Goal: Task Accomplishment & Management: Manage account settings

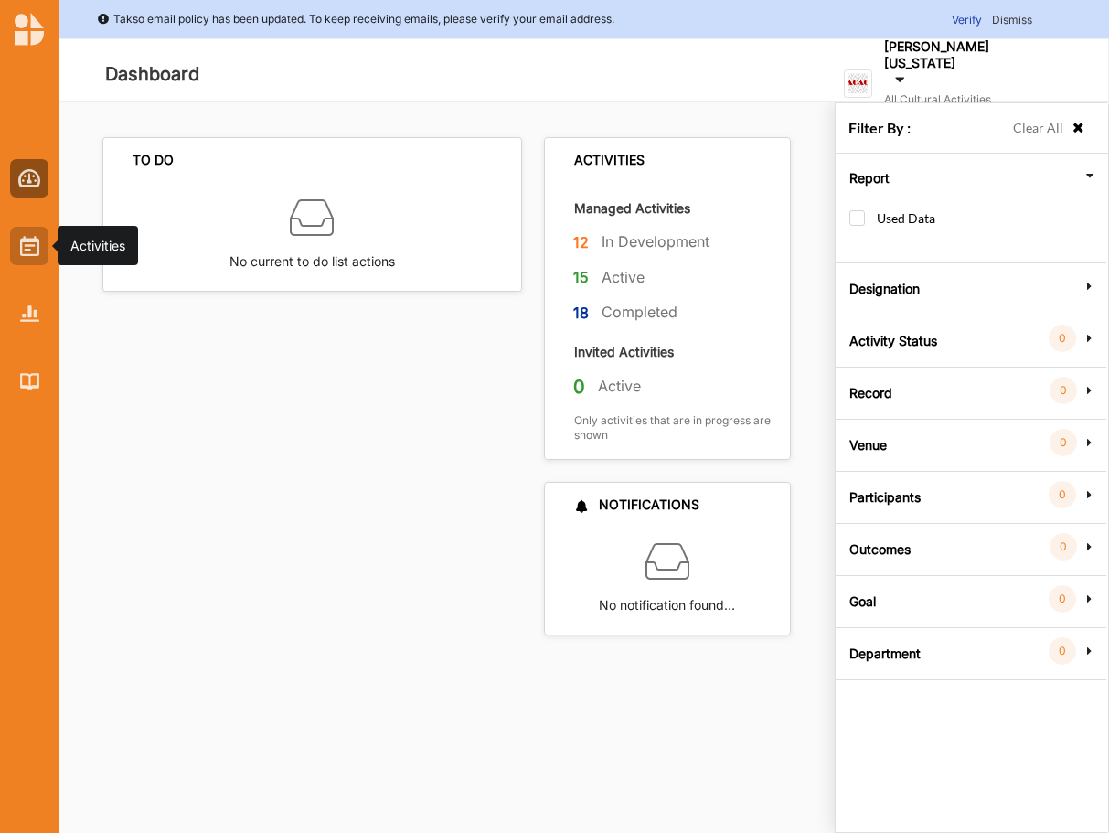
click at [27, 246] on img at bounding box center [29, 246] width 19 height 20
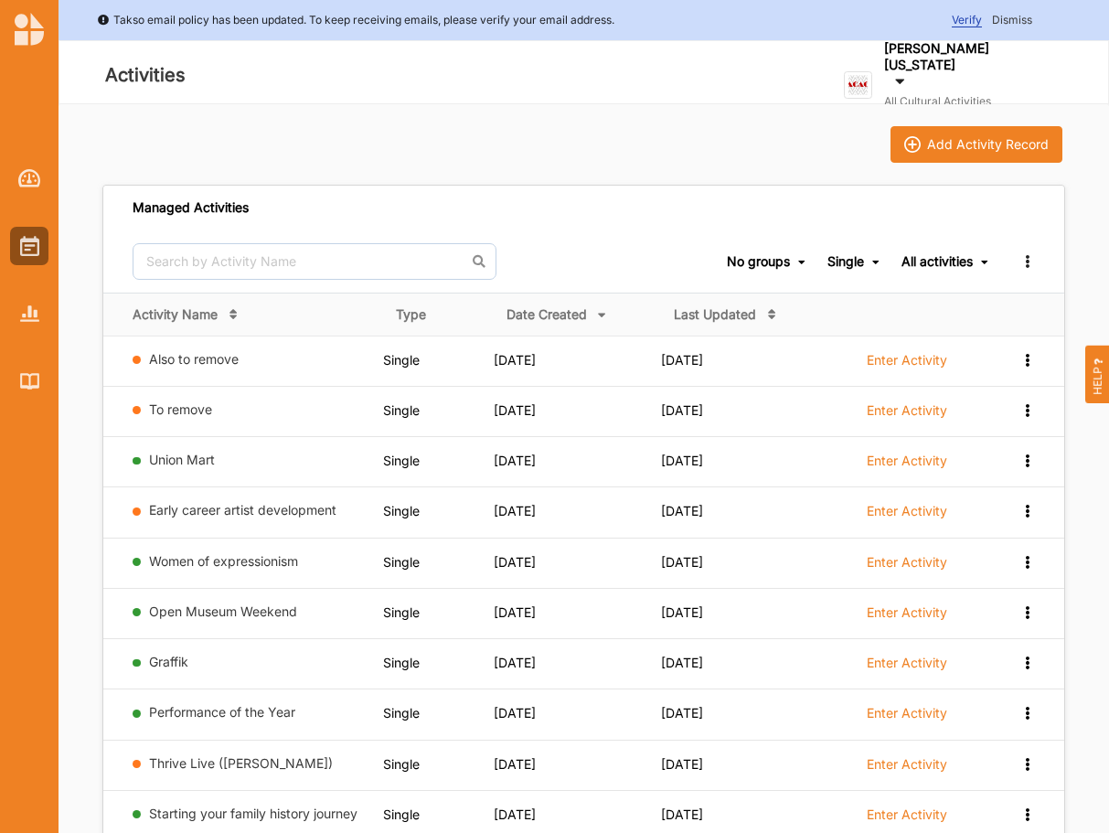
click at [953, 253] on span "All activities Ongoing Activities Completed Activities All activities" at bounding box center [946, 261] width 89 height 62
click at [950, 262] on div "All activities" at bounding box center [937, 261] width 71 height 16
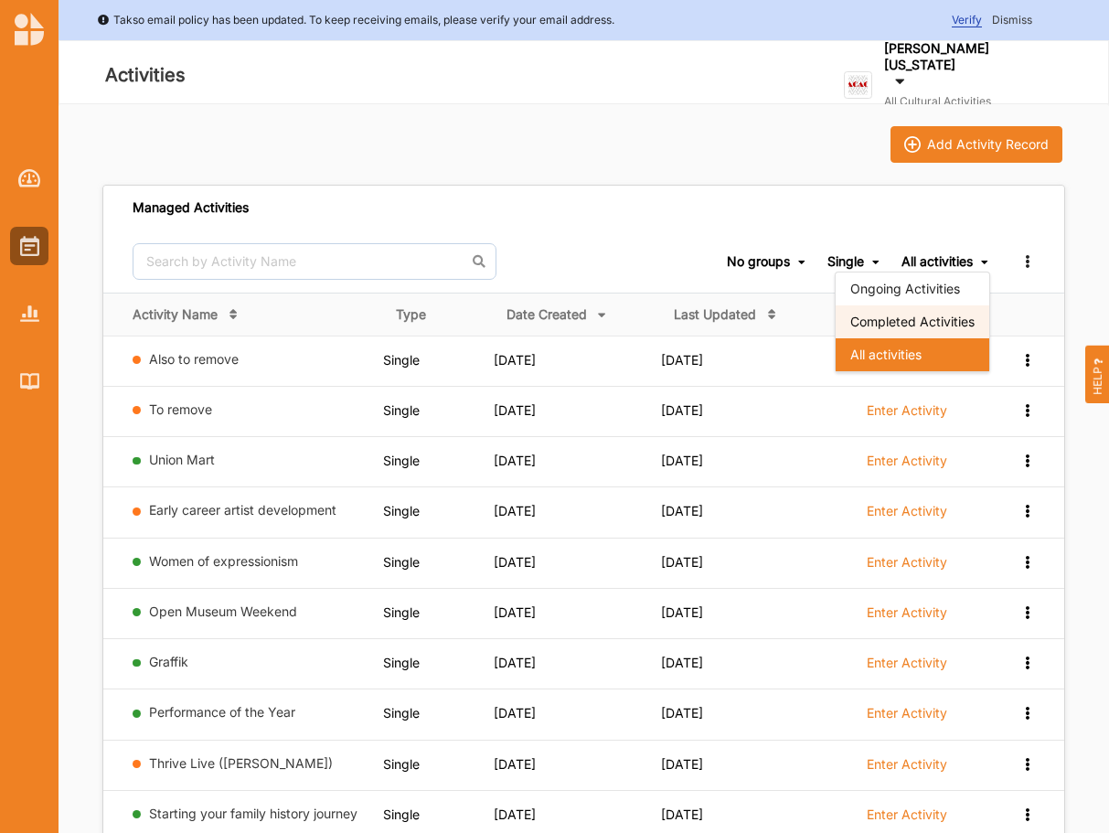
click at [881, 326] on div "Completed Activities" at bounding box center [913, 321] width 154 height 33
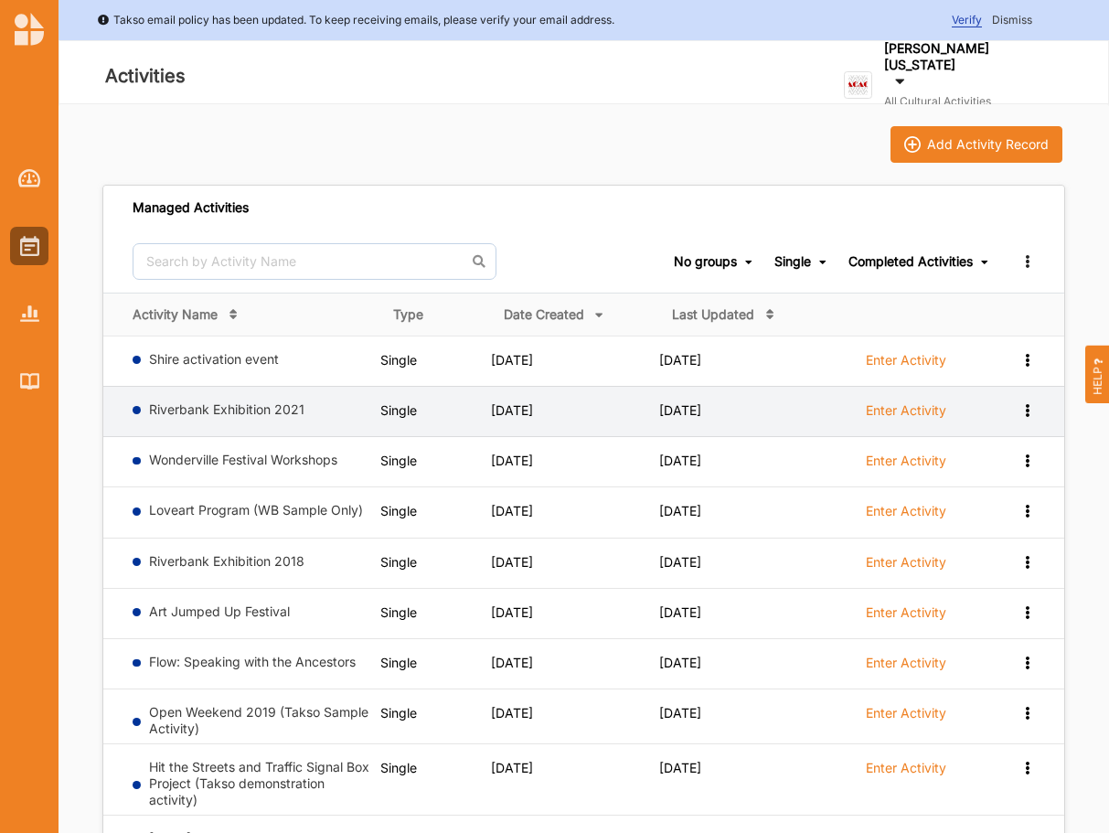
click at [222, 368] on label "Riverbank Exhibition 2021" at bounding box center [261, 359] width 224 height 16
click at [199, 374] on div "Riverbank Exhibition 2021" at bounding box center [253, 362] width 240 height 23
click at [219, 409] on link "Riverbank Exhibition 2021" at bounding box center [226, 409] width 155 height 16
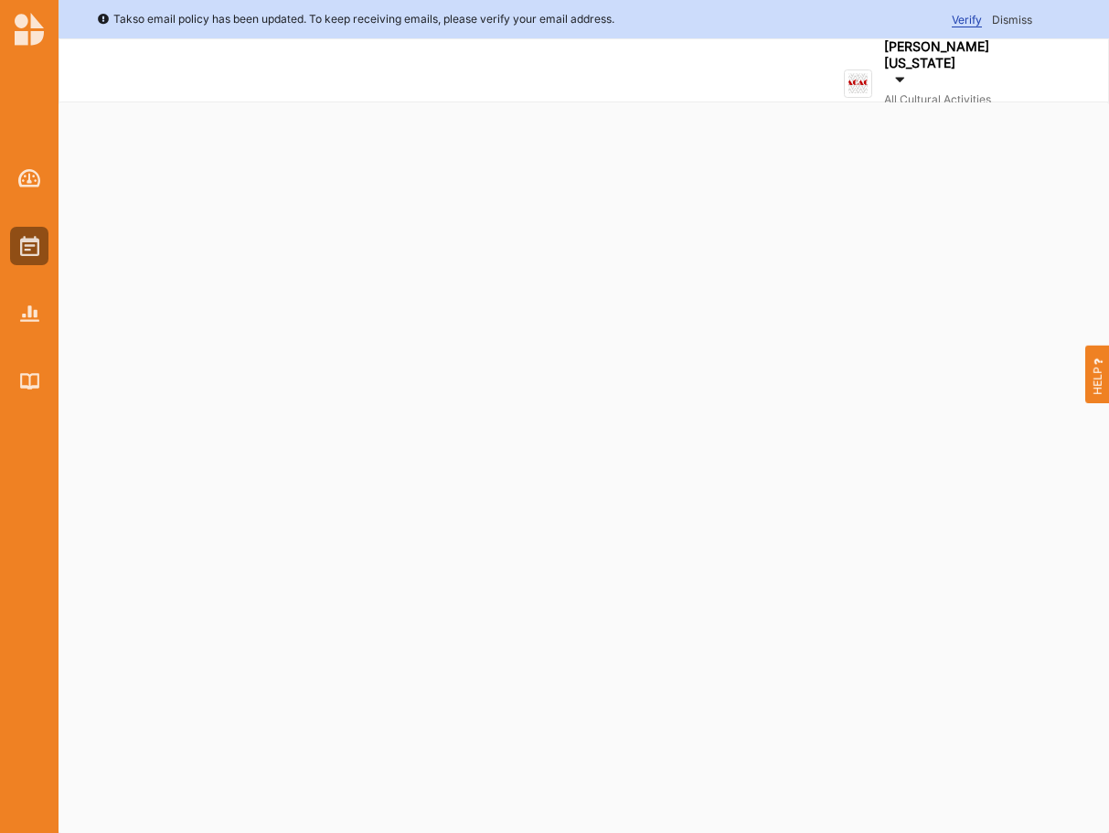
select select "2"
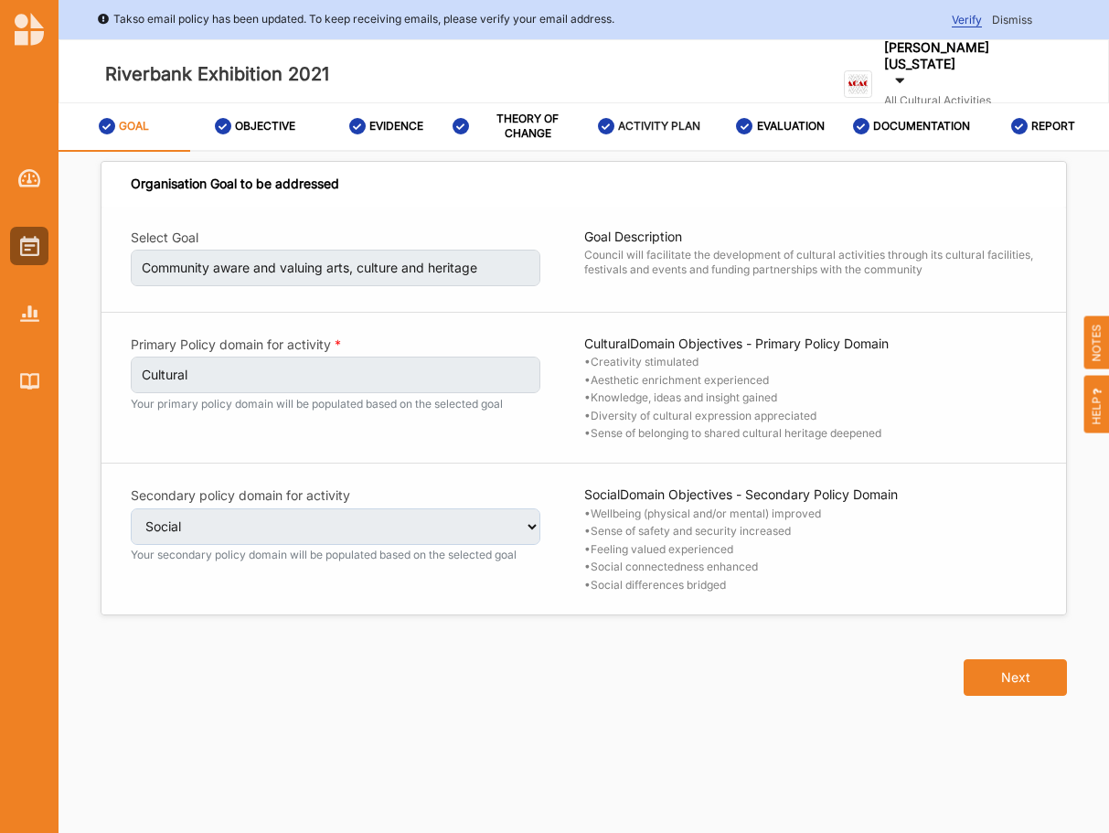
click at [655, 123] on label "ACTIVITY PLAN" at bounding box center [659, 126] width 82 height 15
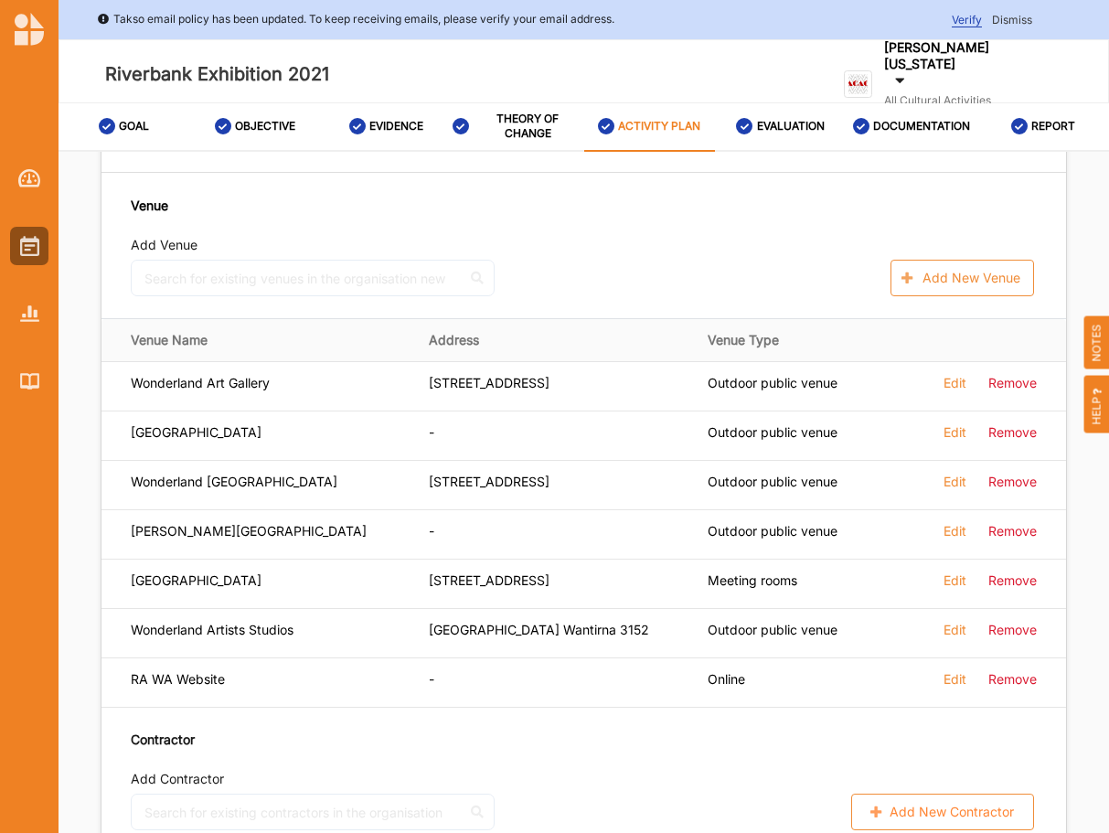
scroll to position [1306, 0]
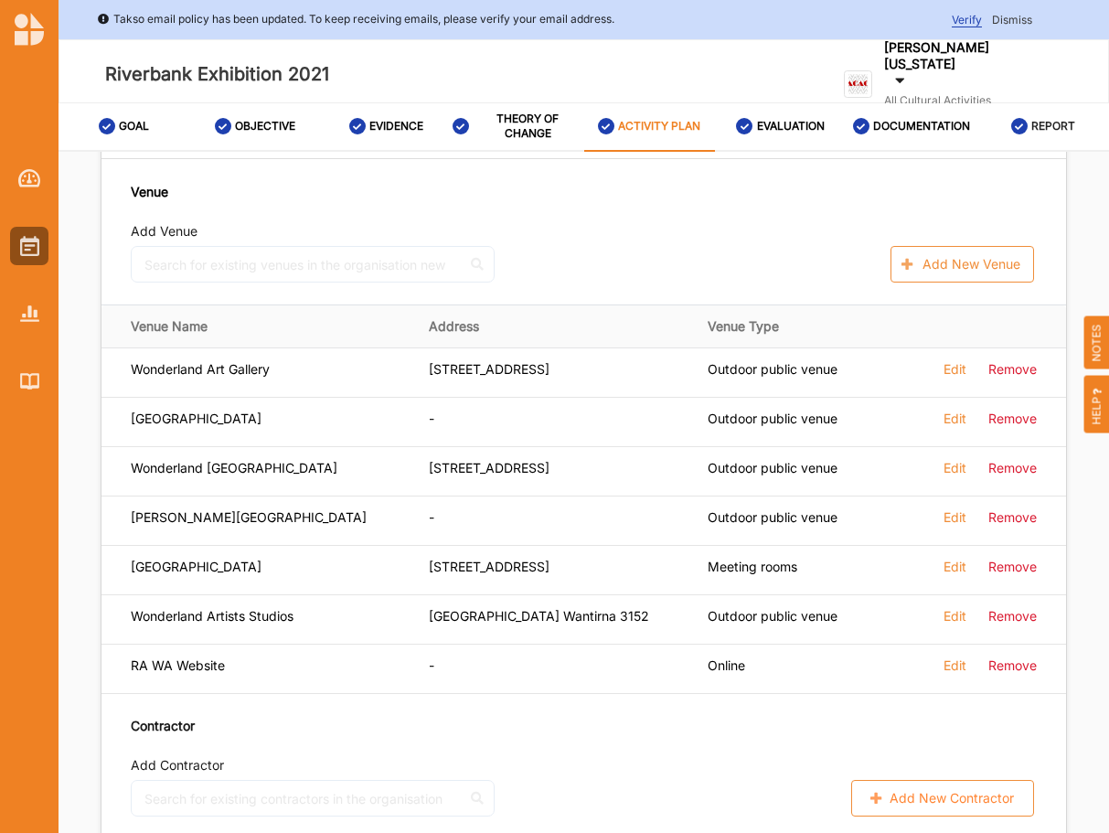
click at [1041, 123] on label "REPORT" at bounding box center [1053, 126] width 44 height 15
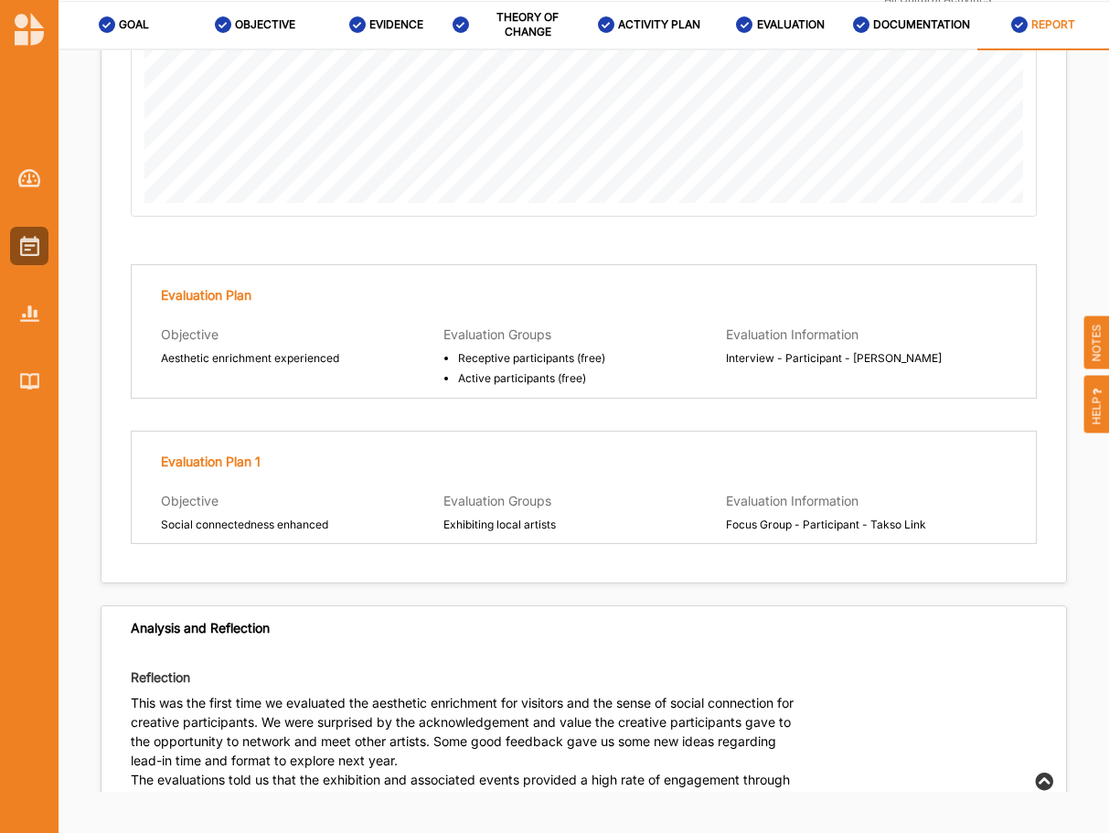
scroll to position [4320, 0]
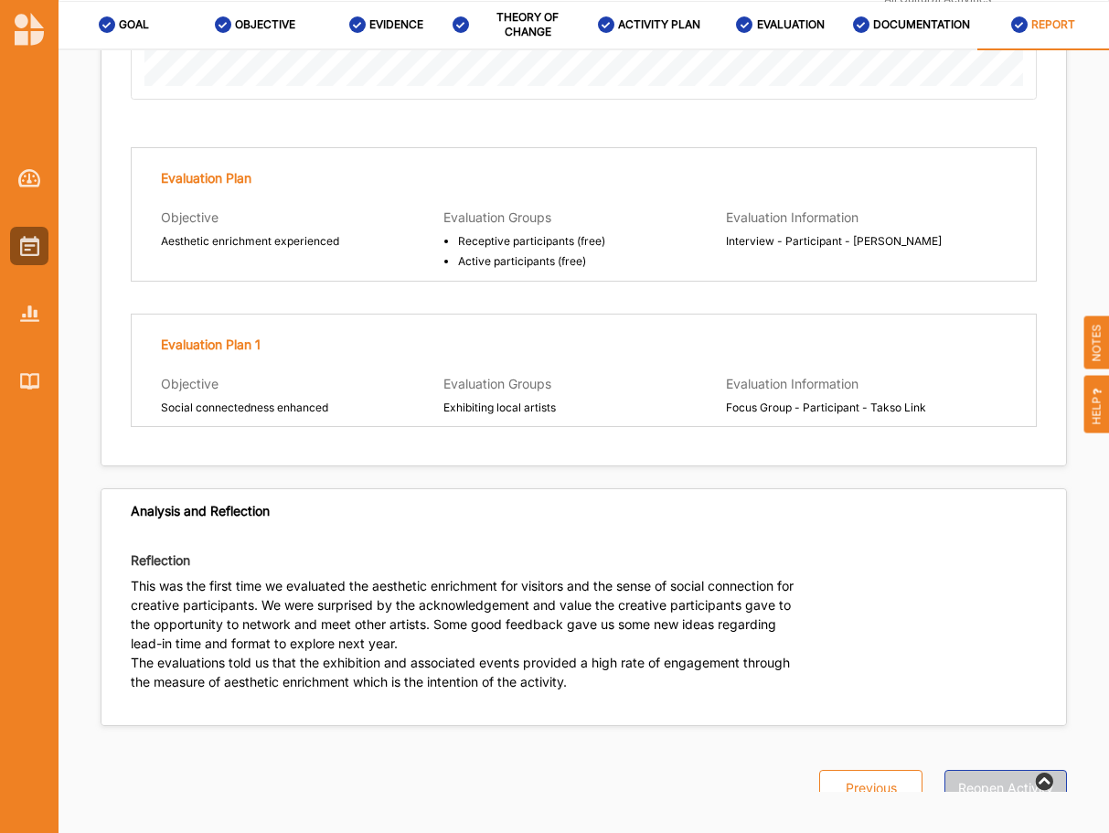
click at [1000, 770] on button "Reopen Activity" at bounding box center [1006, 788] width 123 height 37
click at [655, 24] on label "ACTIVITY PLAN" at bounding box center [659, 24] width 82 height 15
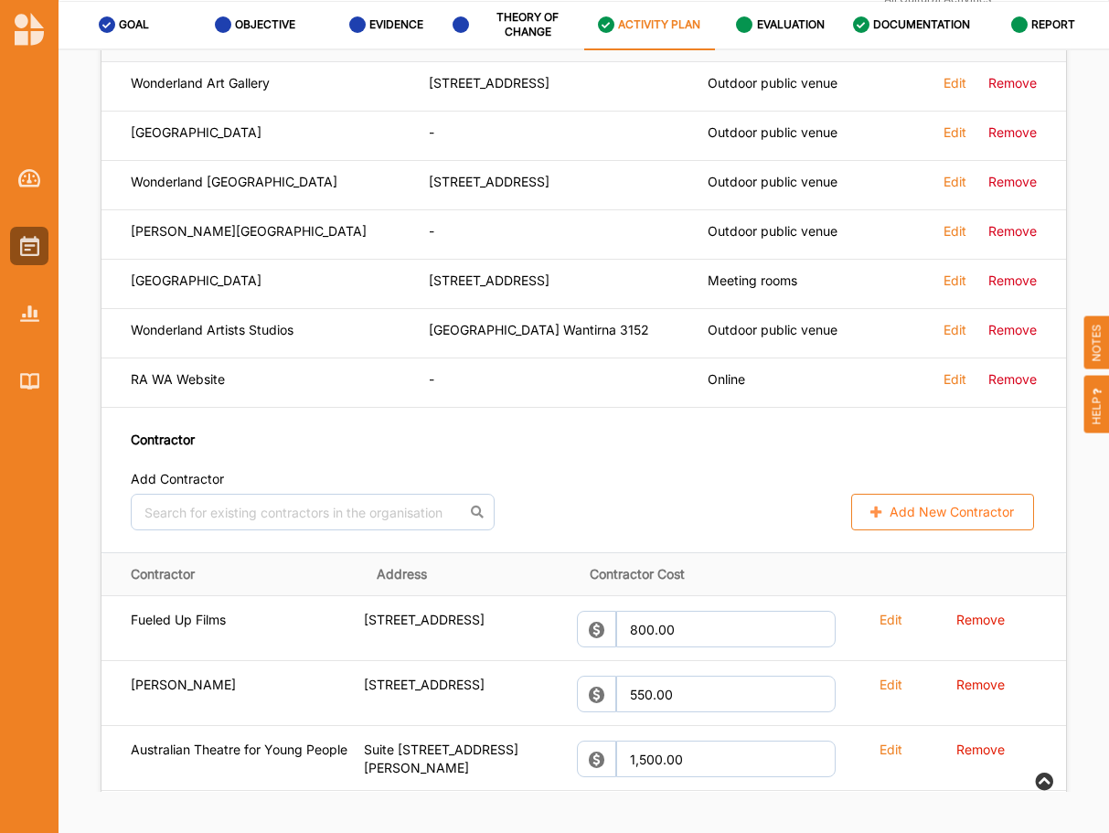
scroll to position [1242, 0]
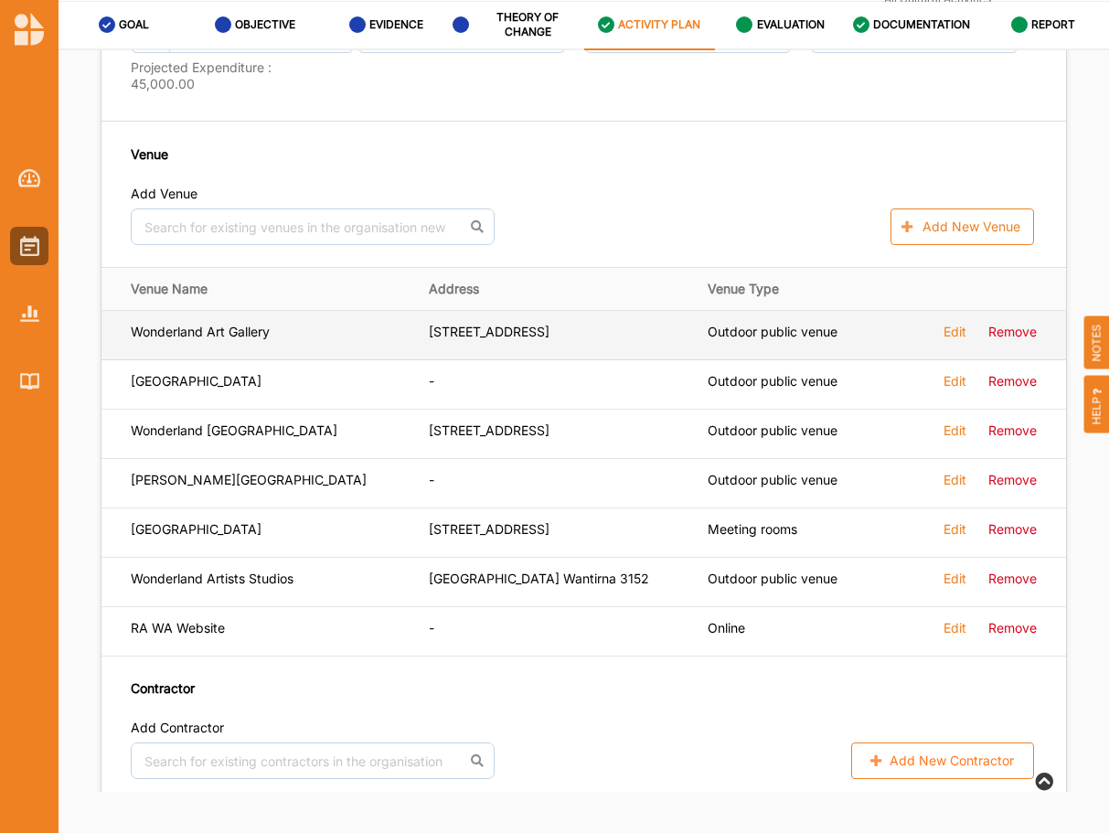
click at [963, 324] on label "Edit" at bounding box center [955, 332] width 23 height 16
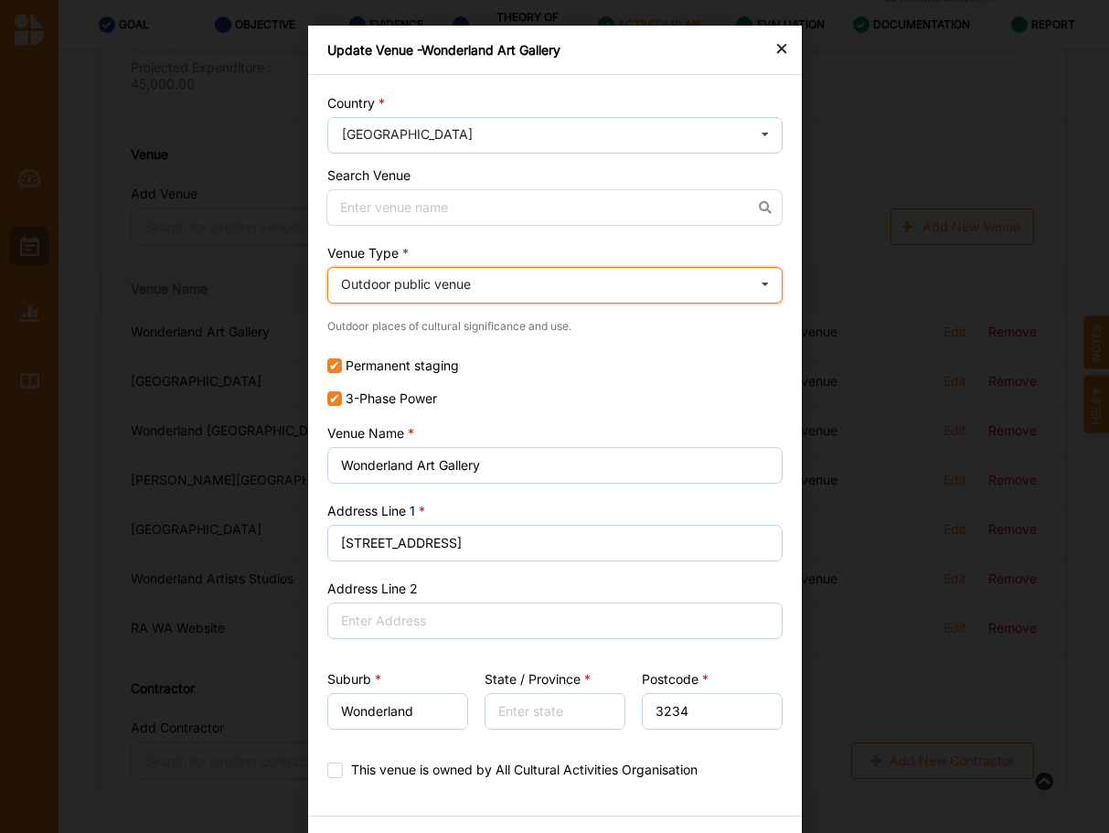
click at [549, 284] on div "Outdoor public venue Cinema Distributed media Exhibition venue Flat floor space…" at bounding box center [554, 285] width 455 height 37
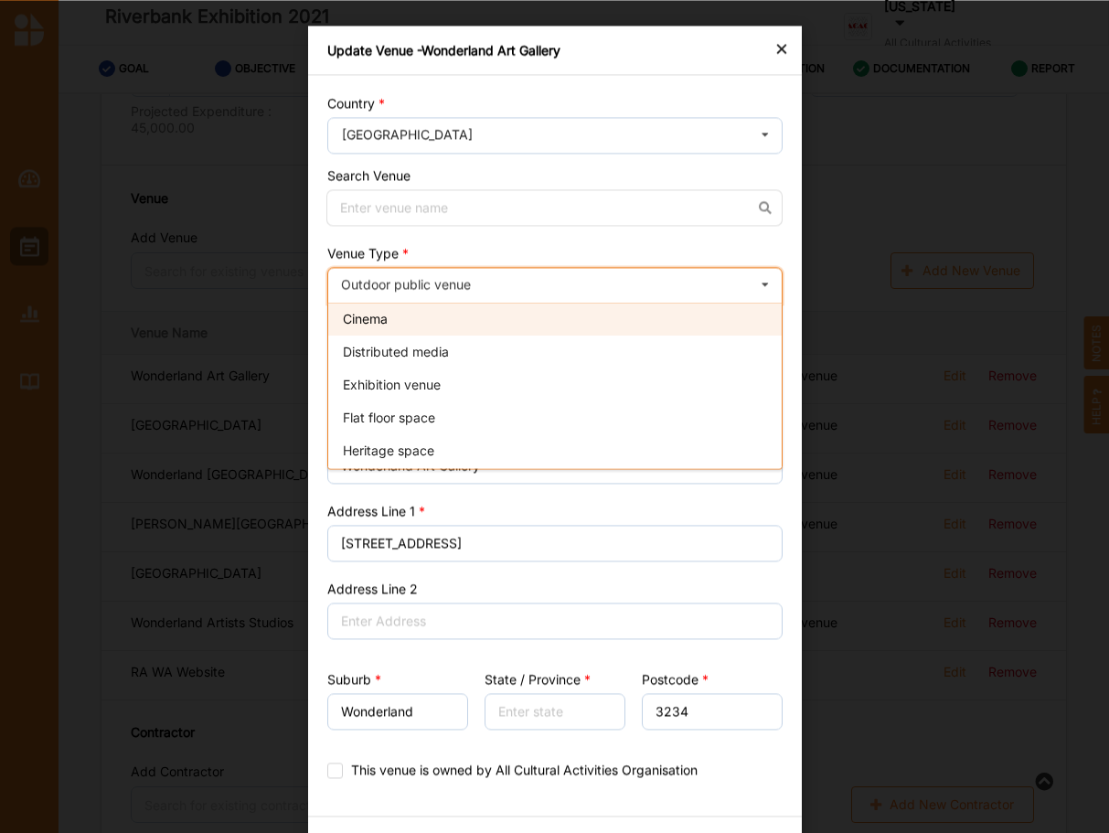
scroll to position [0, 0]
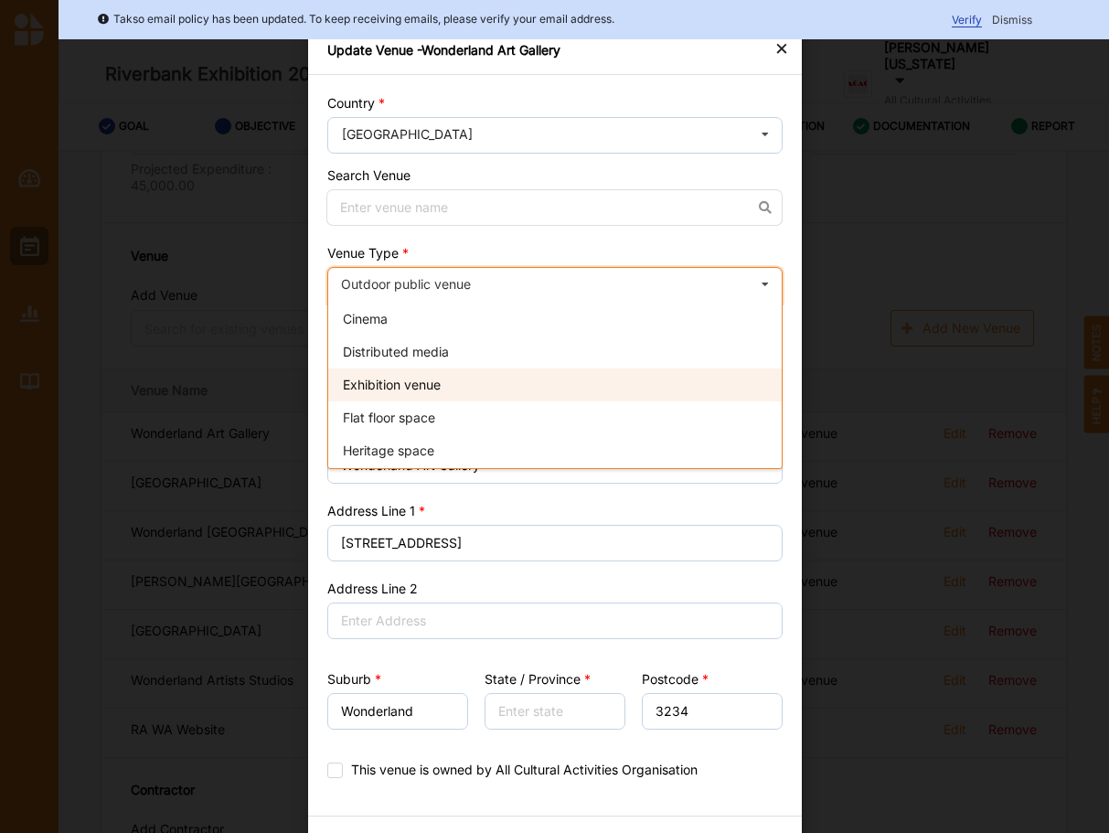
click at [433, 388] on span "Exhibition venue" at bounding box center [392, 385] width 98 height 16
checkbox input "false"
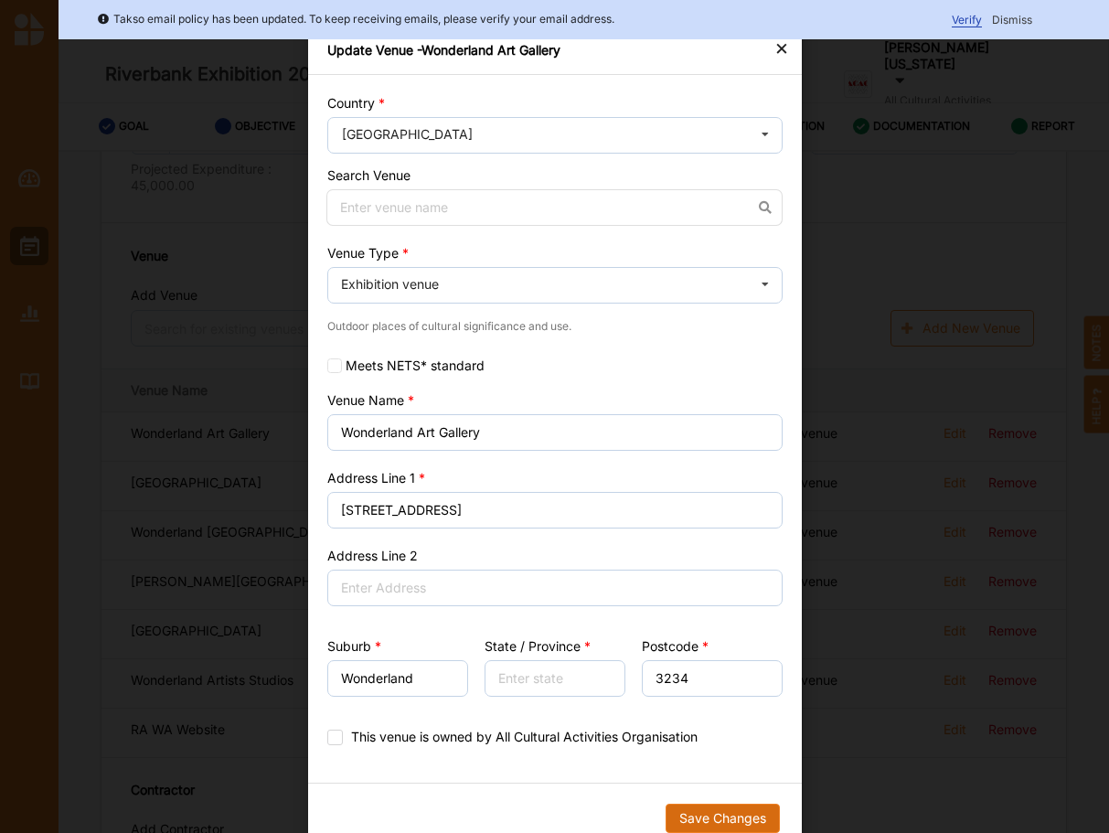
click at [718, 811] on button "Save Changes" at bounding box center [722, 818] width 114 height 29
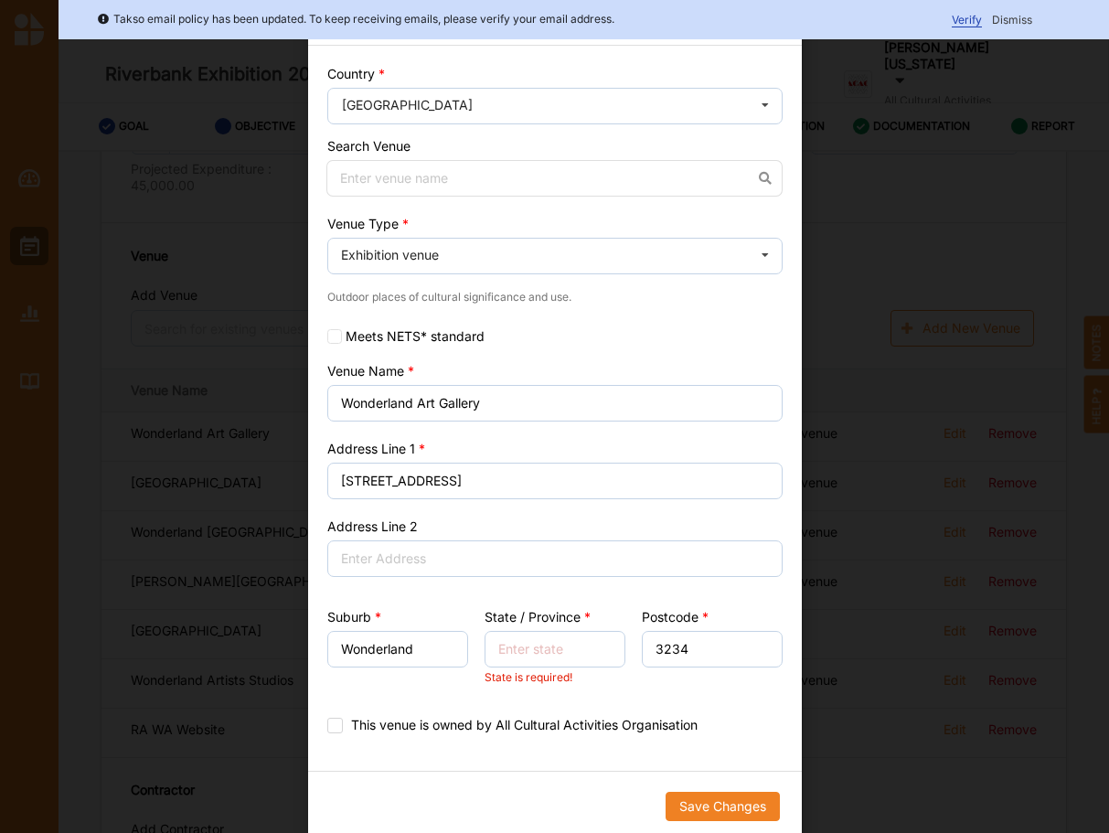
scroll to position [36, 0]
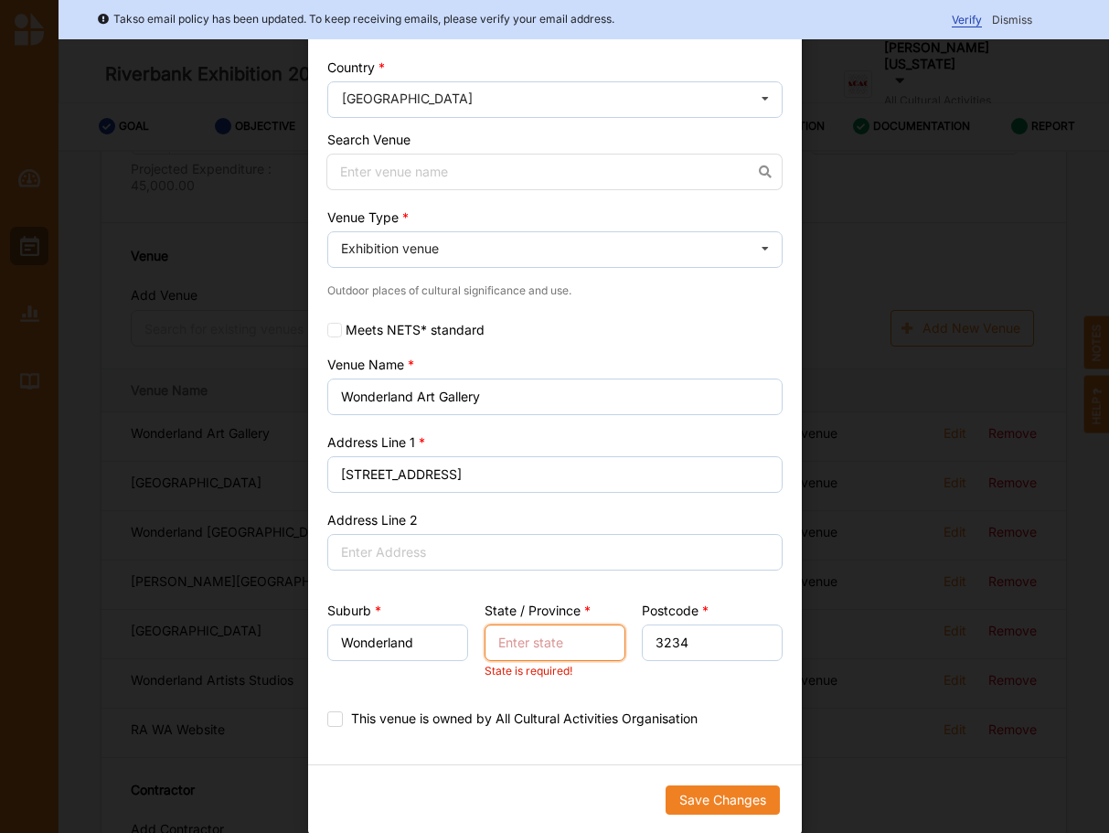
click at [545, 651] on input "State / Province" at bounding box center [554, 643] width 141 height 37
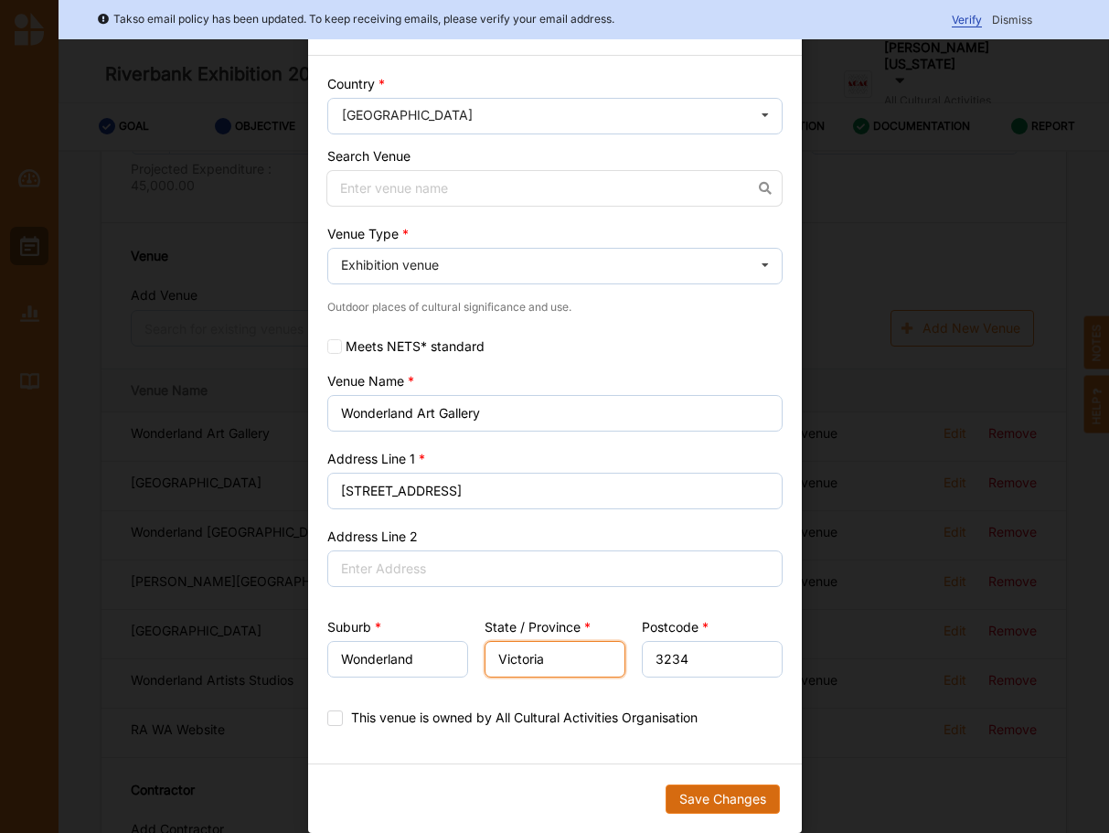
type input "Victoria"
click at [715, 785] on button "Save Changes" at bounding box center [722, 799] width 114 height 29
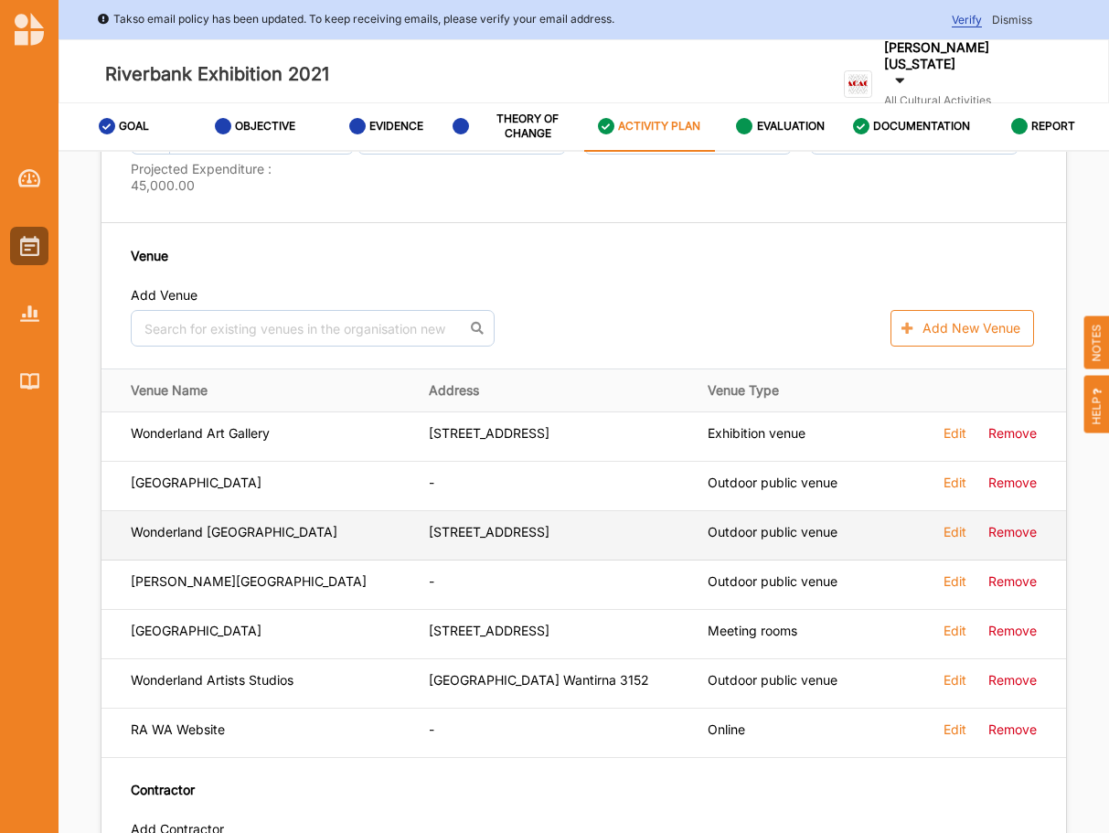
click at [945, 442] on label "Edit" at bounding box center [955, 433] width 23 height 16
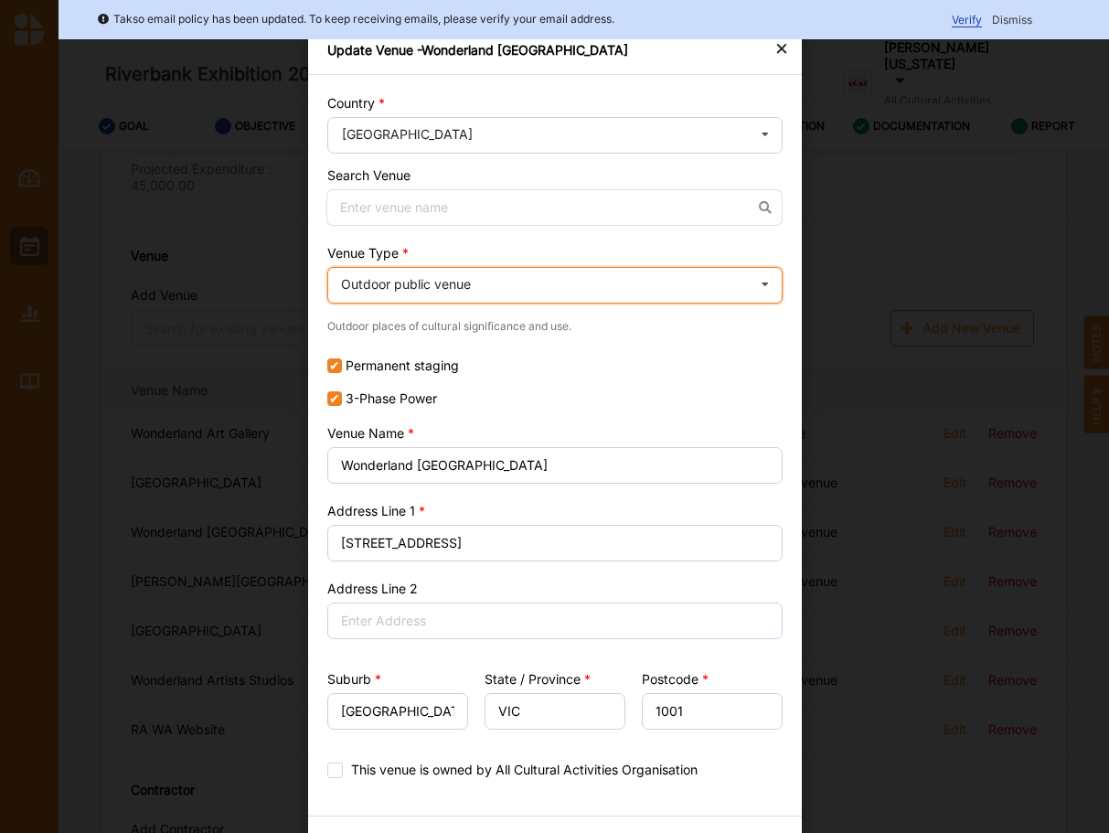
click at [454, 289] on div "Outdoor public venue" at bounding box center [406, 284] width 130 height 13
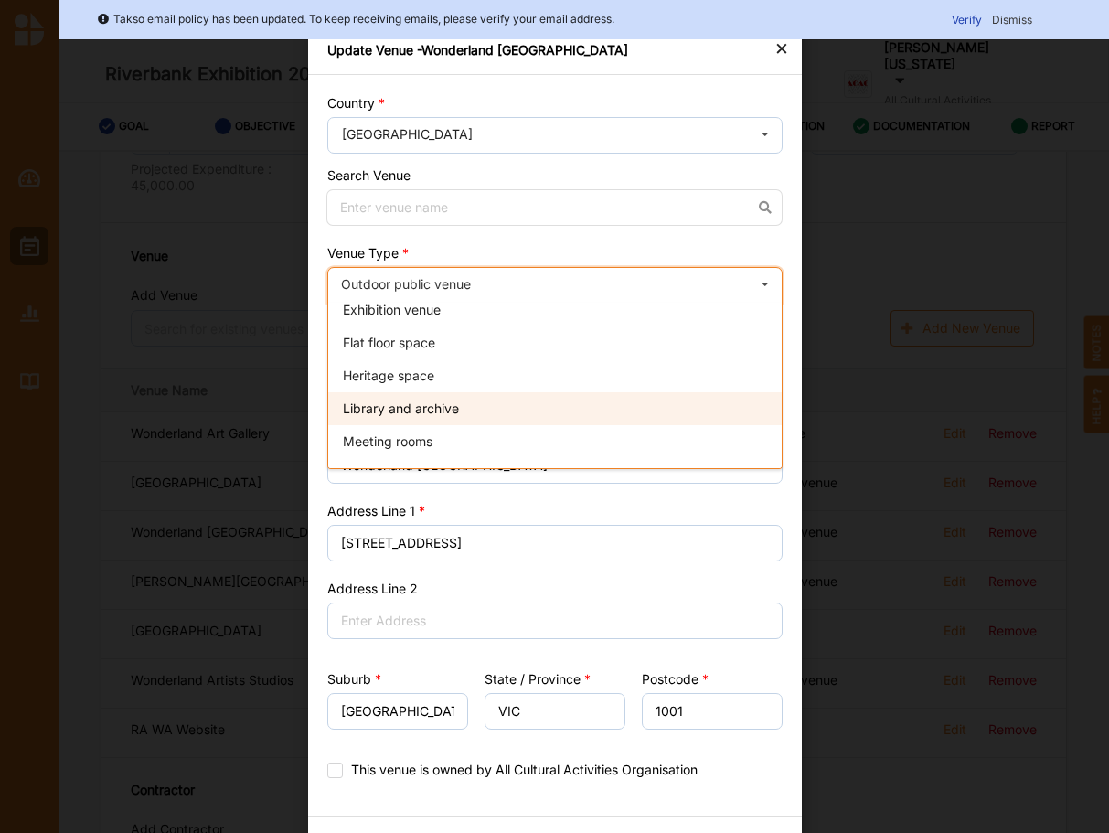
scroll to position [70, 0]
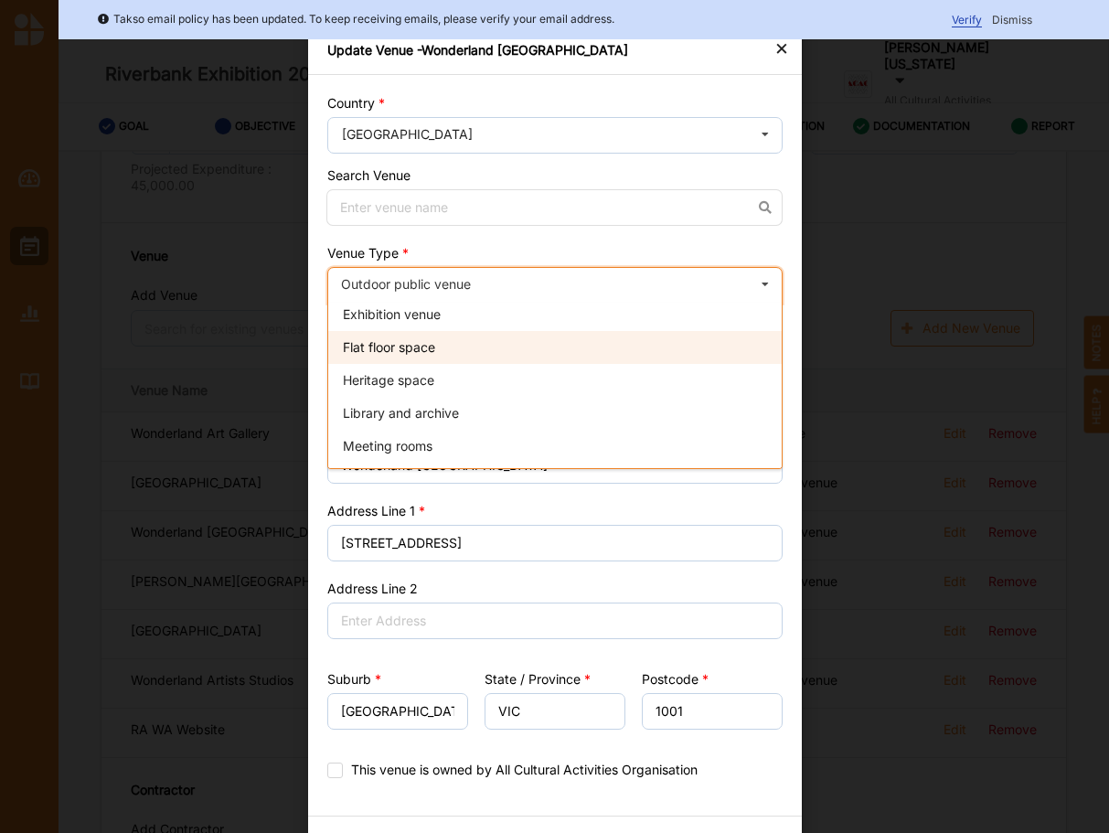
click at [411, 344] on span "Flat floor space" at bounding box center [389, 347] width 92 height 16
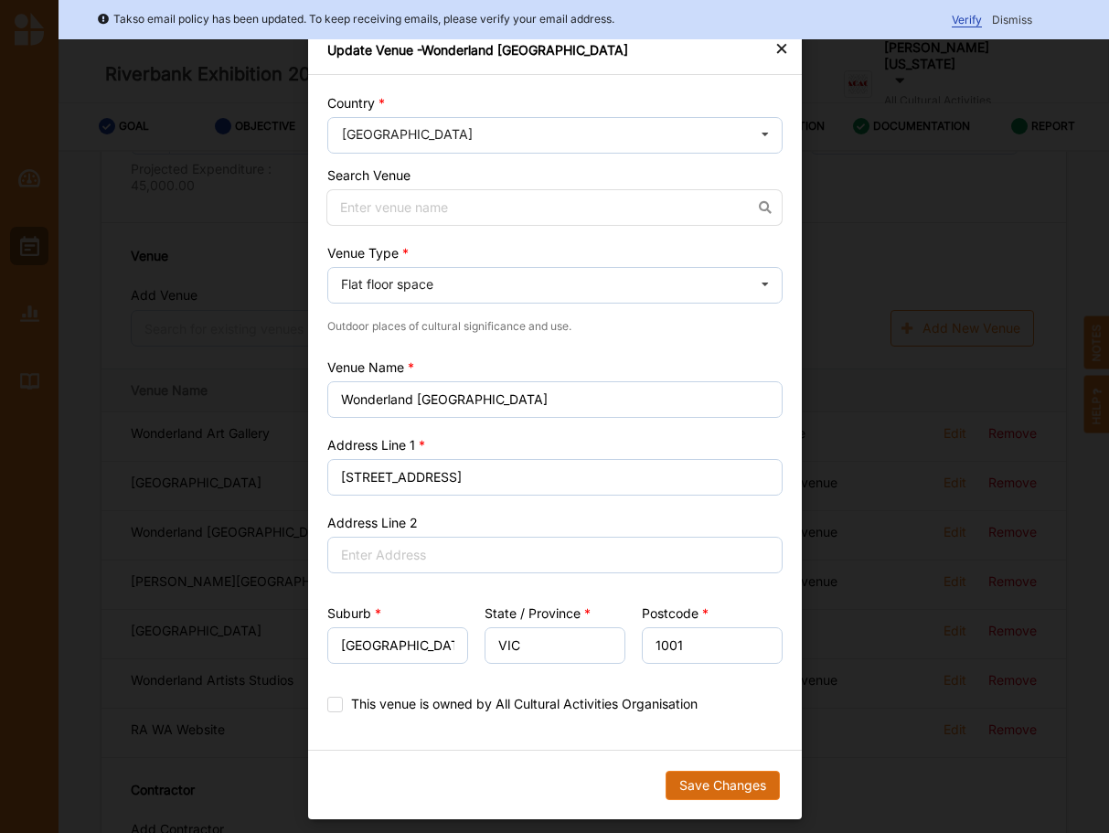
click at [717, 787] on button "Save Changes" at bounding box center [722, 785] width 114 height 29
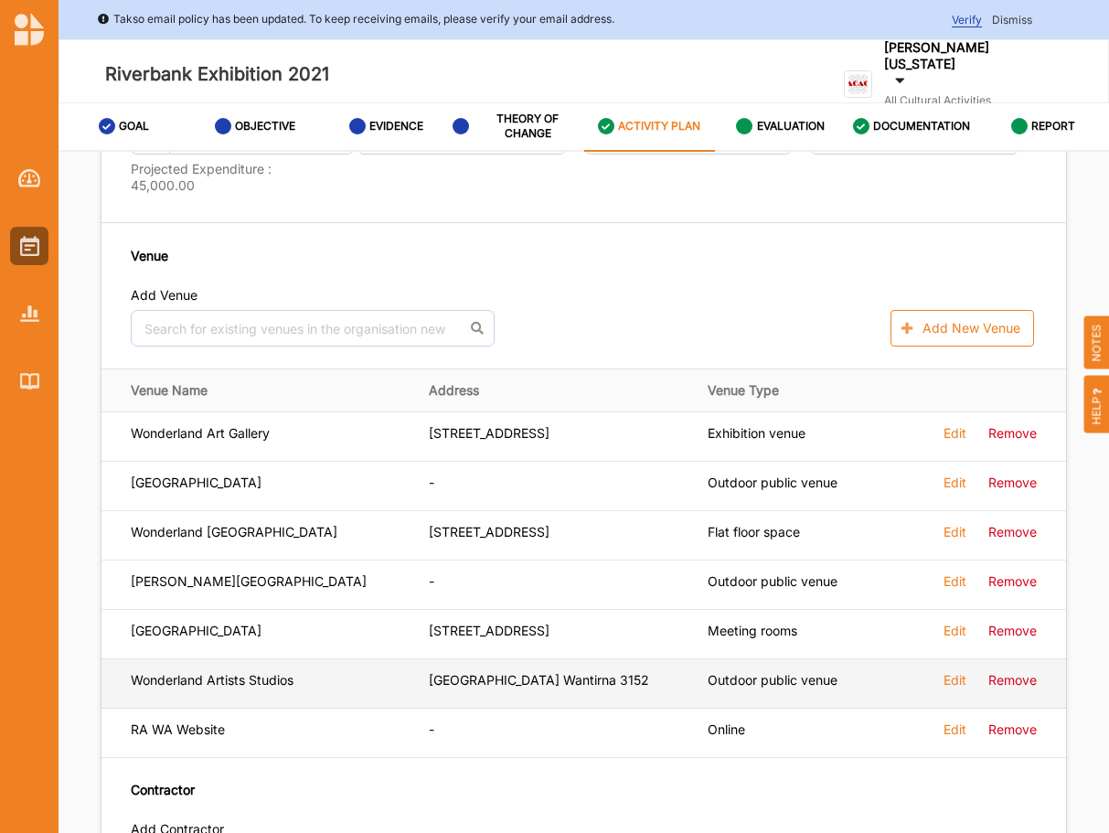
click at [953, 442] on label "Edit" at bounding box center [955, 433] width 23 height 16
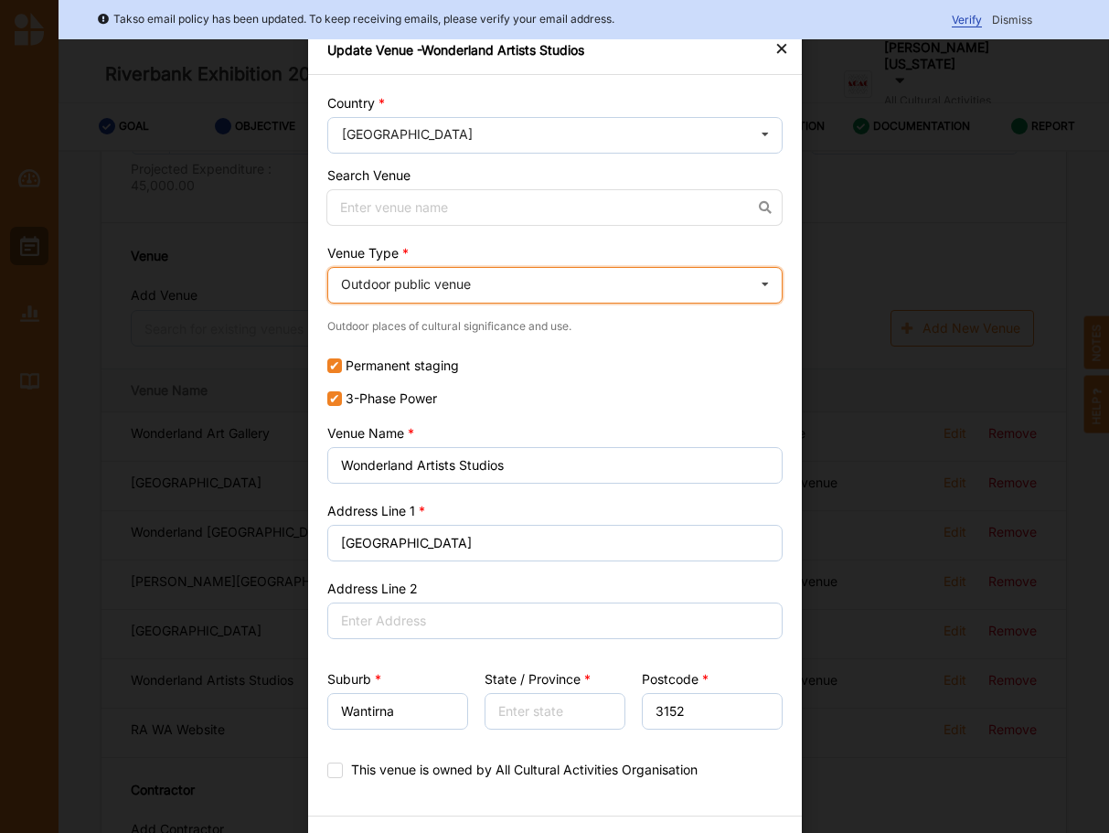
click at [513, 294] on div "Outdoor public venue Cinema Distributed media Exhibition venue Flat floor space…" at bounding box center [554, 285] width 455 height 37
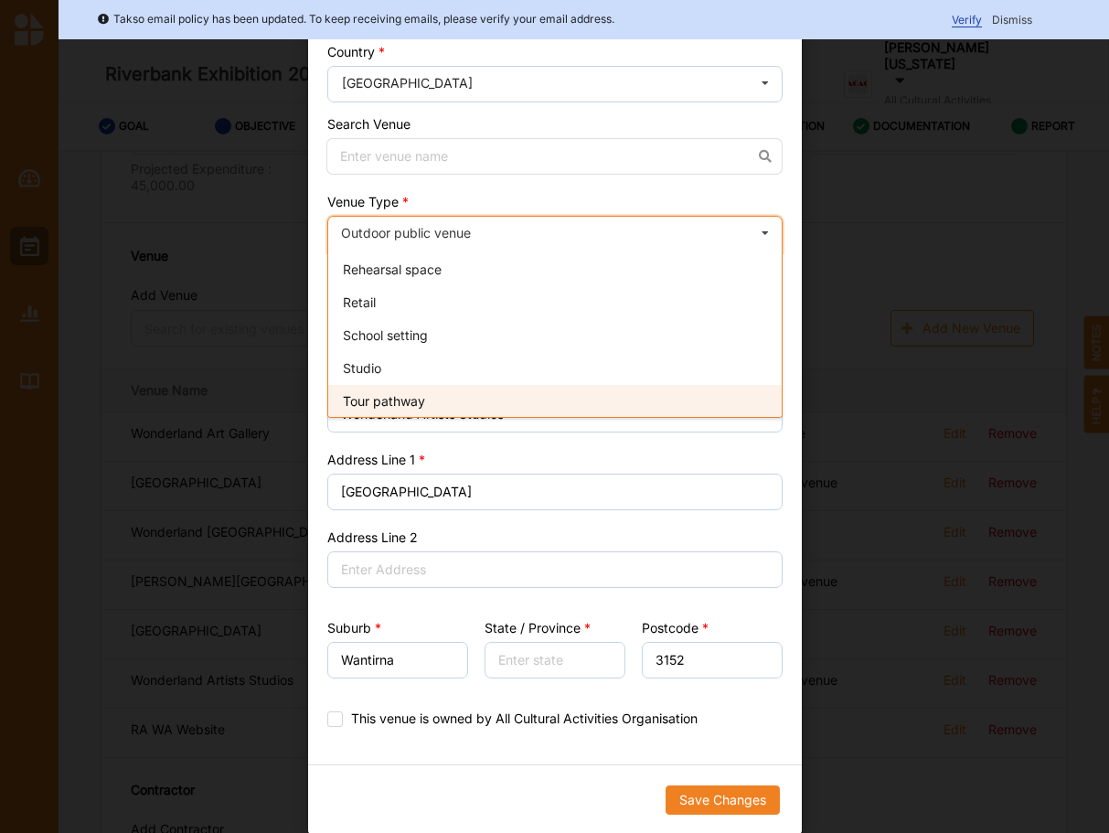
scroll to position [429, 0]
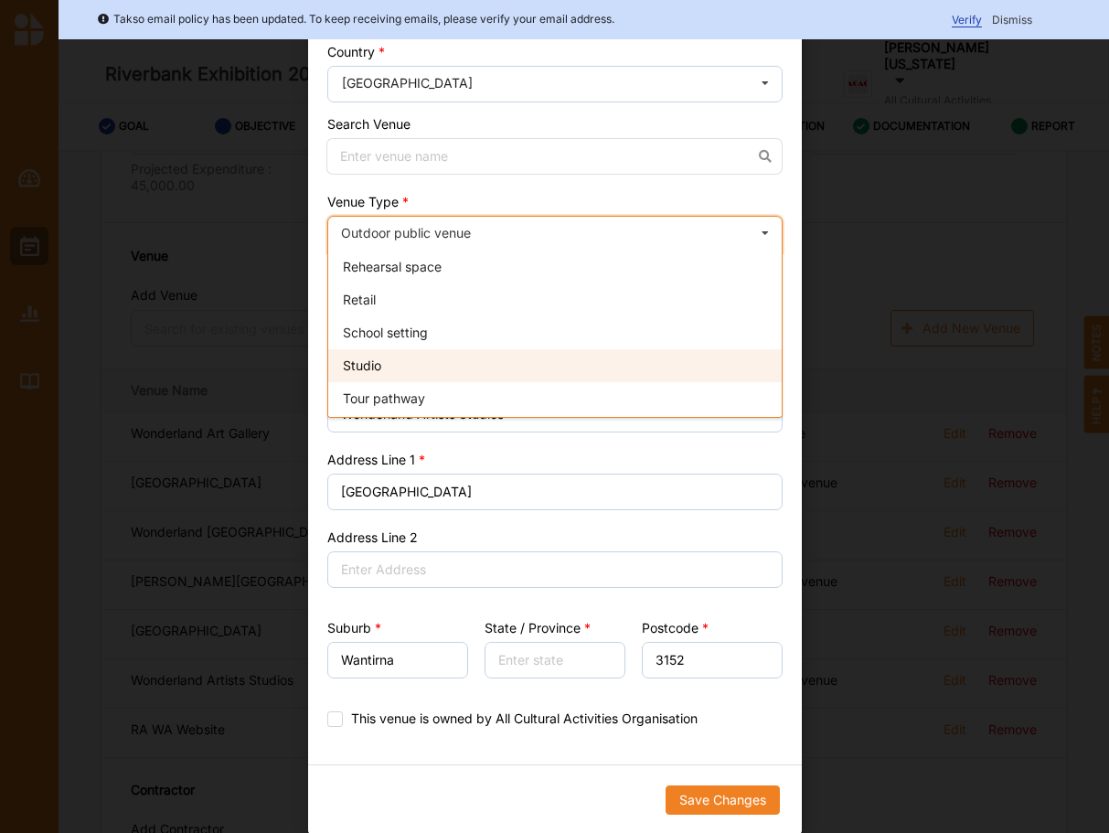
click at [374, 368] on span "Studio" at bounding box center [362, 366] width 38 height 16
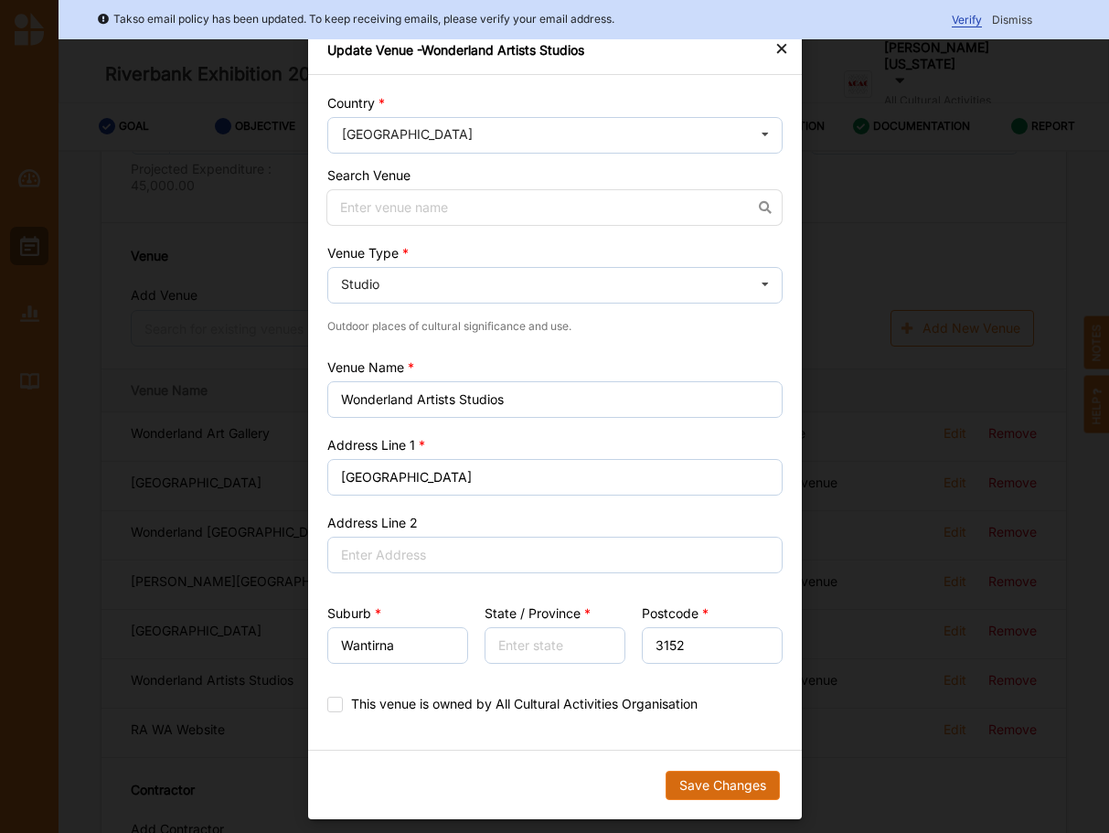
click at [705, 771] on button "Save Changes" at bounding box center [722, 785] width 114 height 29
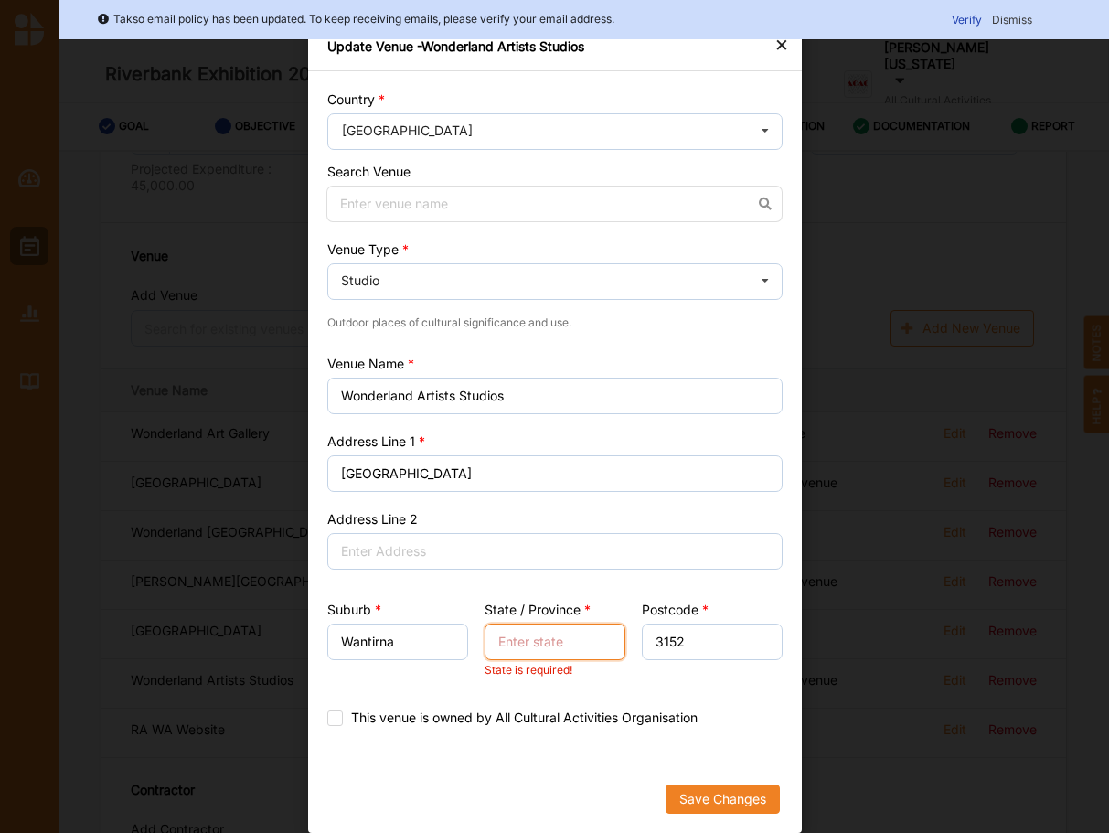
click at [555, 624] on input "State / Province" at bounding box center [554, 642] width 141 height 37
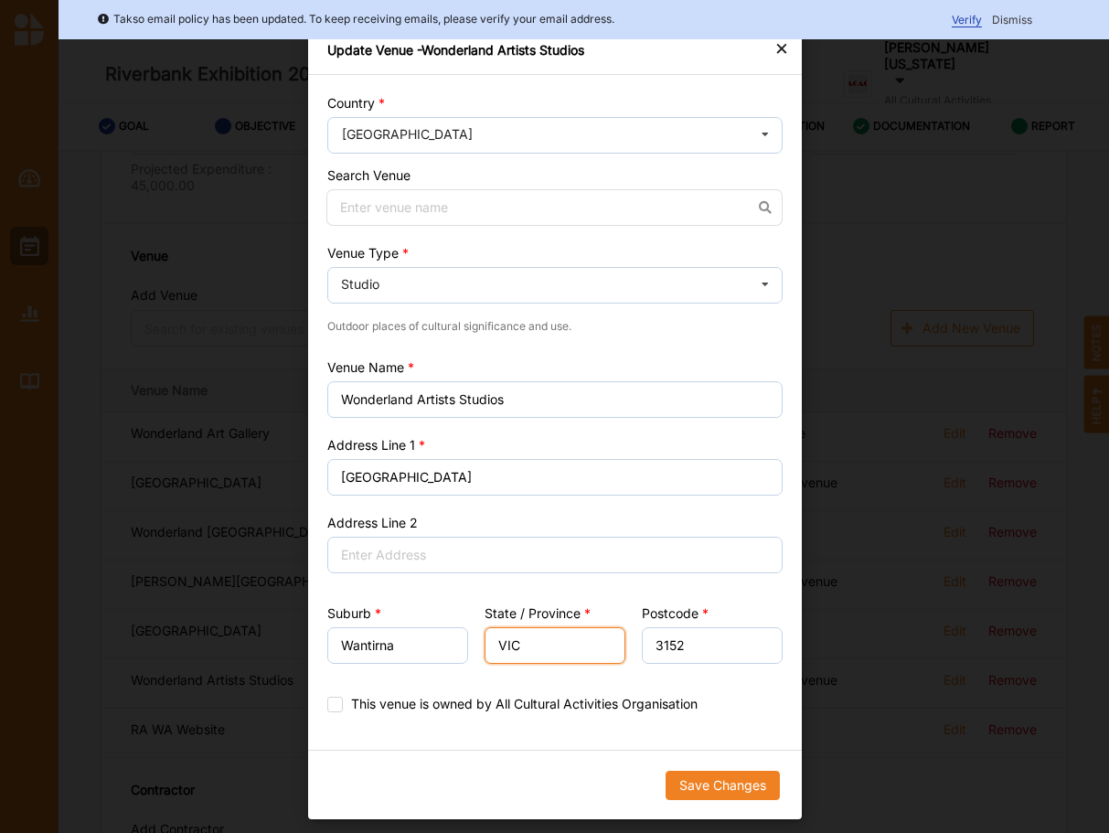
type input "VIC"
type input "AU"
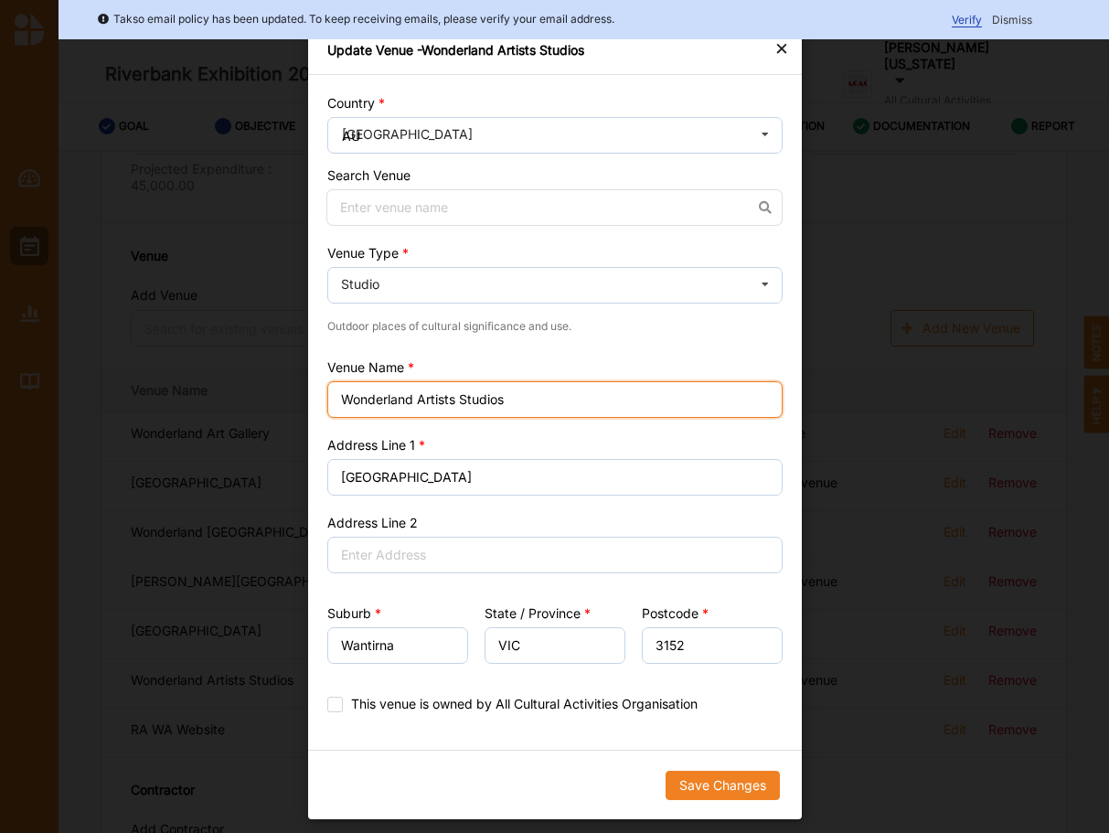
type input "Wonderland Art Gallery"
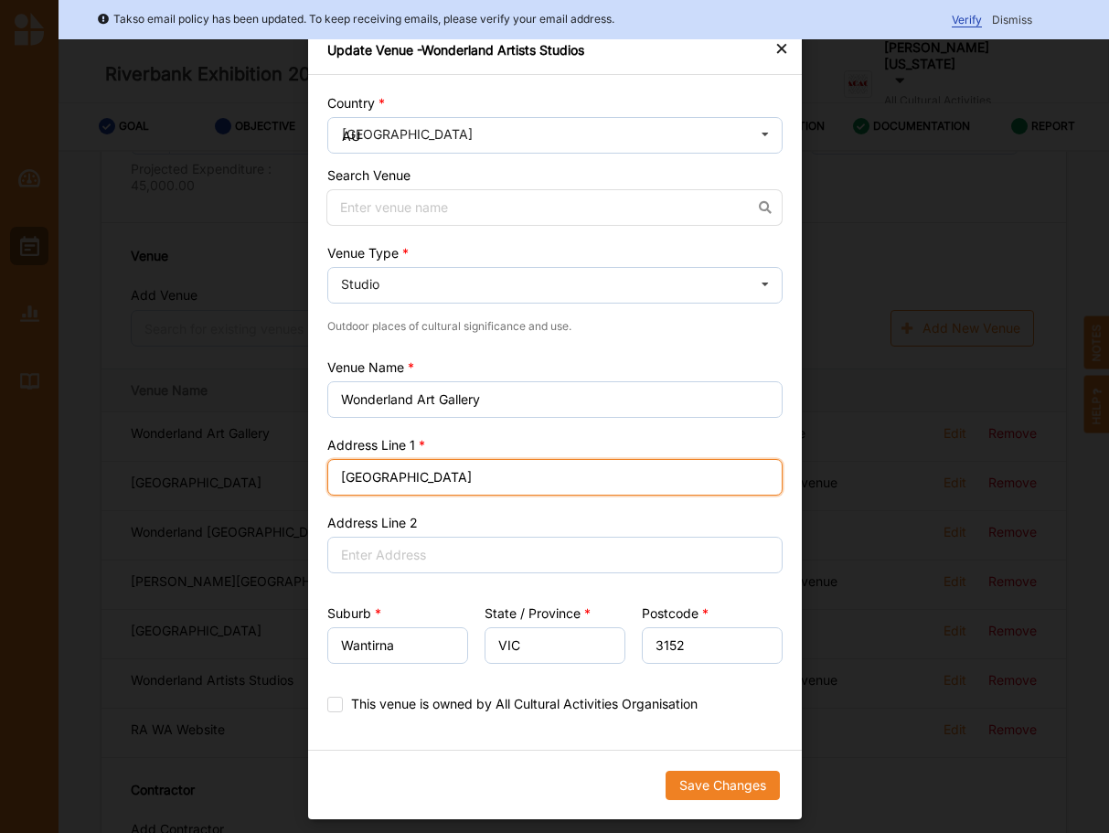
type input "[STREET_ADDRESS]"
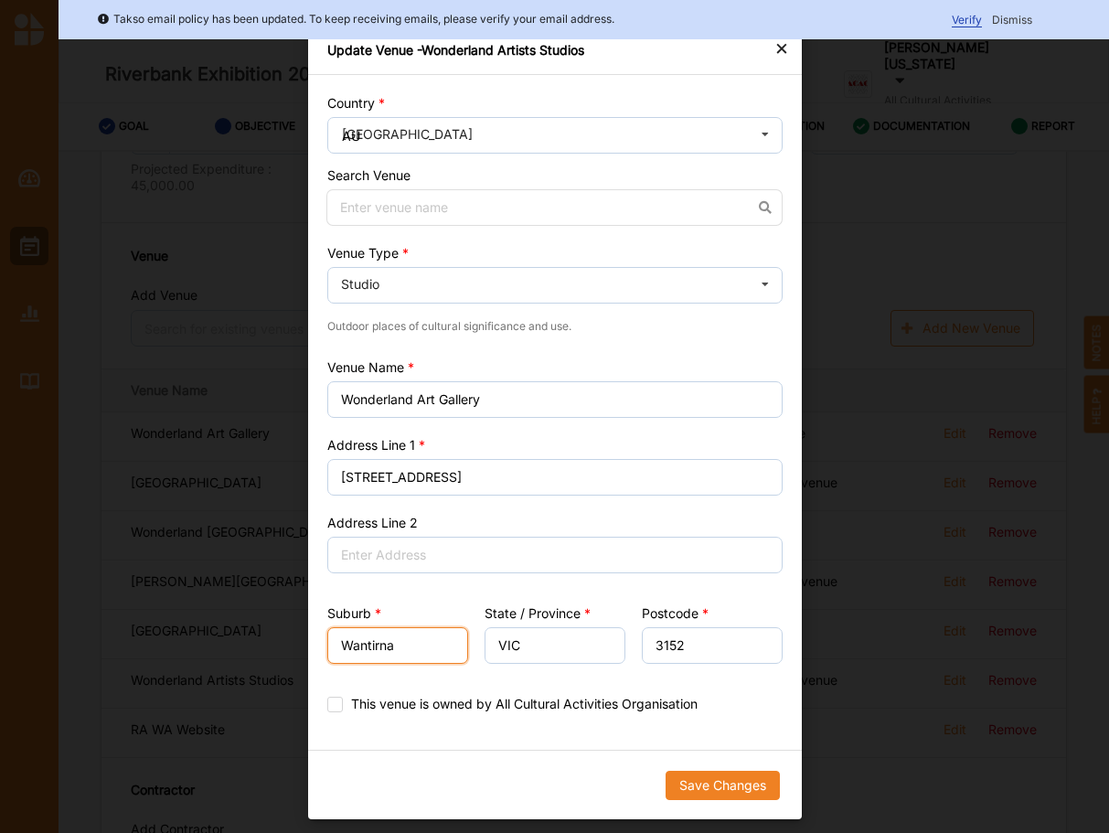
type input "Wonderland"
type input "Victoria"
type input "3234"
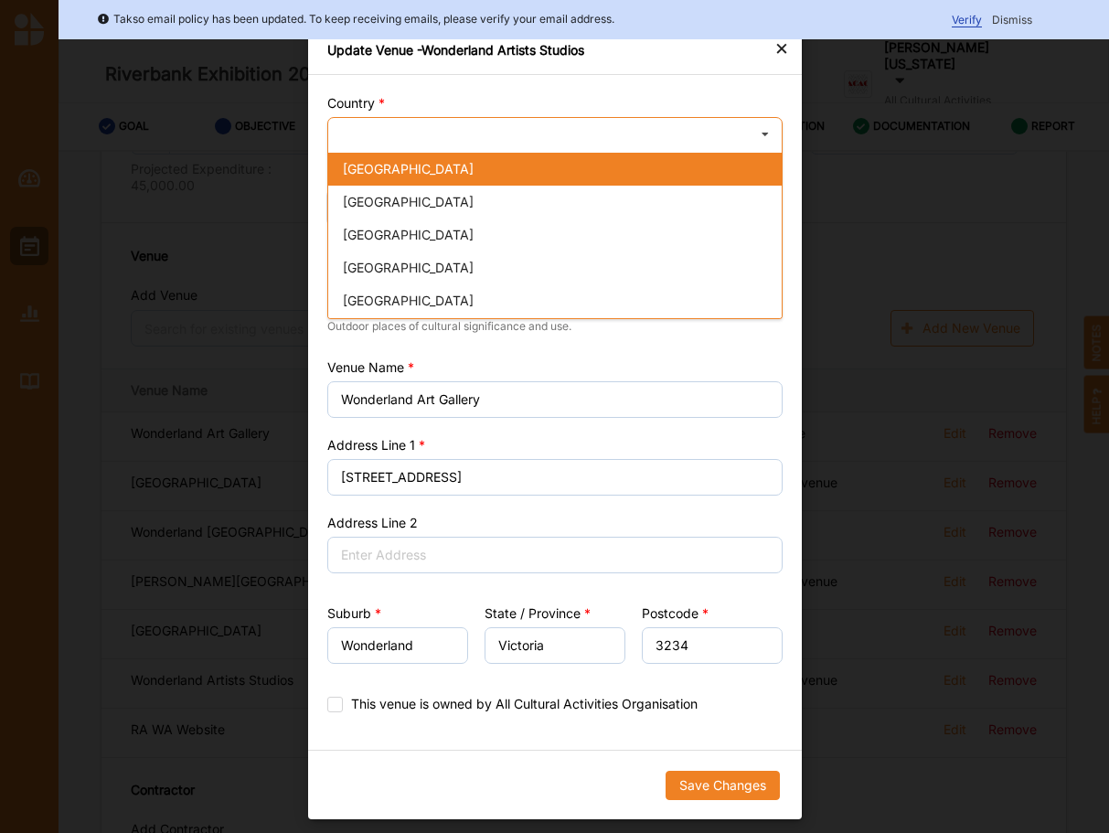
type input "AU"
click at [370, 161] on span "[GEOGRAPHIC_DATA]" at bounding box center [408, 169] width 131 height 16
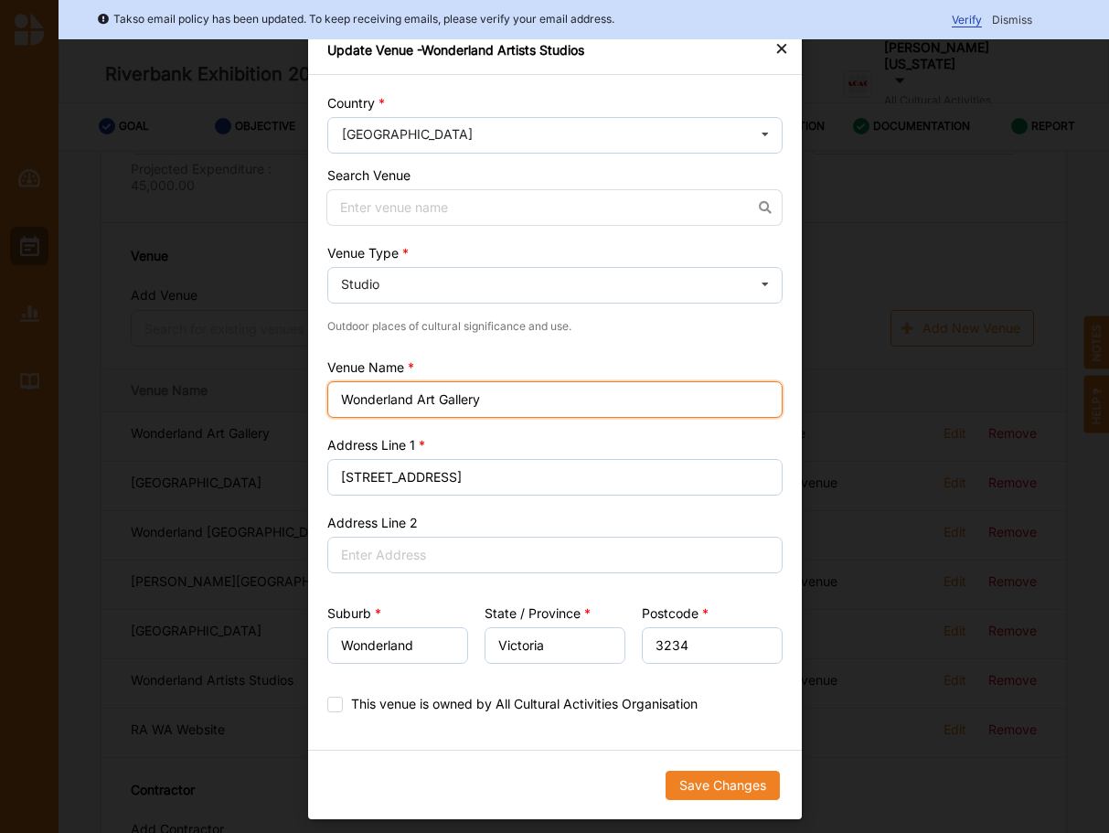
click at [460, 381] on input "Wonderland Art Gallery" at bounding box center [554, 399] width 455 height 37
drag, startPoint x: 517, startPoint y: 348, endPoint x: 418, endPoint y: 350, distance: 98.8
click at [418, 381] on input "Wonderland Art Gallery" at bounding box center [554, 399] width 455 height 37
type input "Wonderland Artists Studios"
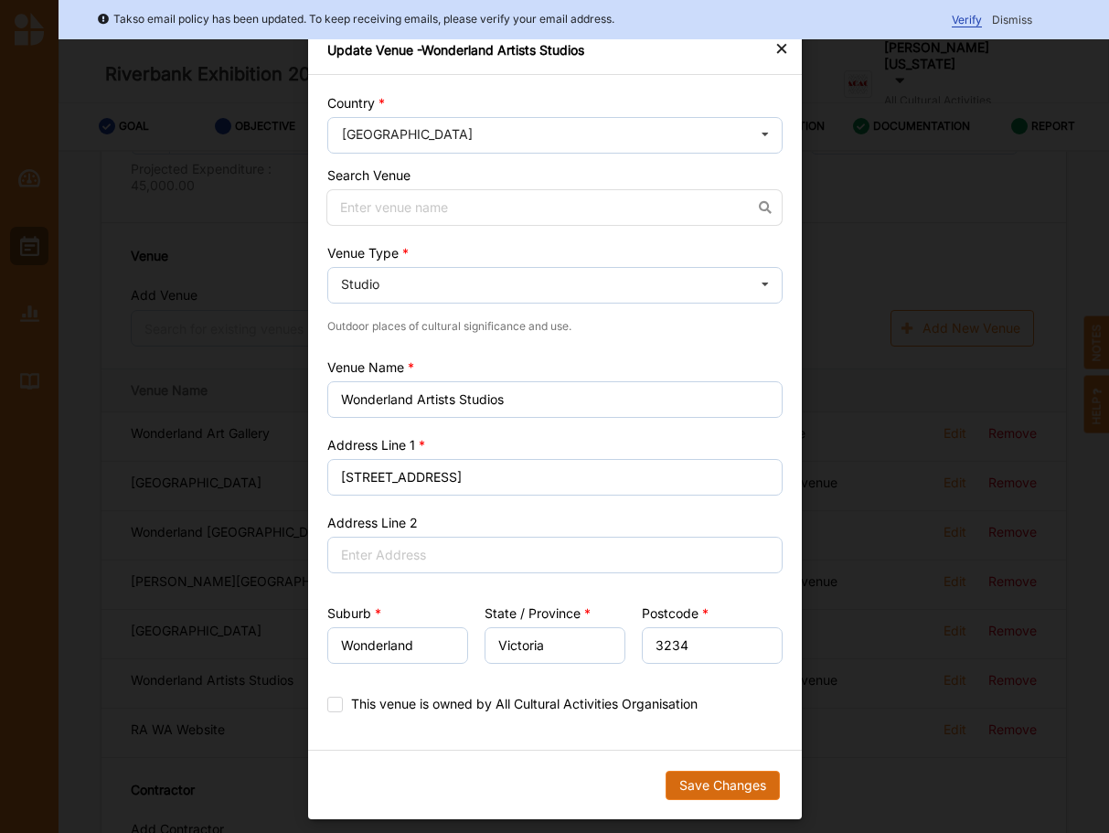
click at [741, 771] on button "Save Changes" at bounding box center [722, 785] width 114 height 29
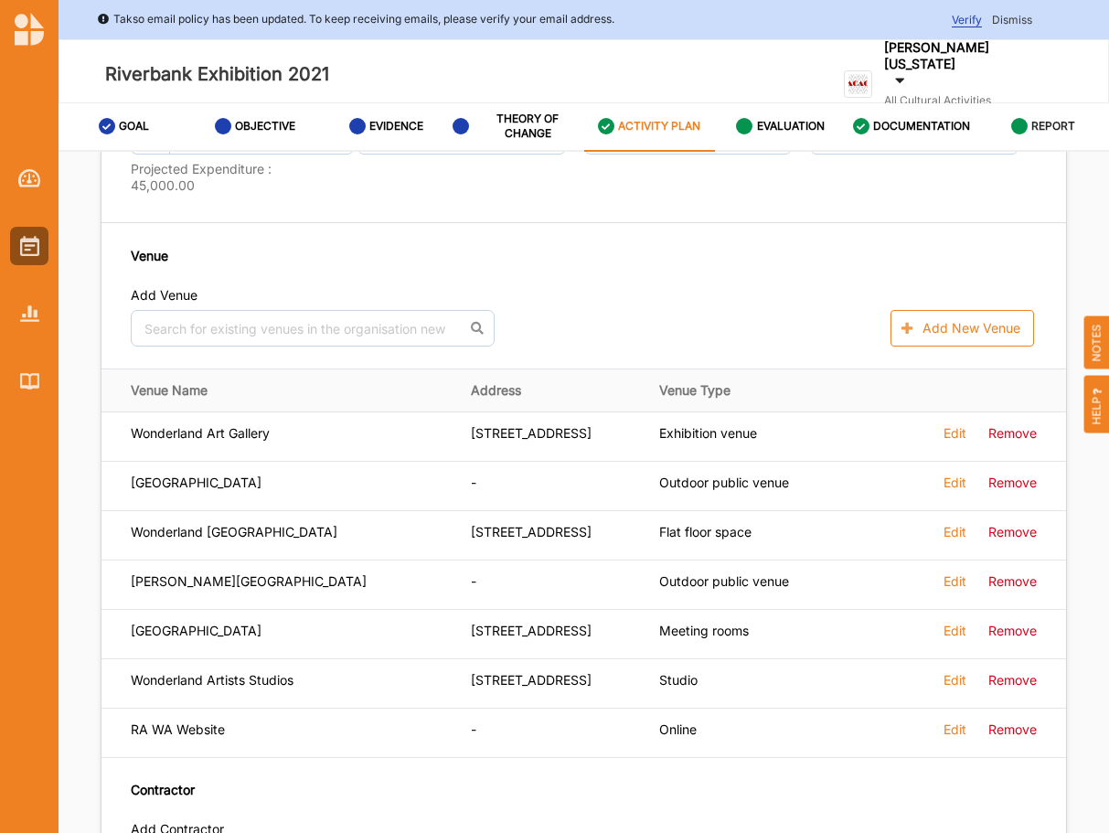
click at [1046, 132] on label "REPORT" at bounding box center [1053, 126] width 44 height 15
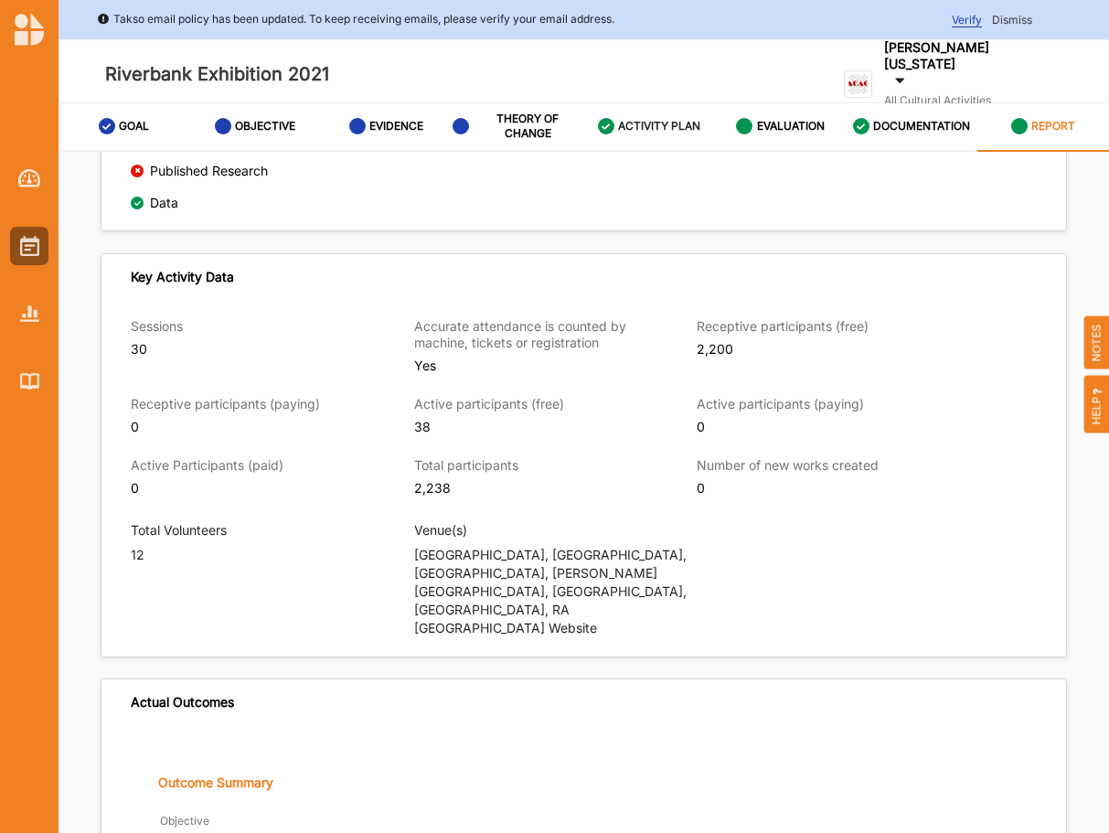
click at [650, 125] on label "ACTIVITY PLAN" at bounding box center [659, 126] width 82 height 15
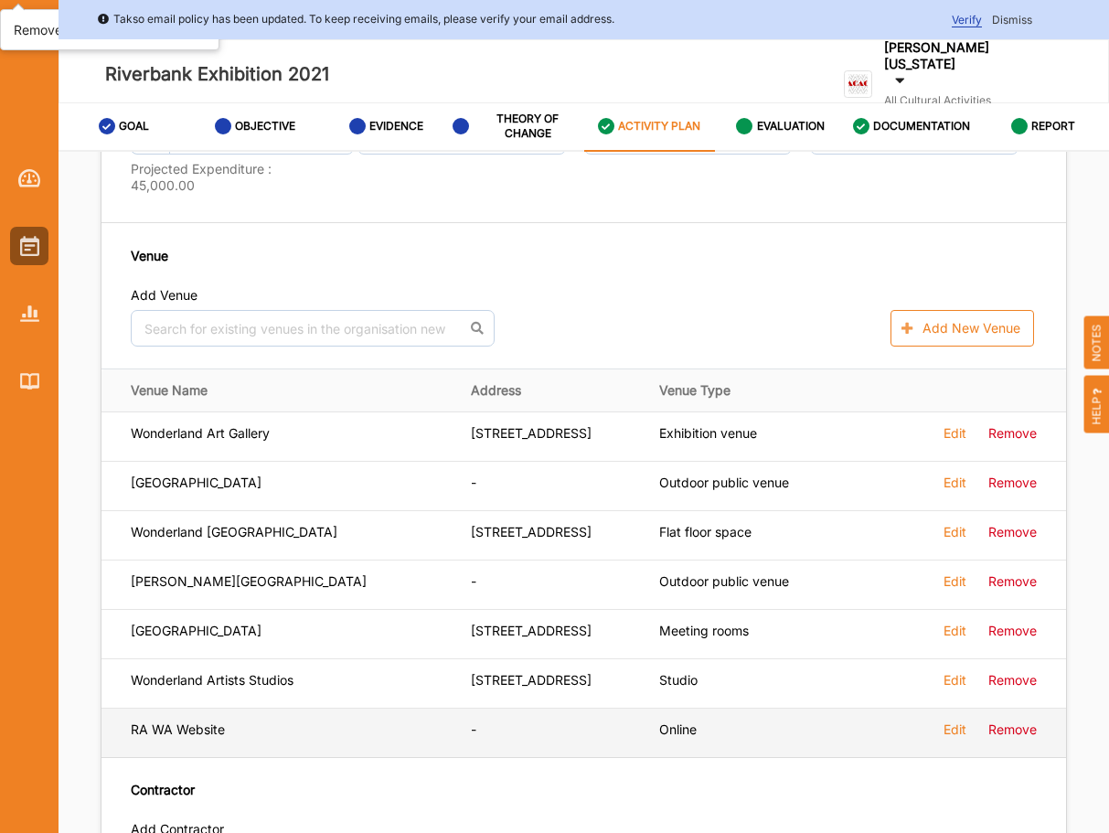
click at [0, 0] on label "Remove" at bounding box center [0, 0] width 0 height 0
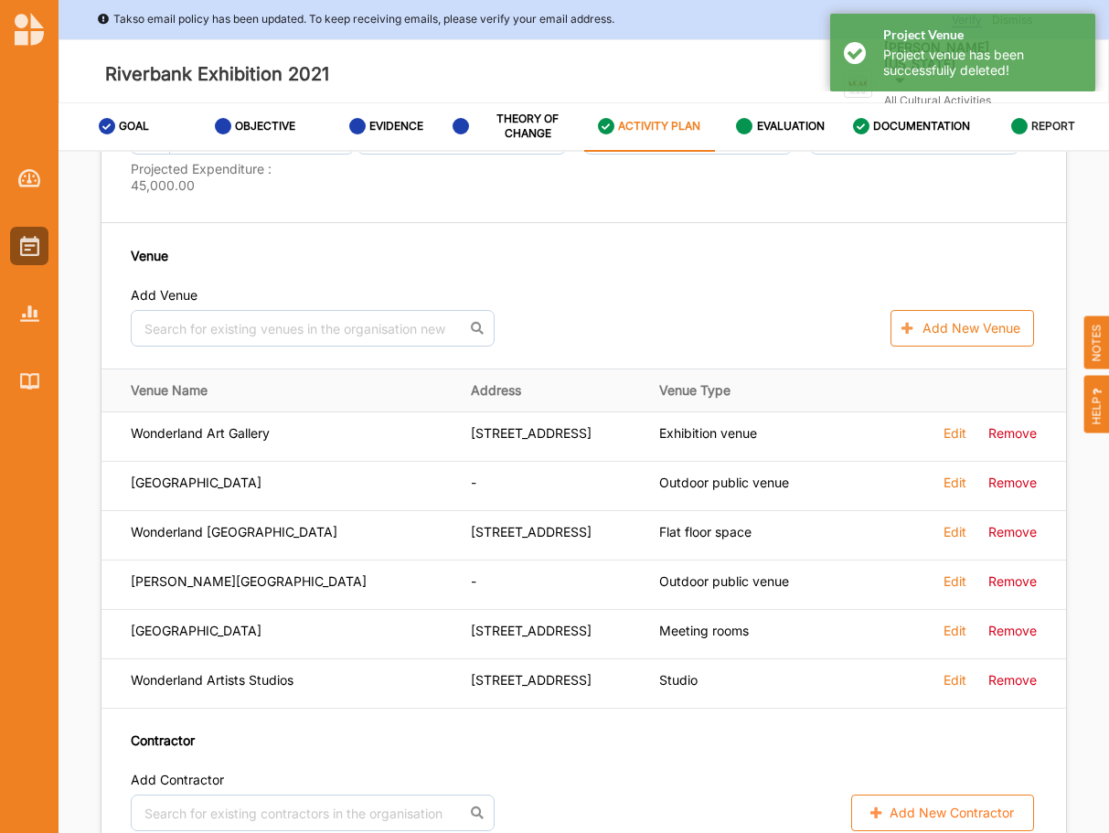
click at [1054, 133] on label "REPORT" at bounding box center [1053, 126] width 44 height 15
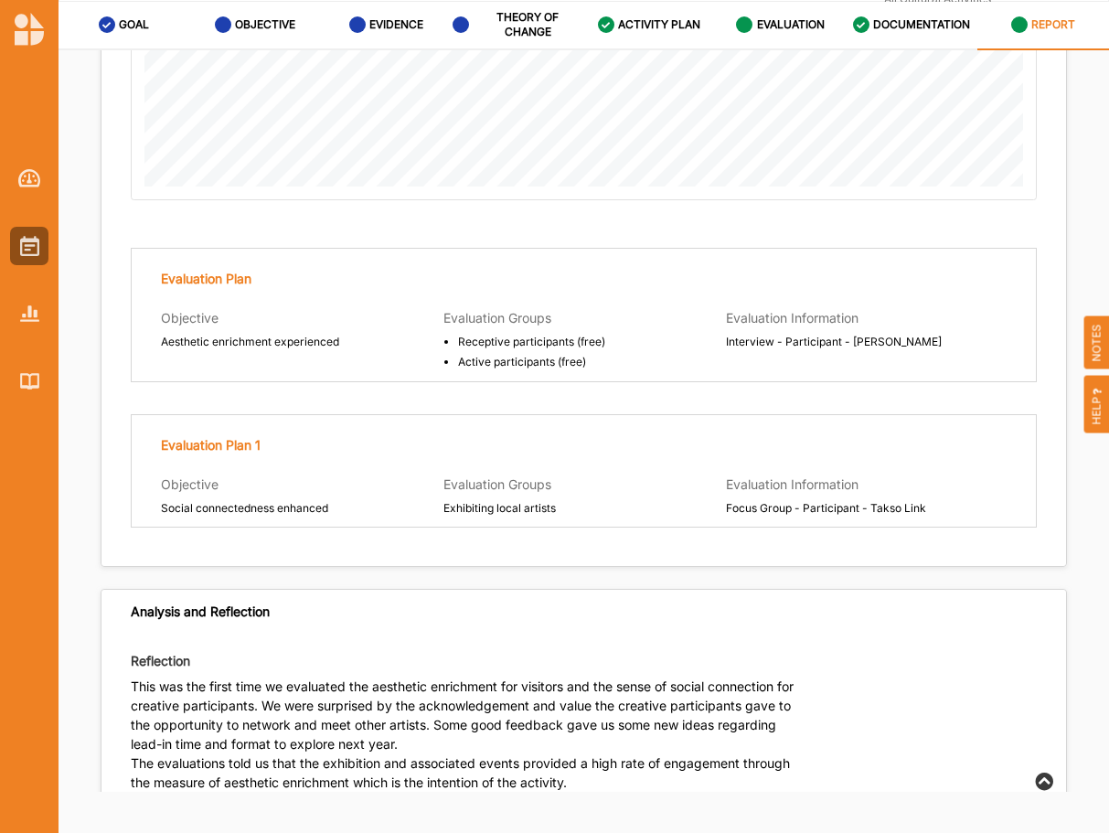
scroll to position [4320, 0]
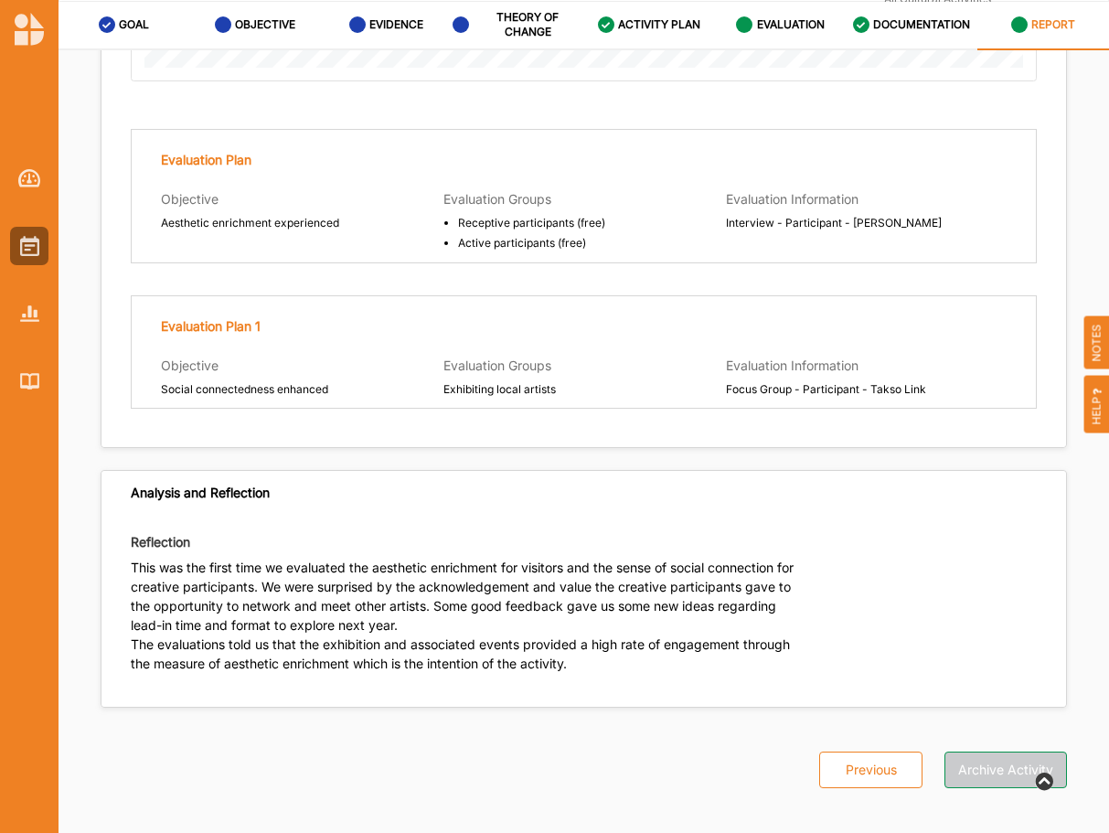
click at [1029, 752] on button "Archive Activity" at bounding box center [1006, 770] width 123 height 37
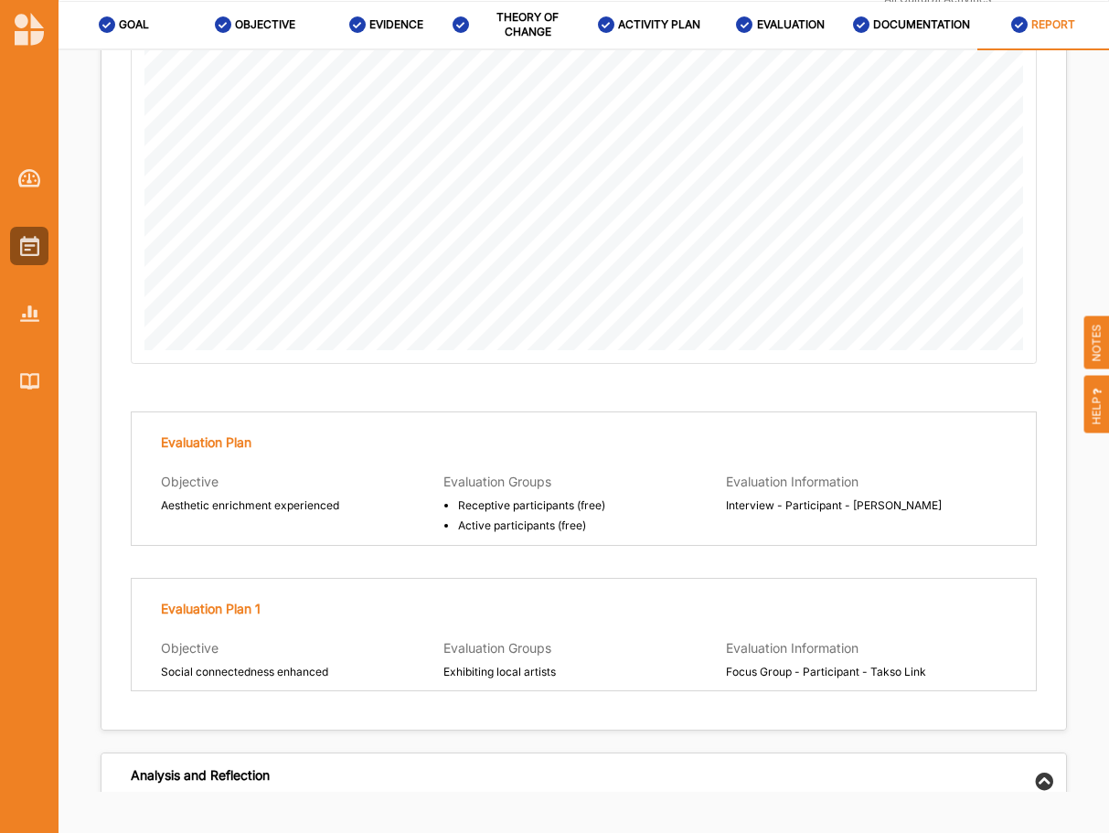
scroll to position [4009, 0]
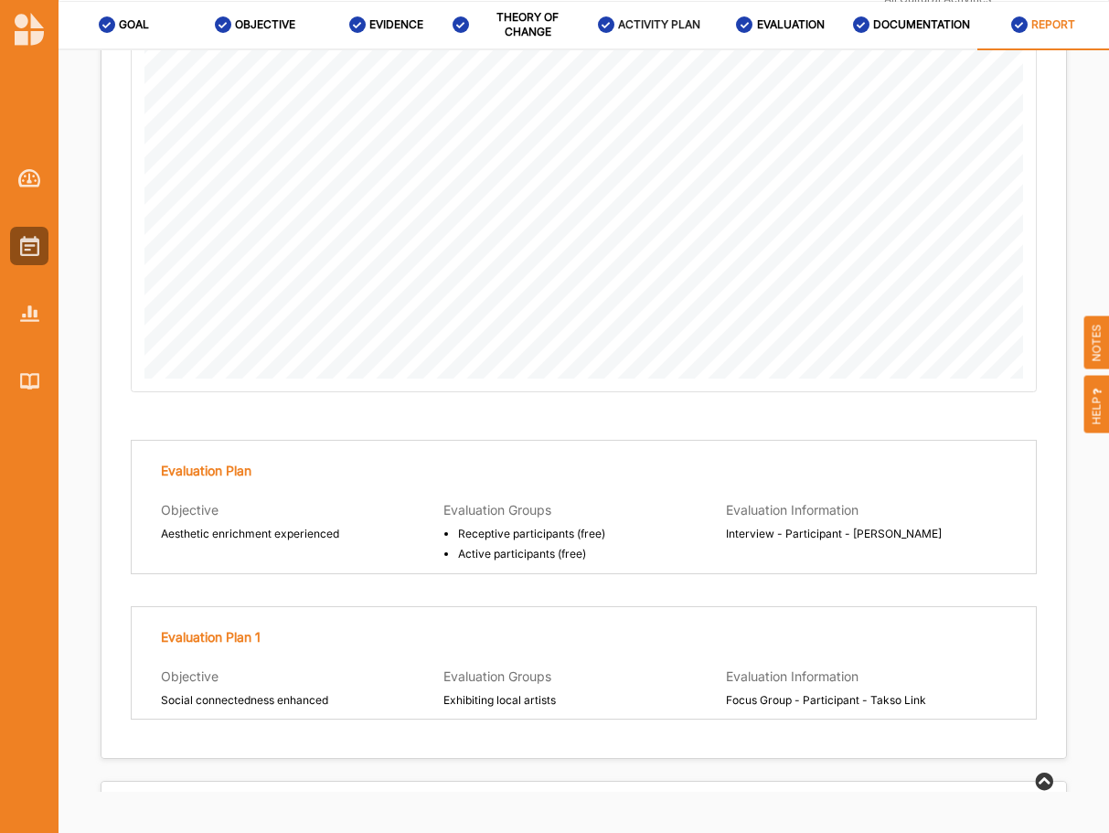
click at [635, 7] on link "ACTIVITY PLAN" at bounding box center [650, 26] width 132 height 48
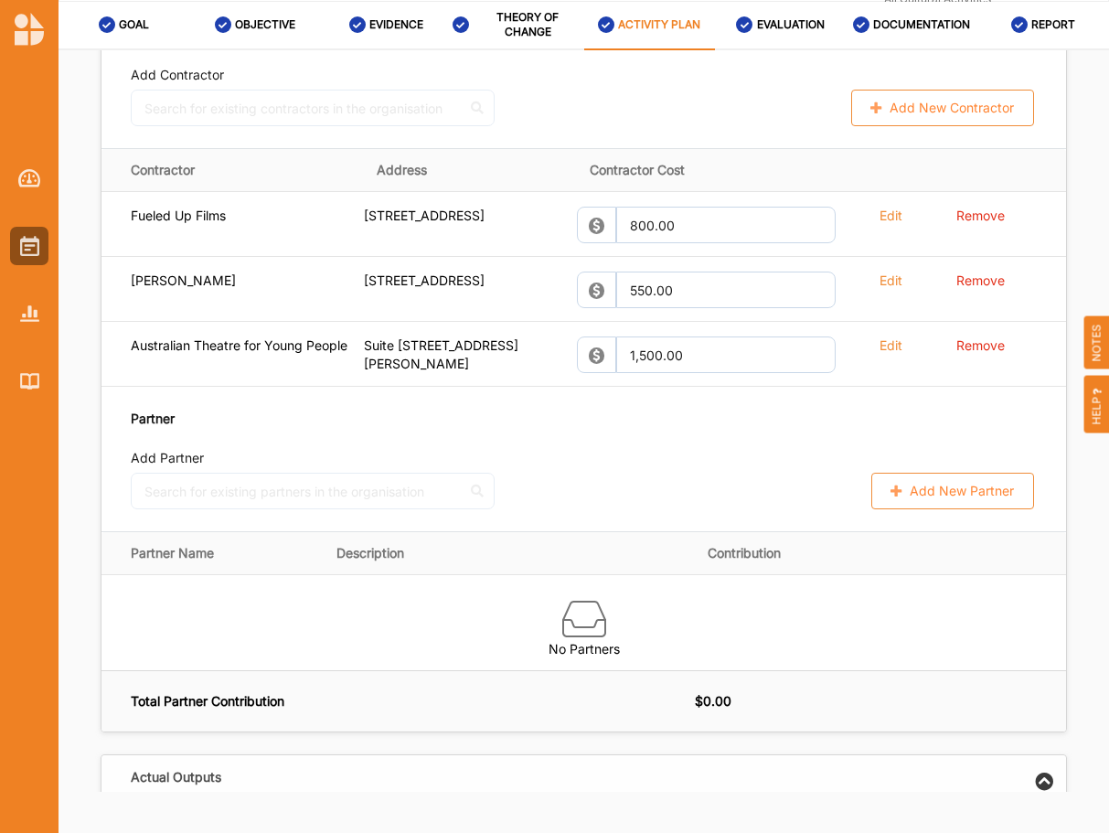
scroll to position [1628, 0]
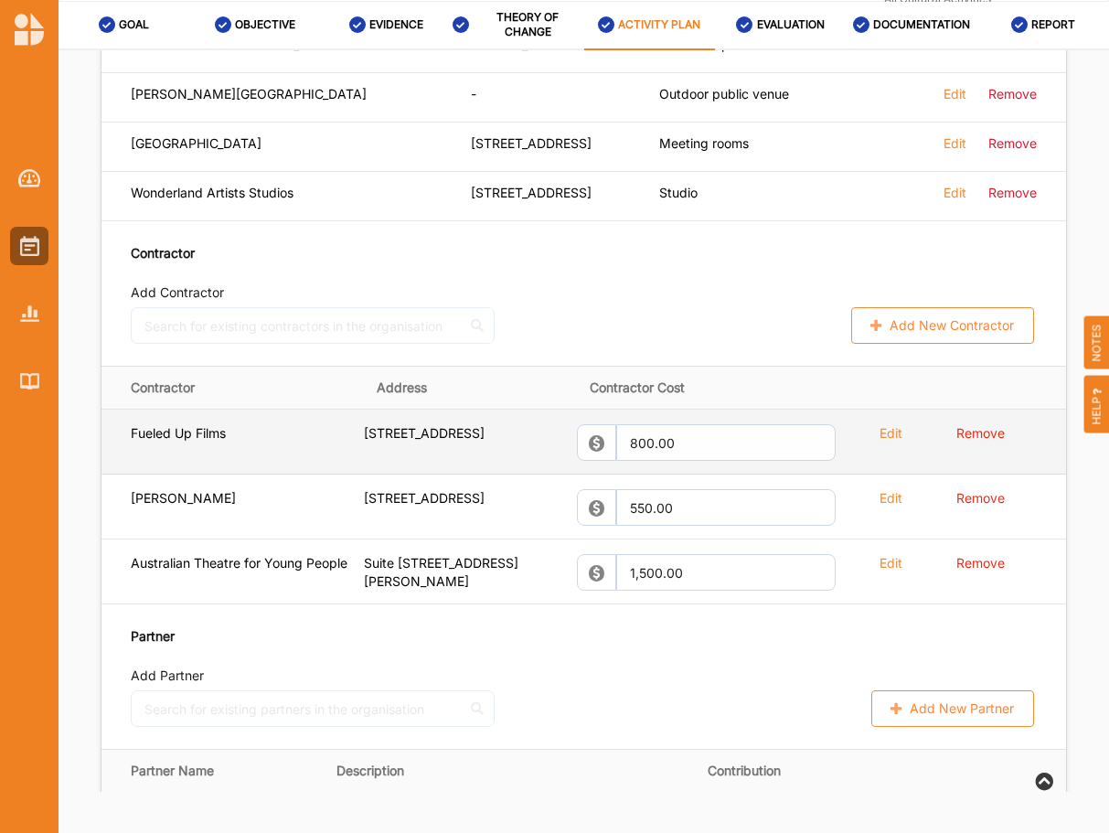
click at [892, 424] on div "Edit" at bounding box center [895, 436] width 105 height 24
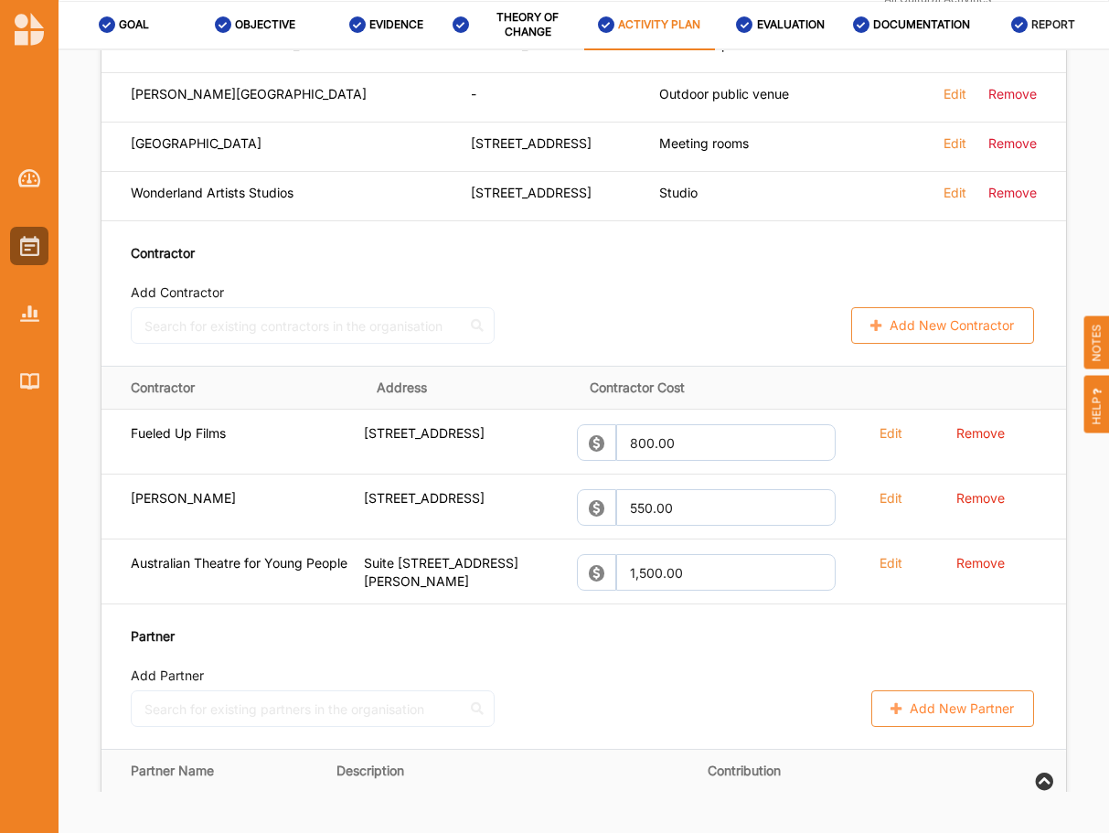
click at [1042, 31] on label "REPORT" at bounding box center [1053, 24] width 44 height 15
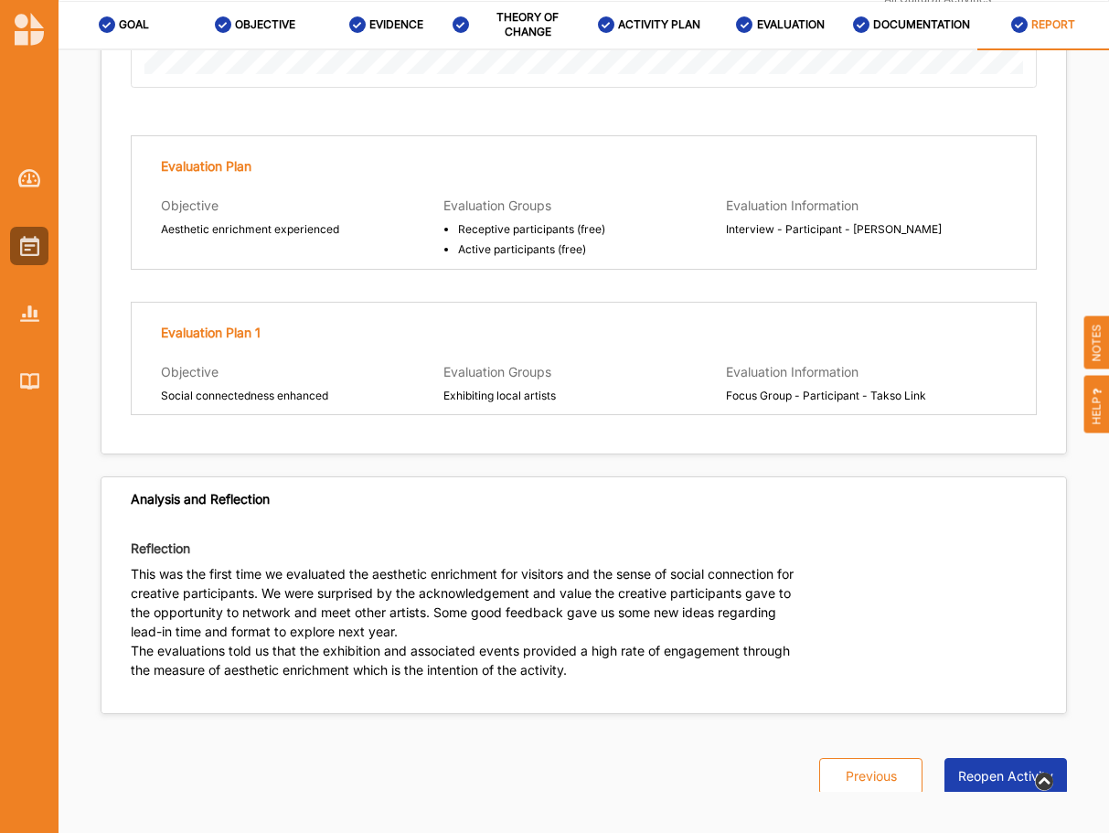
scroll to position [4320, 0]
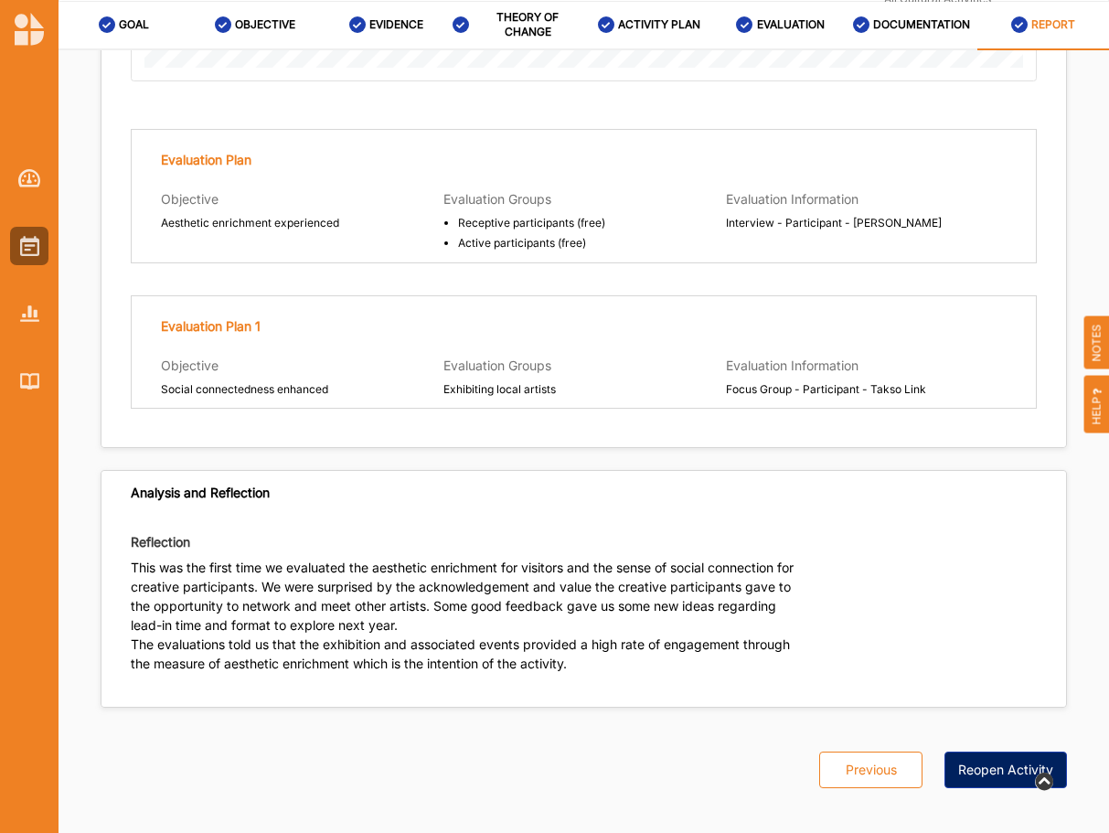
click at [994, 752] on button "Reopen Activity" at bounding box center [1006, 770] width 123 height 37
click at [683, 24] on label "ACTIVITY PLAN" at bounding box center [659, 24] width 82 height 15
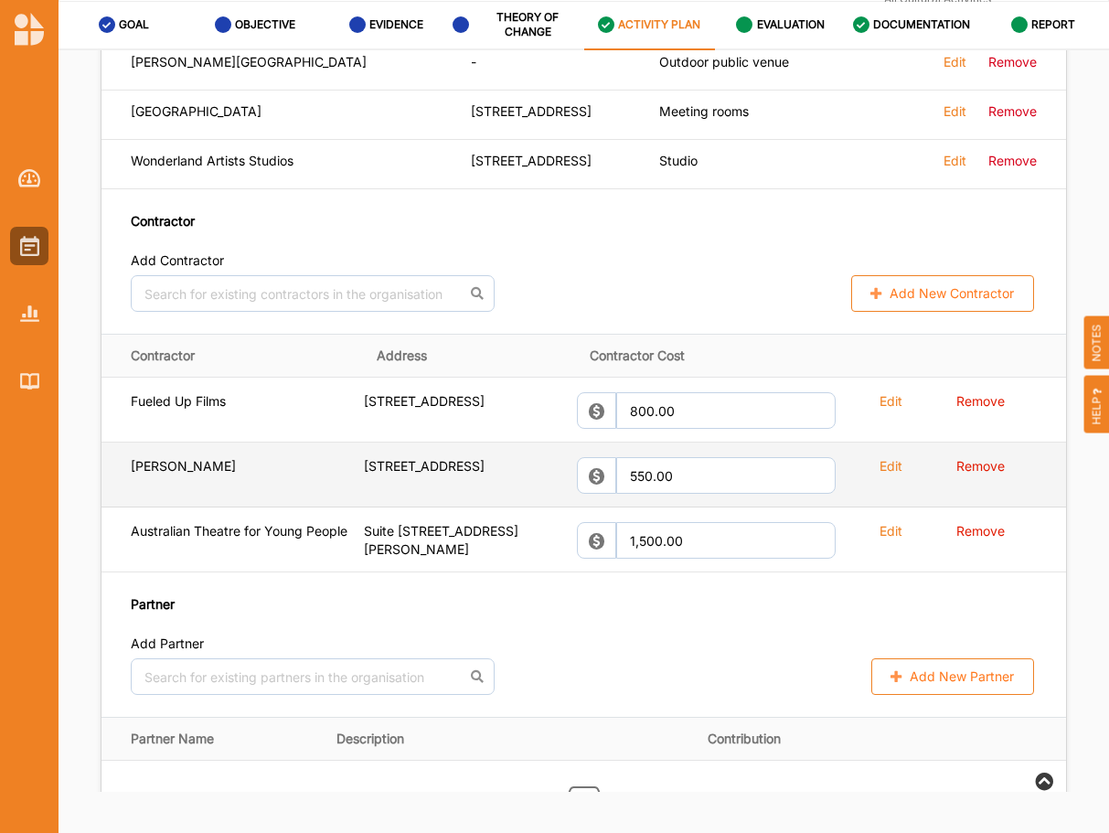
scroll to position [1659, 0]
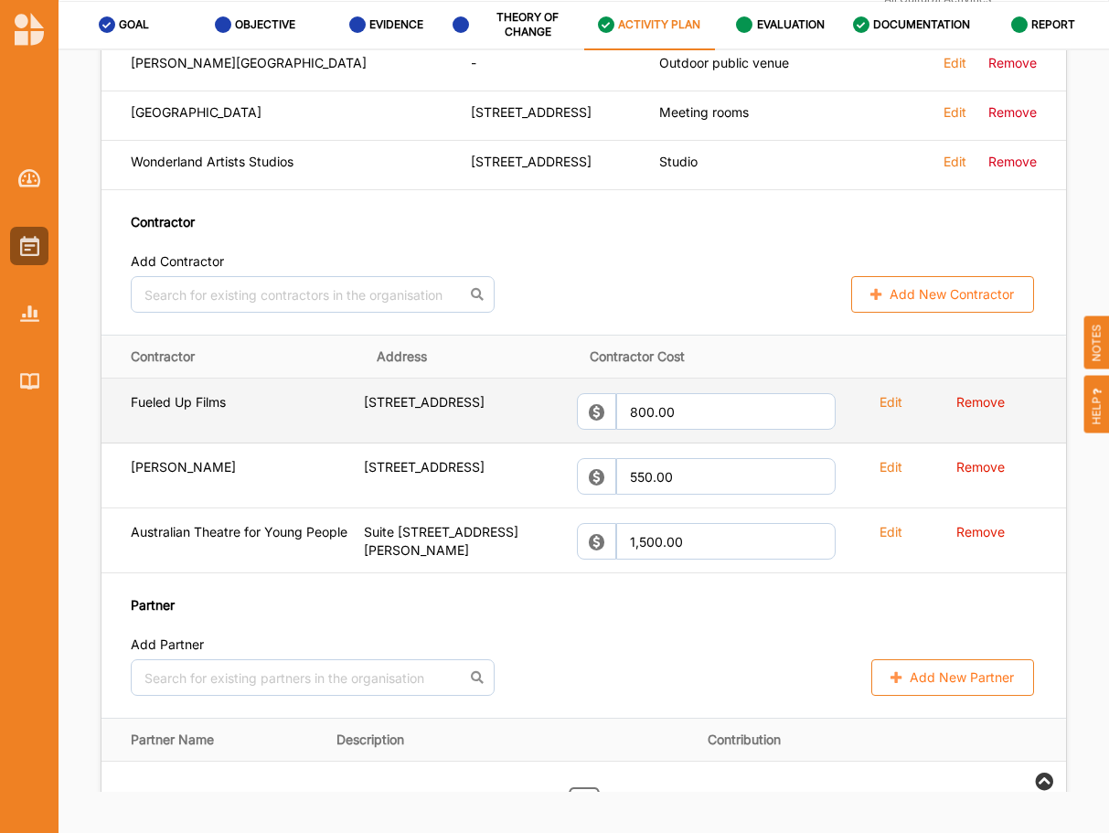
click at [886, 393] on label "Edit" at bounding box center [891, 401] width 23 height 17
select select "22"
select select "[GEOGRAPHIC_DATA]"
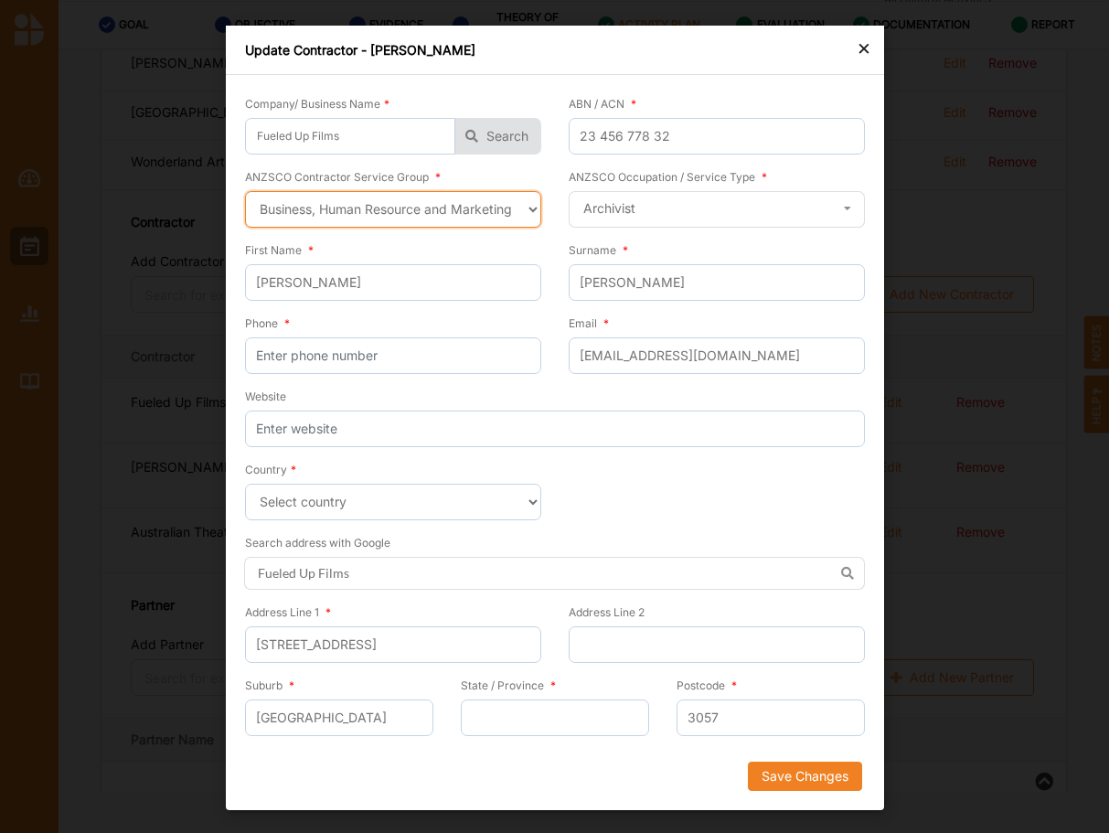
click at [245, 191] on select "Select a contractor service group Hospitality, Retail and Service Managers Spec…" at bounding box center [393, 209] width 296 height 37
select select "21"
click option "Arts and Media Professionals" at bounding box center [0, 0] width 0 height 0
click at [849, 209] on icon at bounding box center [847, 209] width 27 height 34
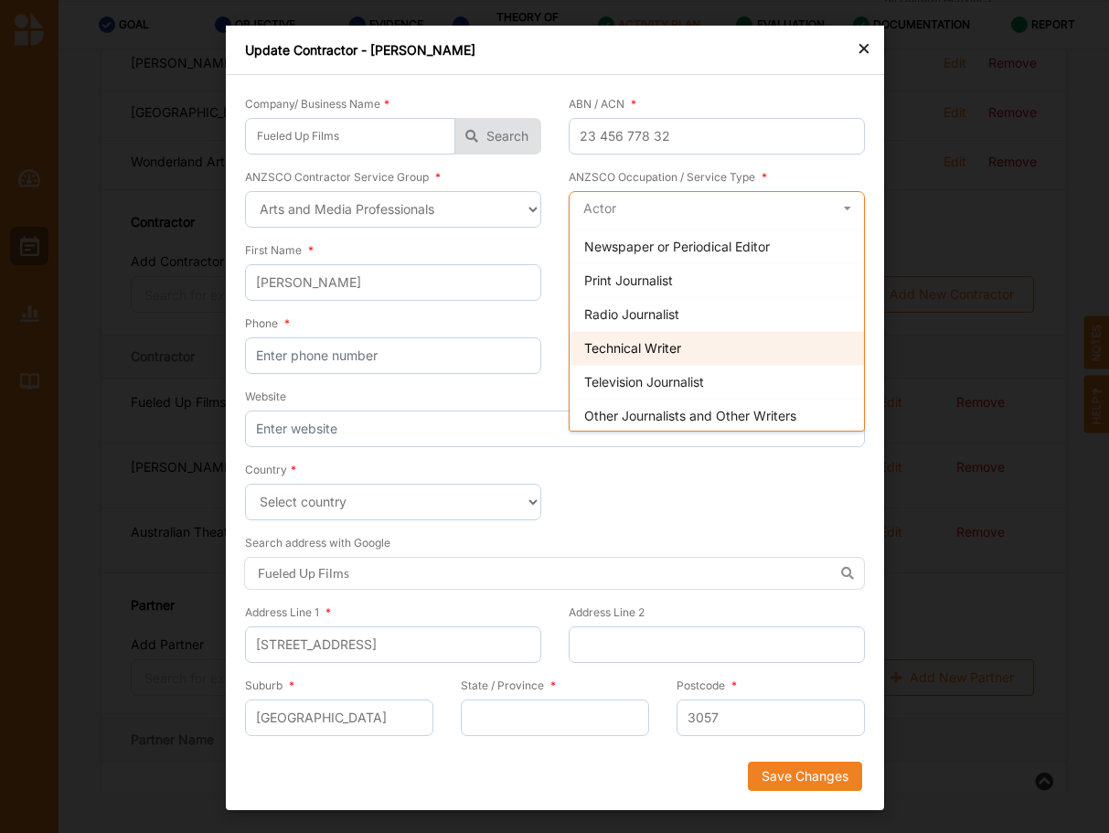
scroll to position [1027, 0]
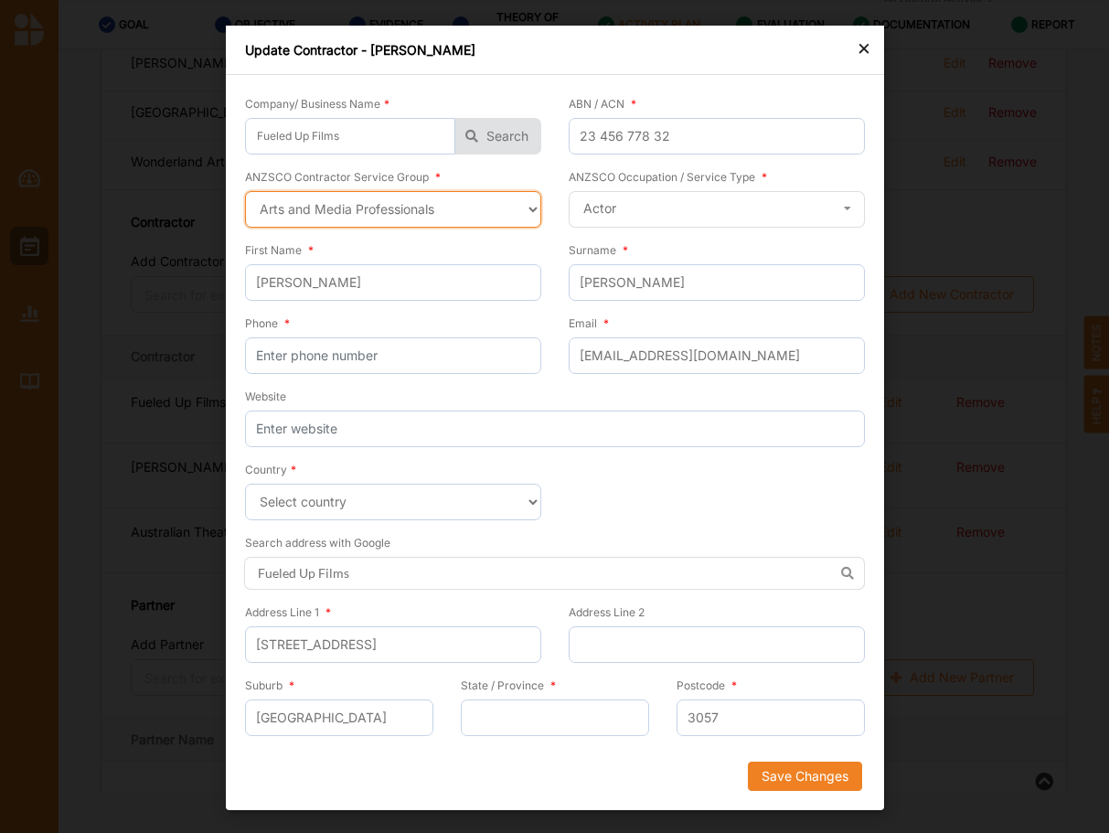
click at [245, 191] on select "Select a contractor service group Hospitality, Retail and Service Managers Spec…" at bounding box center [393, 209] width 296 height 37
select select "22"
click option "Business, Human Resource and Marketing Professionals" at bounding box center [0, 0] width 0 height 0
click at [843, 208] on icon at bounding box center [847, 209] width 27 height 34
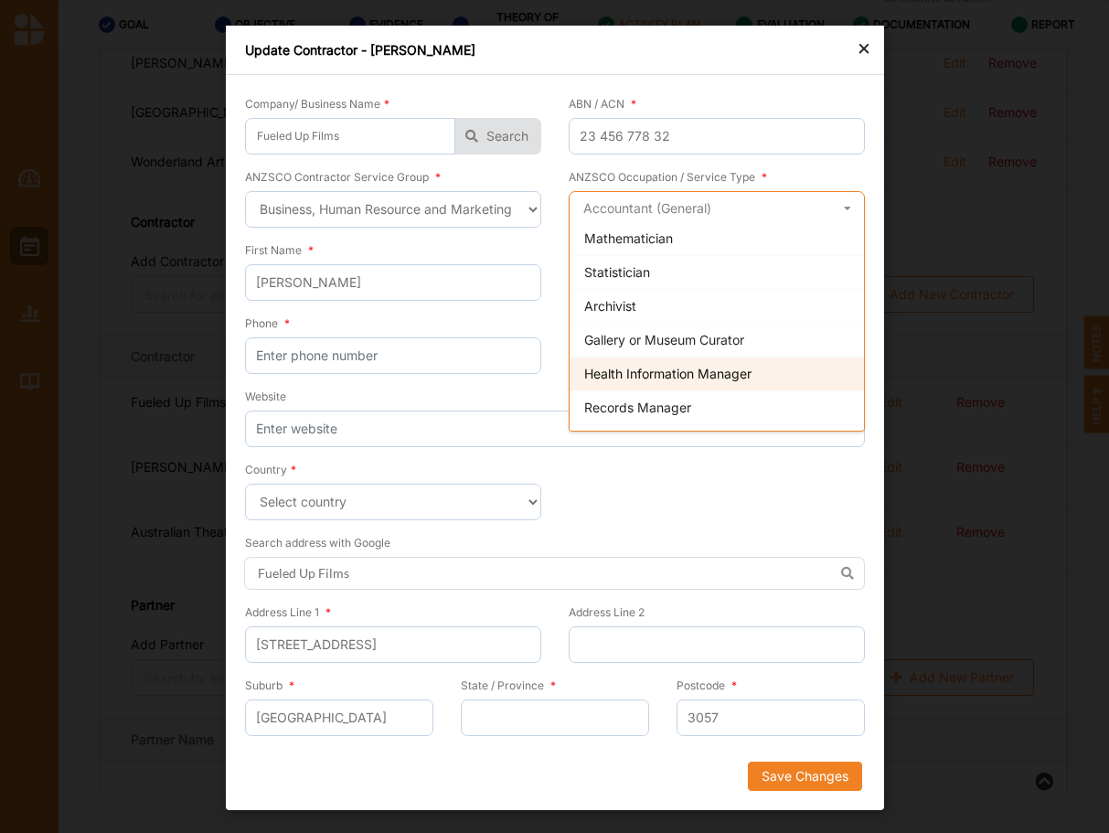
scroll to position [808, 0]
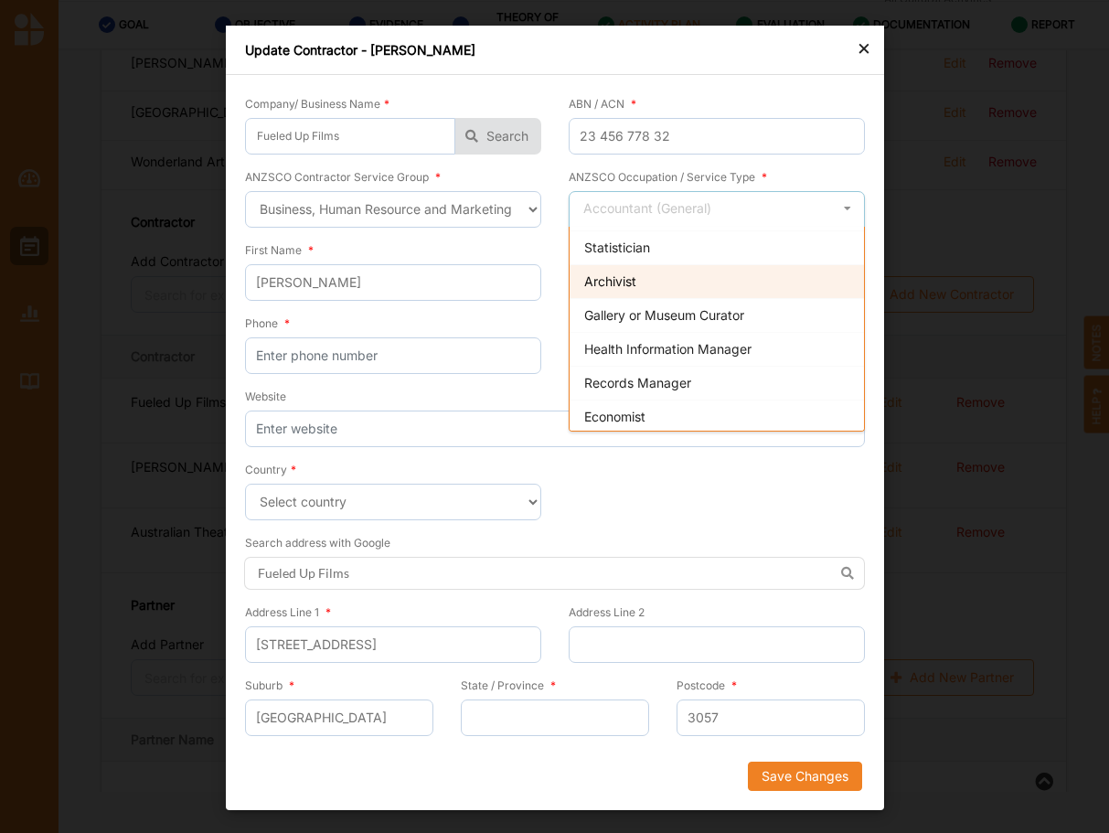
click at [613, 283] on span "Archivist" at bounding box center [610, 281] width 52 height 16
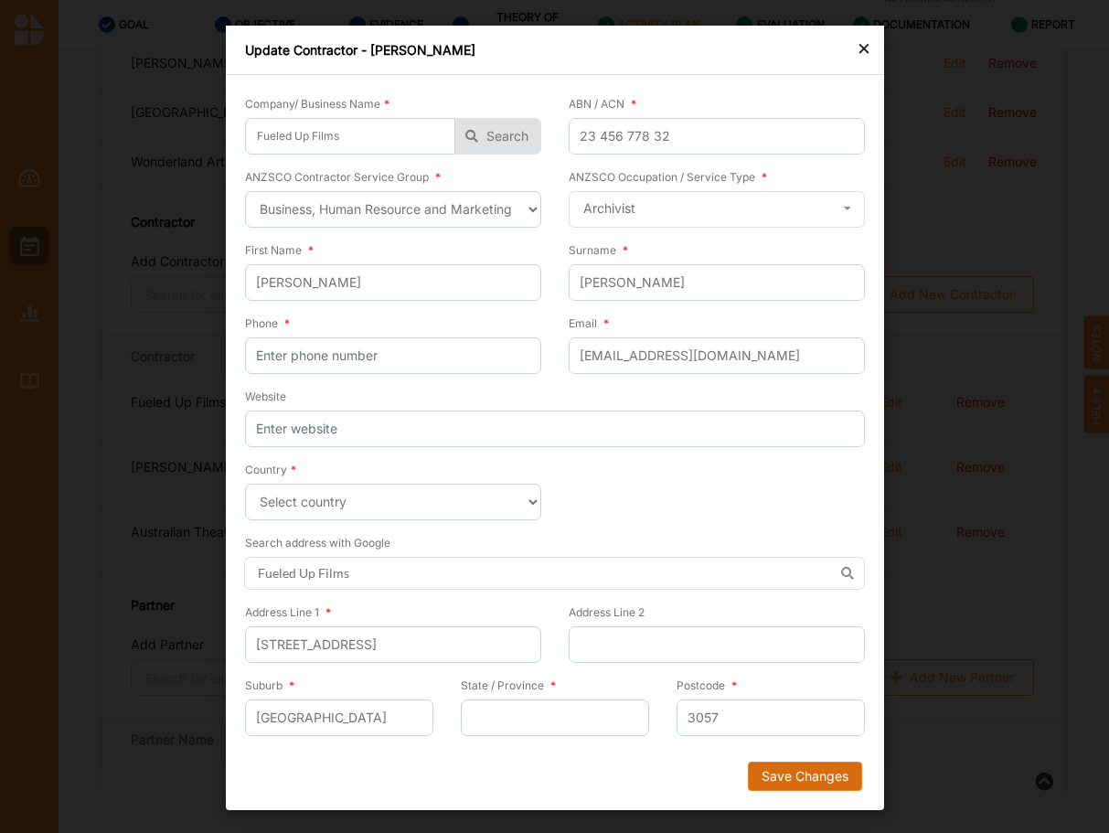
click at [801, 783] on button "Save Changes" at bounding box center [804, 776] width 114 height 29
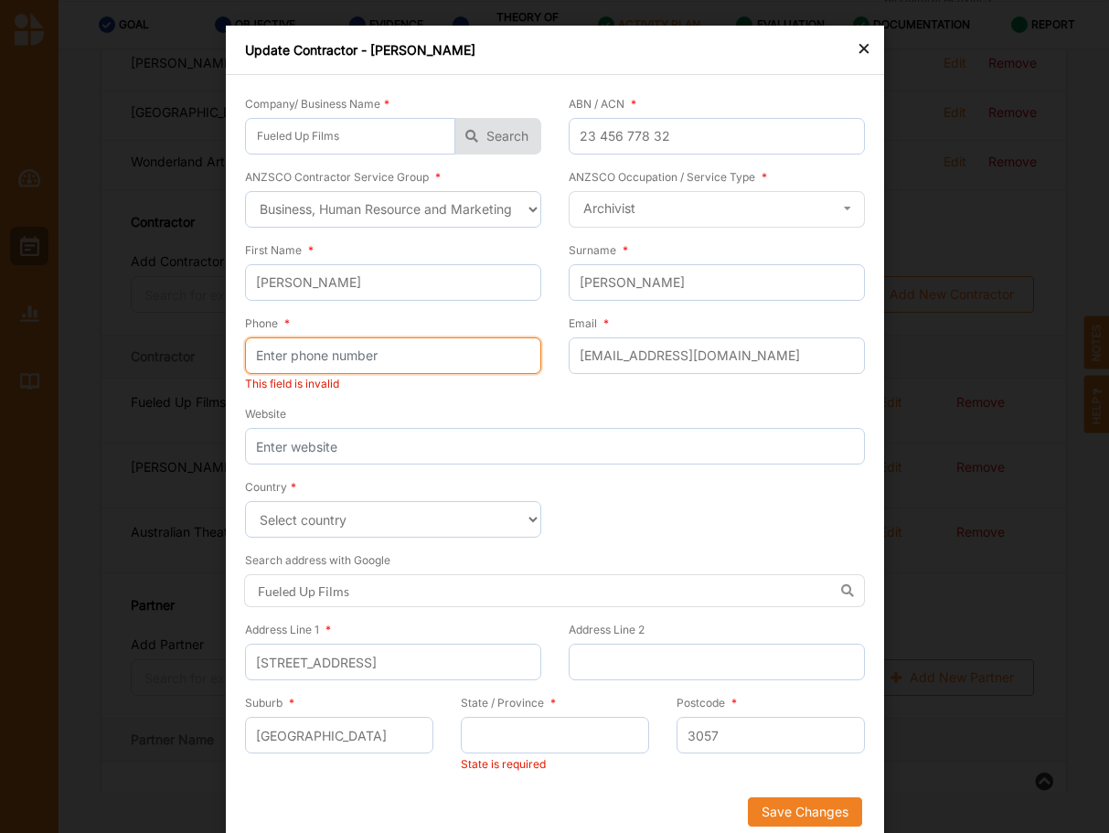
click at [314, 349] on input "Phone *" at bounding box center [393, 355] width 296 height 37
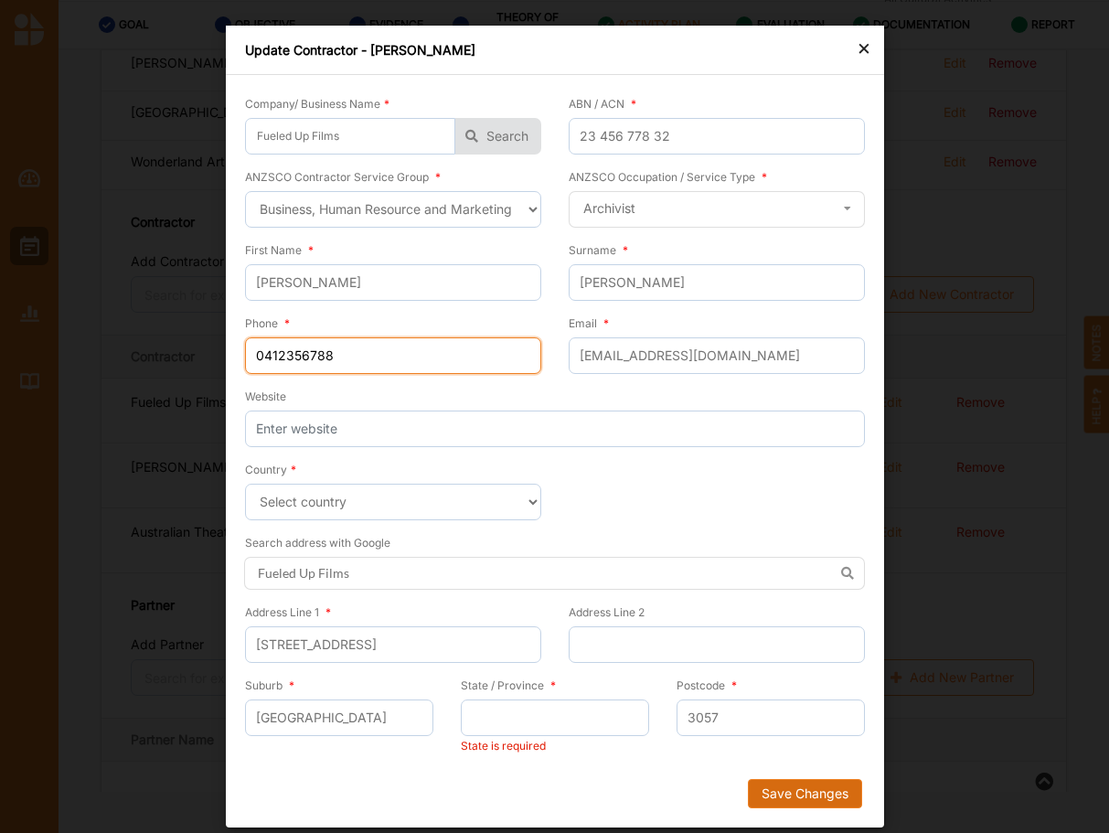
type input "0412356788"
click at [825, 791] on button "Save Changes" at bounding box center [804, 793] width 114 height 29
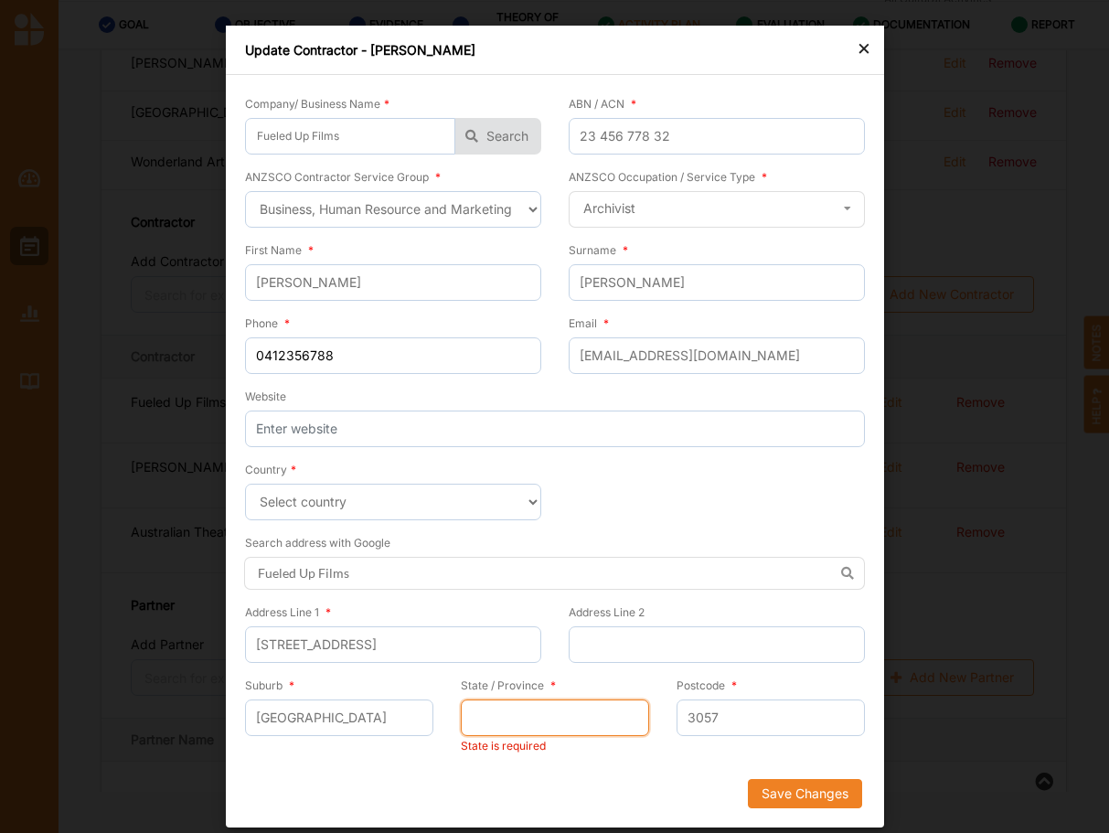
click at [546, 728] on input "State / Province *" at bounding box center [555, 718] width 188 height 37
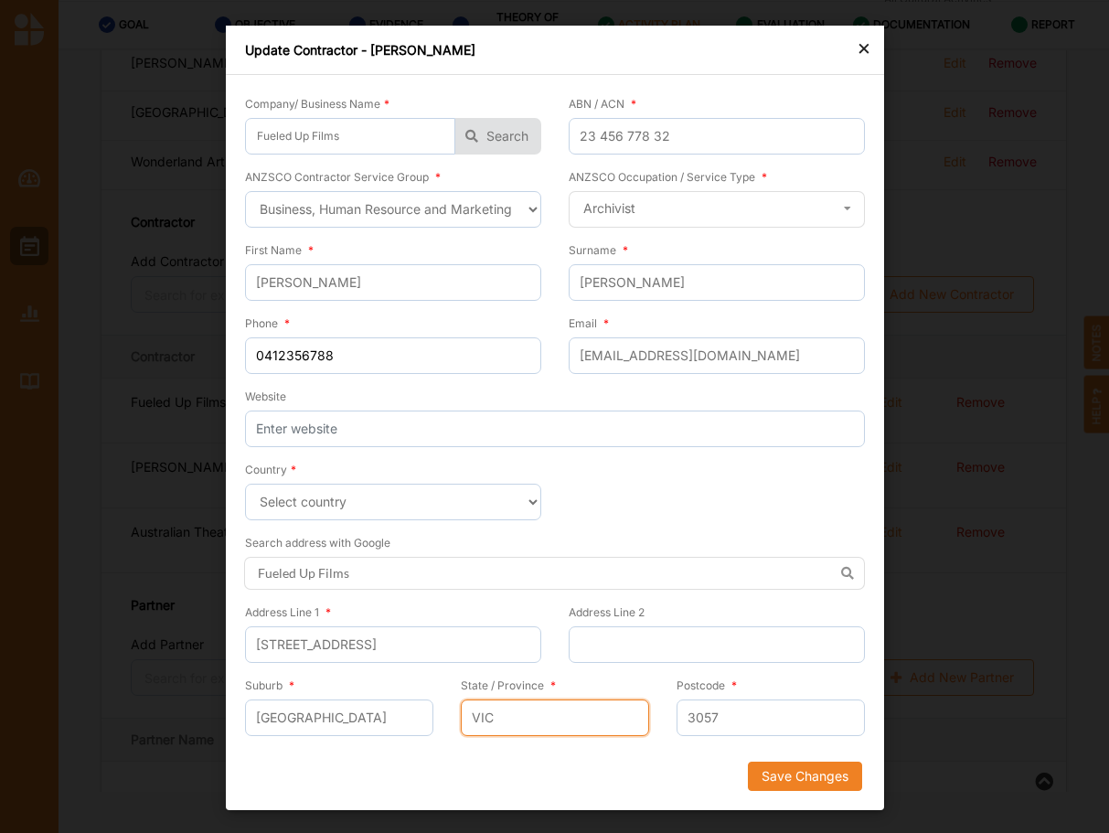
click at [527, 703] on input "VIC" at bounding box center [555, 718] width 188 height 37
type input "VIC"
click at [801, 776] on button "Save Changes" at bounding box center [804, 776] width 114 height 29
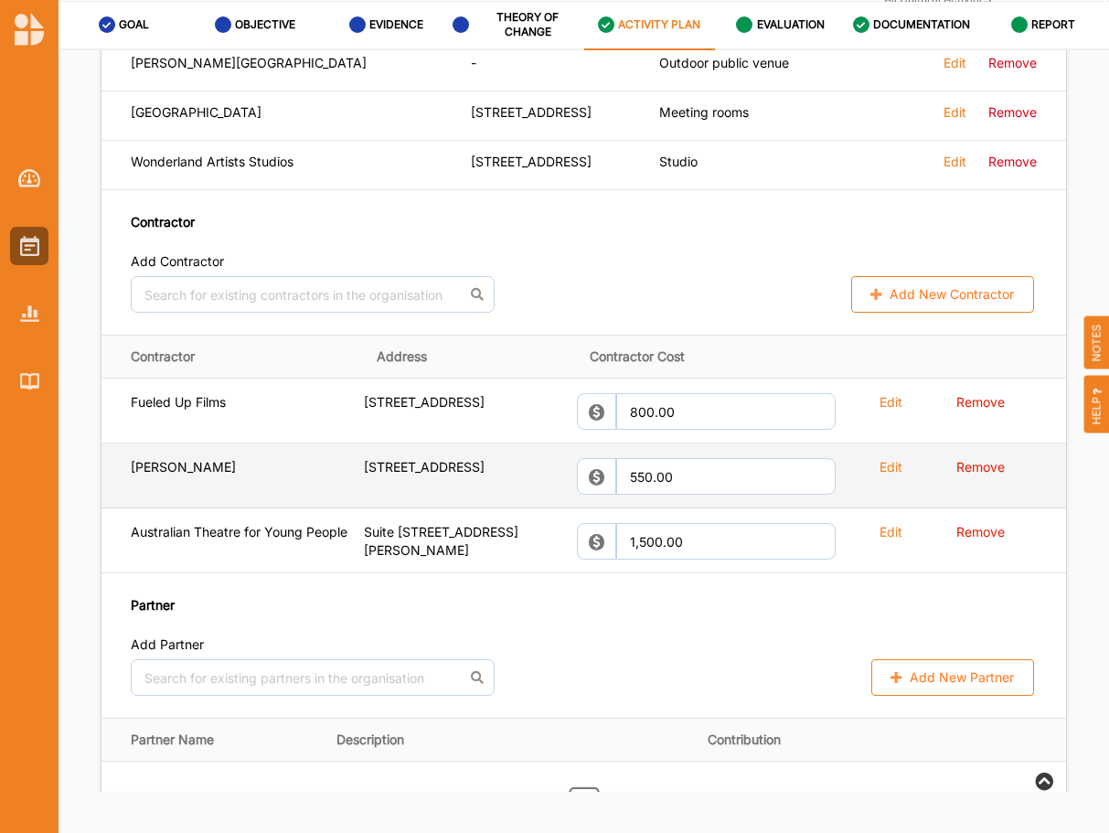
click at [897, 393] on div "Edit" at bounding box center [895, 405] width 105 height 24
click at [880, 393] on label "Edit" at bounding box center [891, 401] width 23 height 17
select select "21"
select select "[GEOGRAPHIC_DATA]"
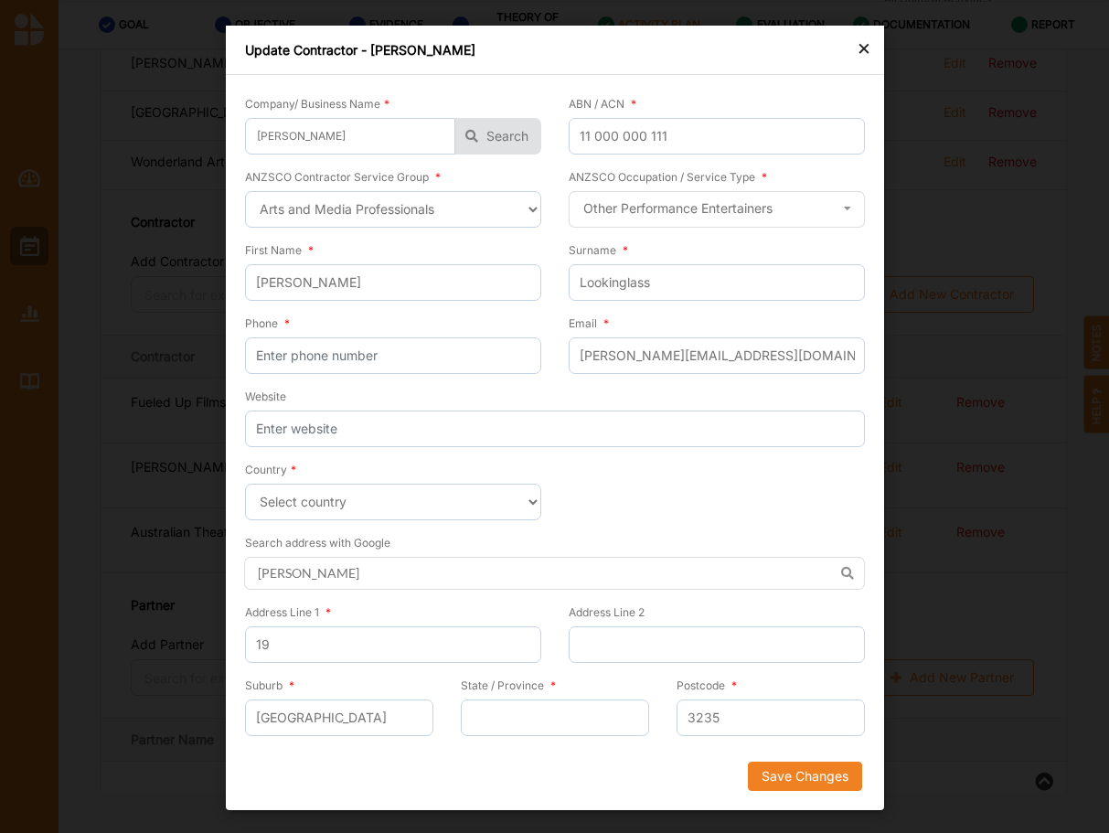
click at [861, 47] on div "×" at bounding box center [864, 48] width 15 height 22
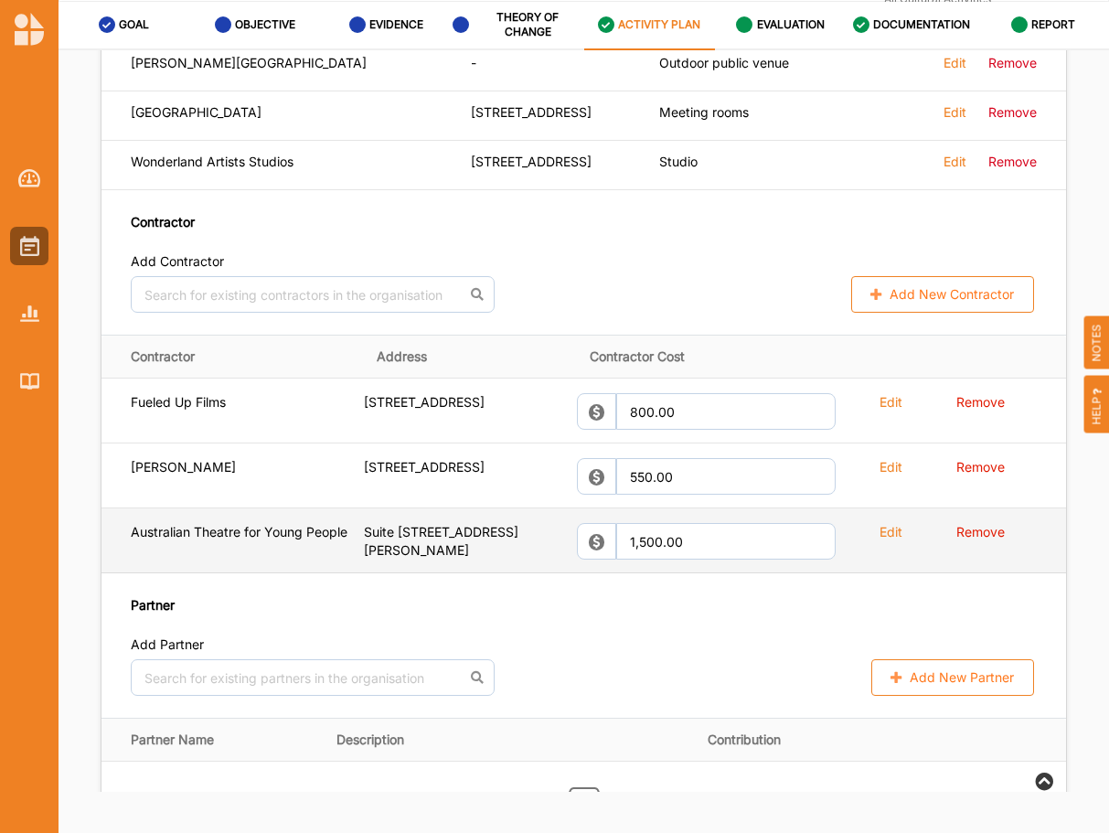
click at [880, 411] on label "Edit" at bounding box center [891, 401] width 23 height 17
select select "22"
select select "[GEOGRAPHIC_DATA]"
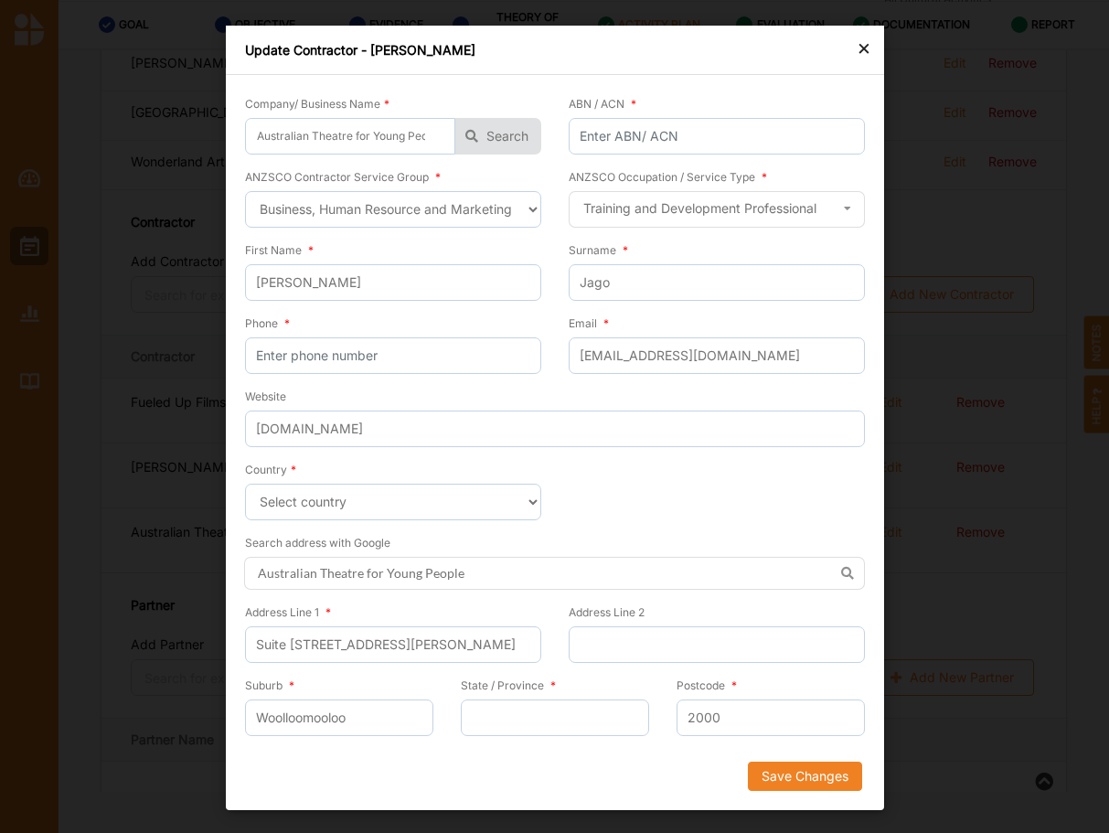
click at [867, 48] on div "×" at bounding box center [864, 48] width 15 height 22
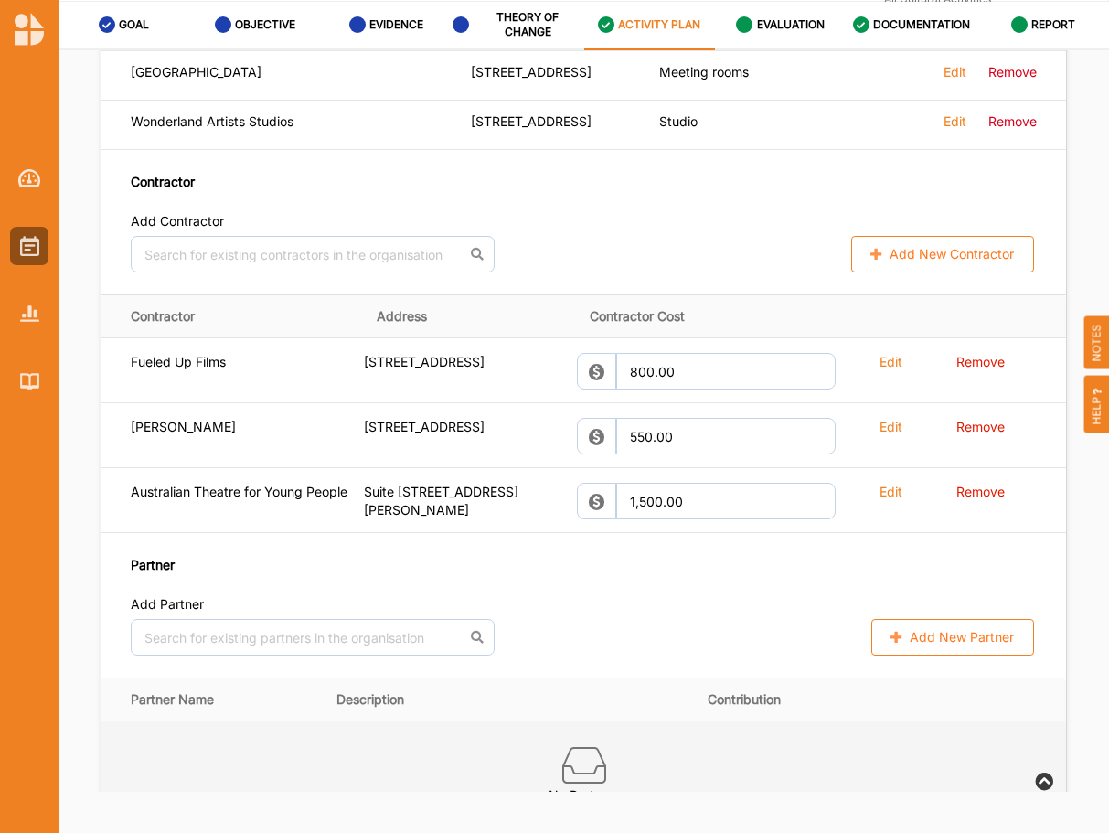
scroll to position [1814, 0]
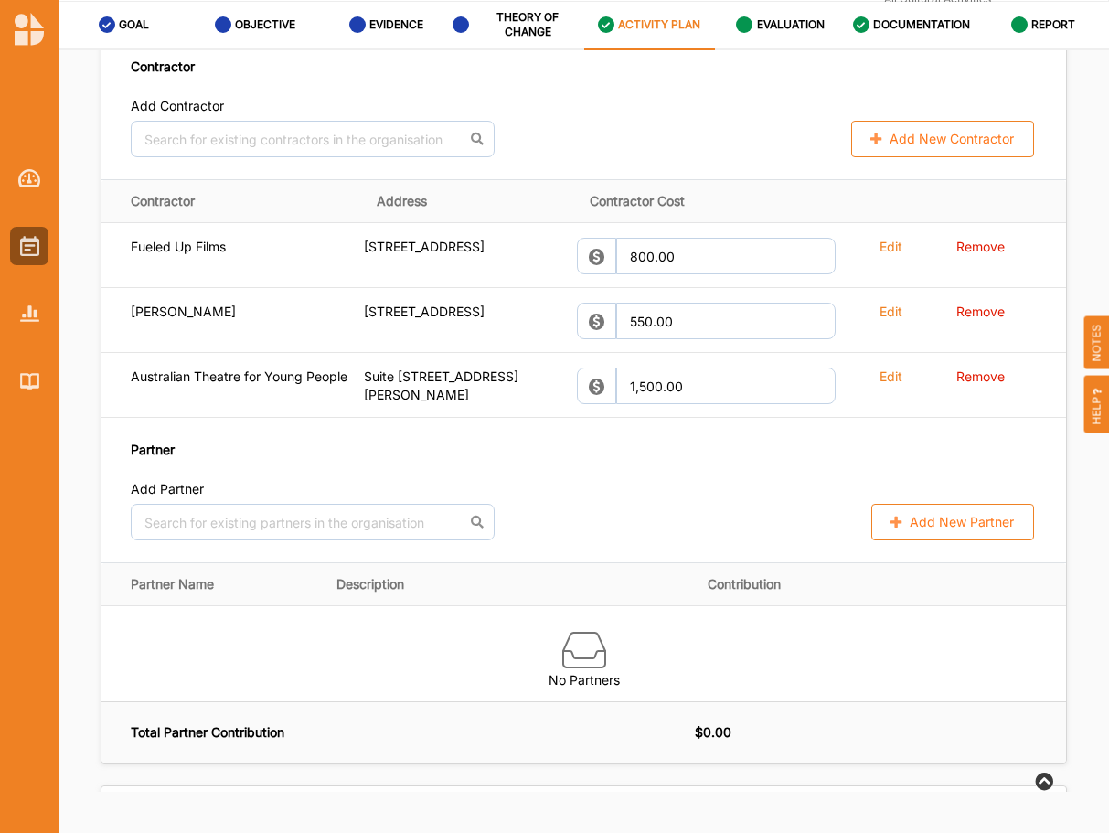
click at [953, 504] on button "Add New Partner" at bounding box center [952, 522] width 163 height 37
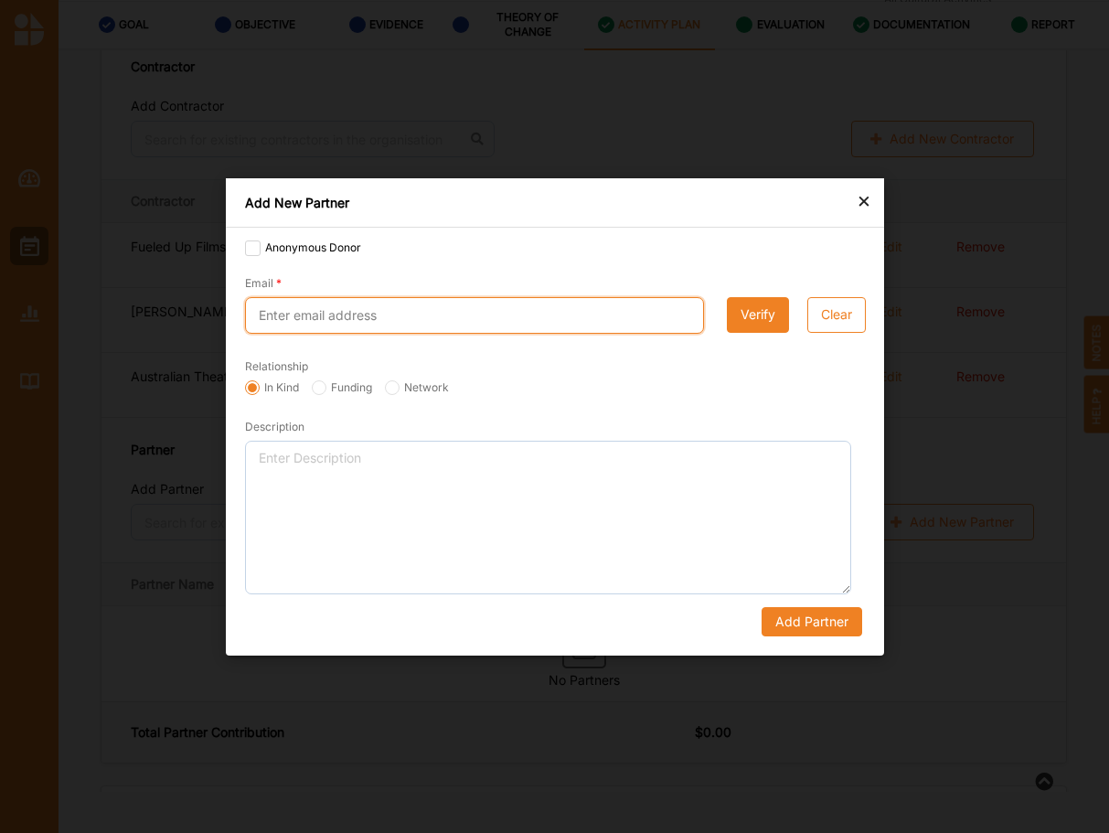
click at [293, 322] on input "Email" at bounding box center [474, 315] width 459 height 37
type input "[PERSON_NAME][EMAIL_ADDRESS][DOMAIN_NAME]"
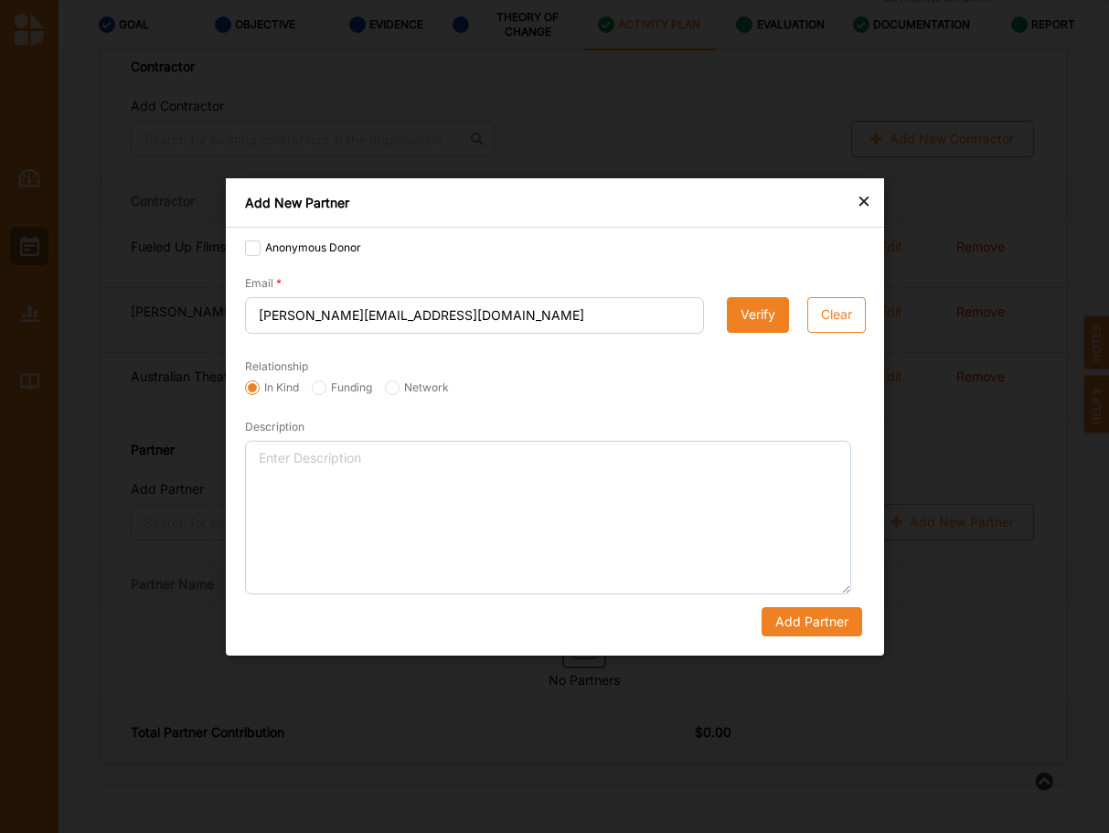
click at [495, 247] on div "Anonymous Donor" at bounding box center [555, 250] width 620 height 24
click at [756, 325] on button "Verify" at bounding box center [758, 314] width 62 height 37
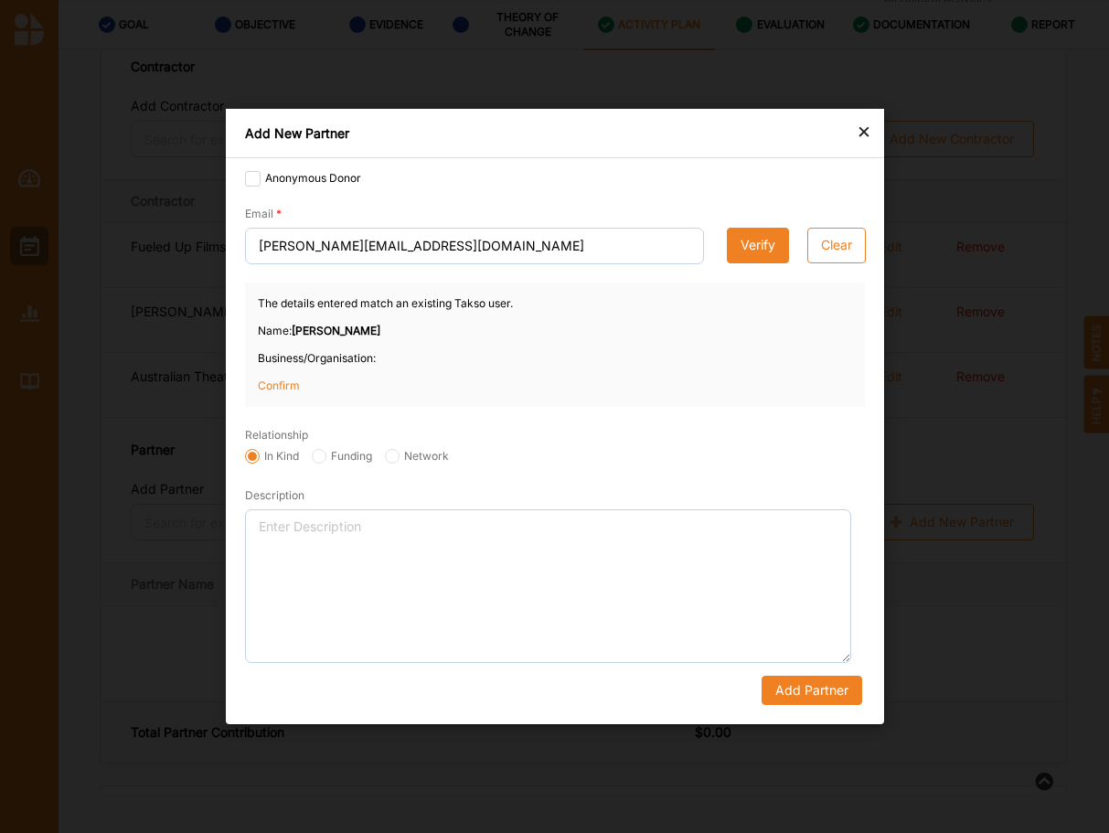
click at [293, 385] on p "Confirm" at bounding box center [303, 386] width 91 height 16
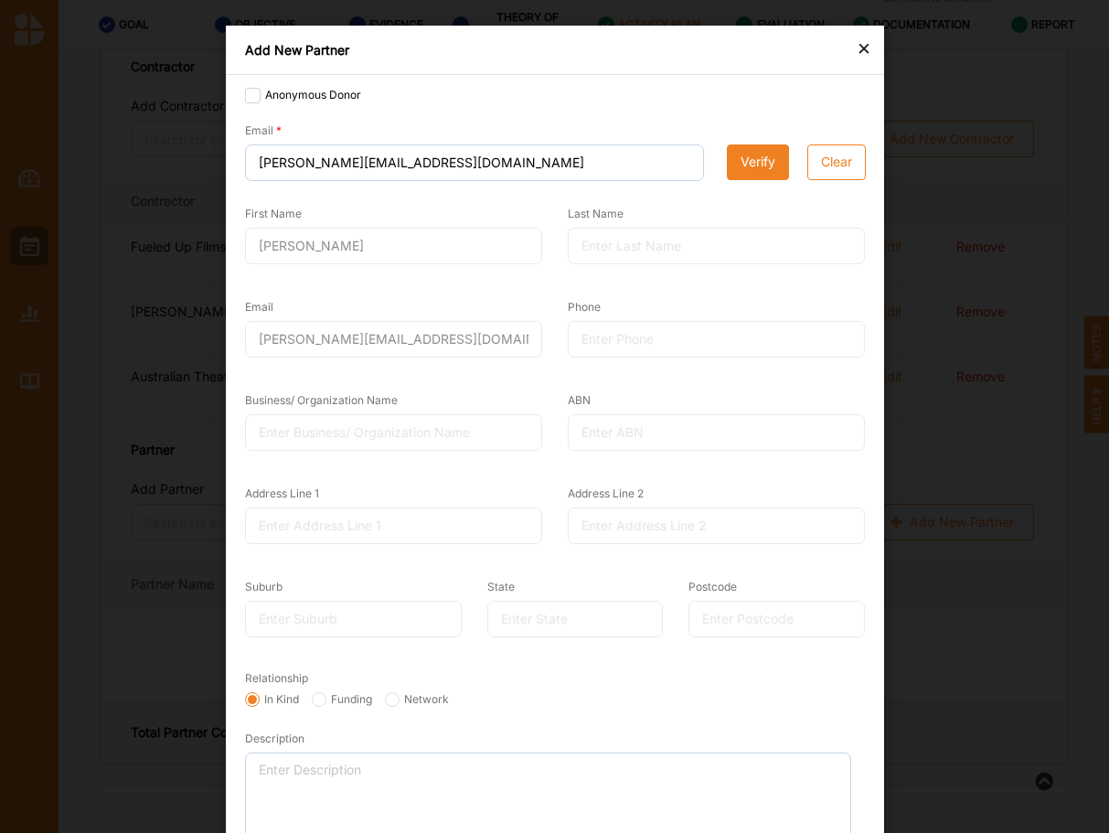
click at [336, 433] on div at bounding box center [393, 432] width 297 height 37
click at [399, 339] on div "[PERSON_NAME][EMAIL_ADDRESS][DOMAIN_NAME]" at bounding box center [393, 339] width 297 height 37
click at [612, 332] on div at bounding box center [716, 339] width 297 height 37
click at [627, 245] on div at bounding box center [716, 246] width 297 height 37
click at [763, 158] on button "Verify" at bounding box center [758, 162] width 62 height 37
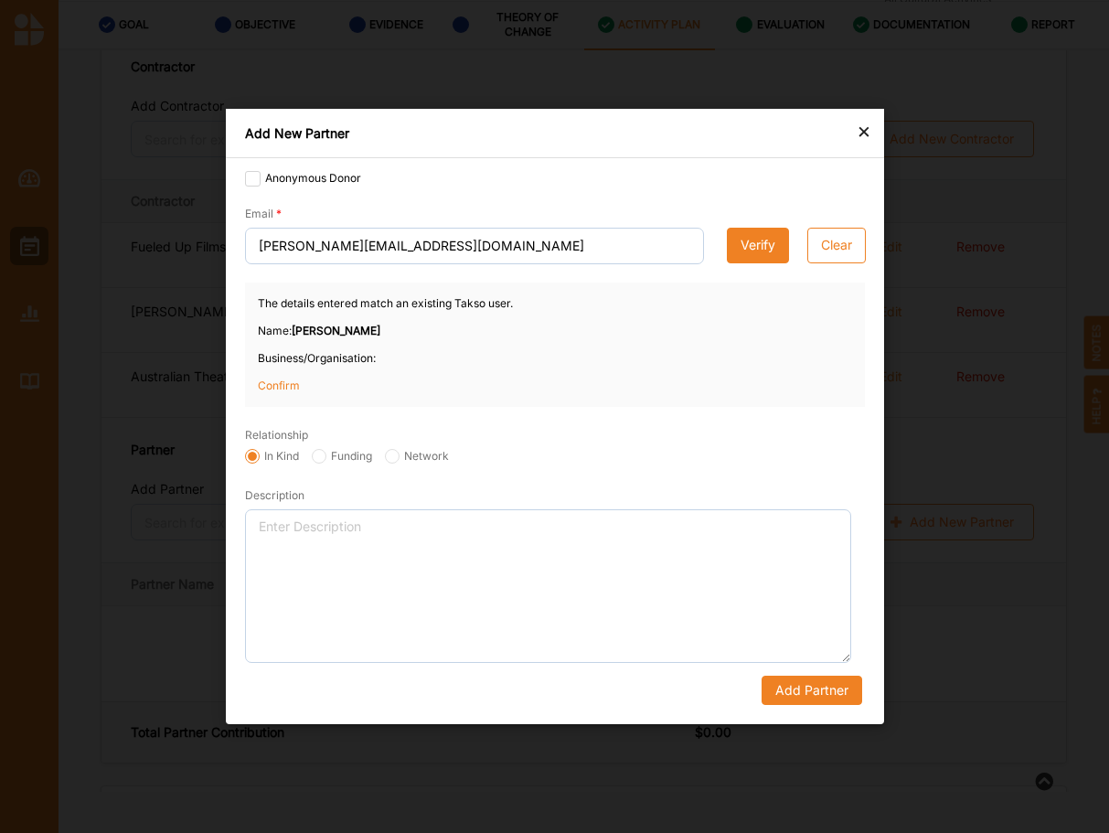
click at [271, 382] on p "Confirm" at bounding box center [303, 386] width 91 height 16
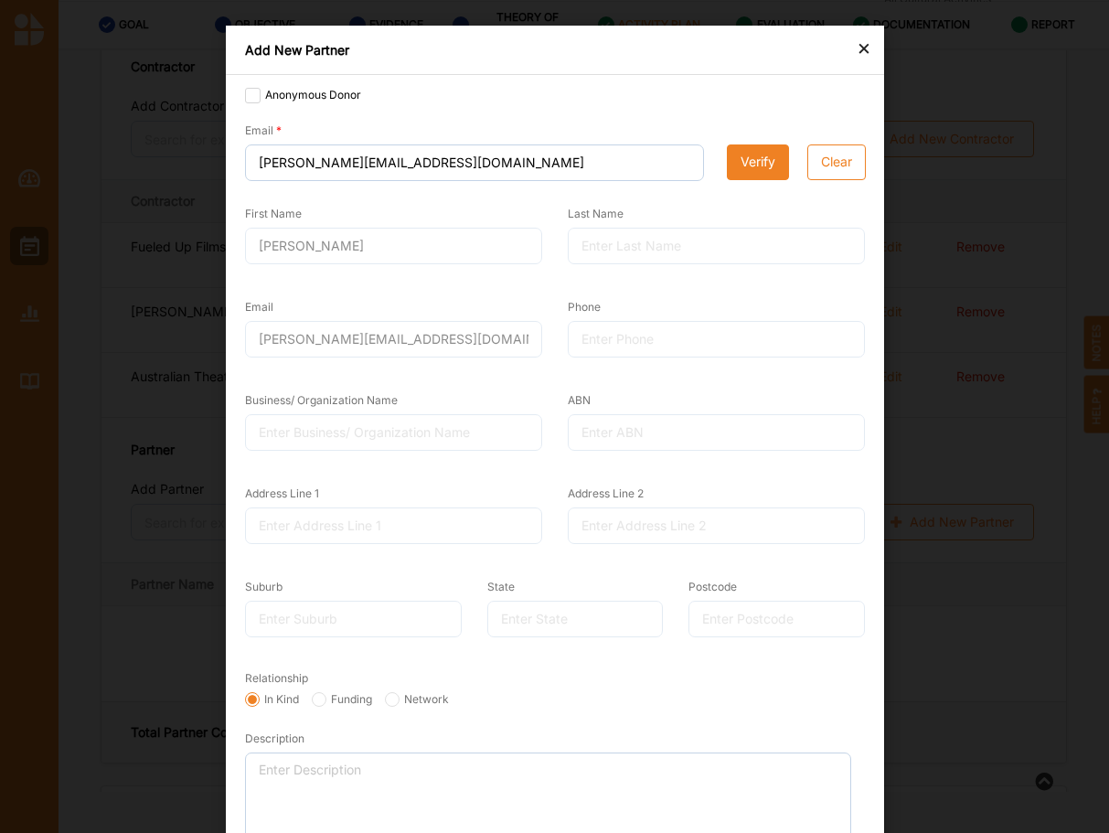
click at [753, 166] on button "Verify" at bounding box center [758, 162] width 62 height 37
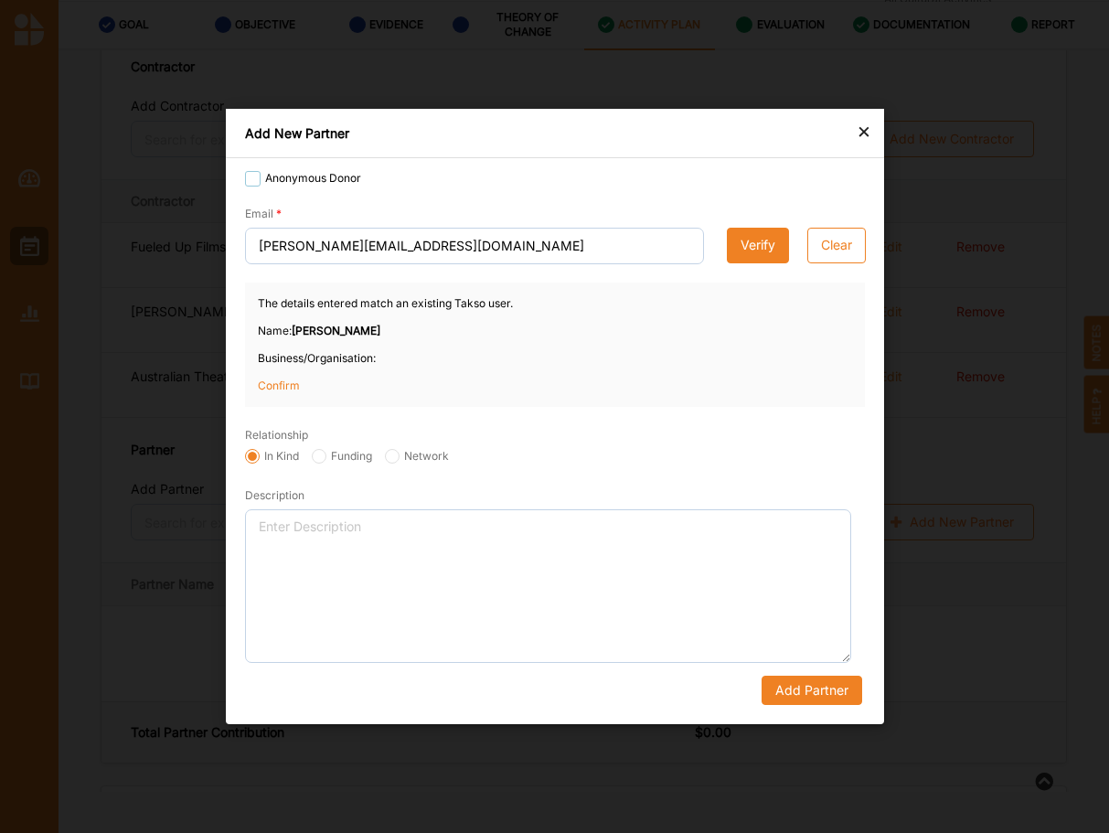
click at [247, 180] on label "Anonymous Donor" at bounding box center [303, 178] width 116 height 15
click at [247, 180] on input "Anonymous Donor" at bounding box center [252, 178] width 15 height 15
checkbox input "true"
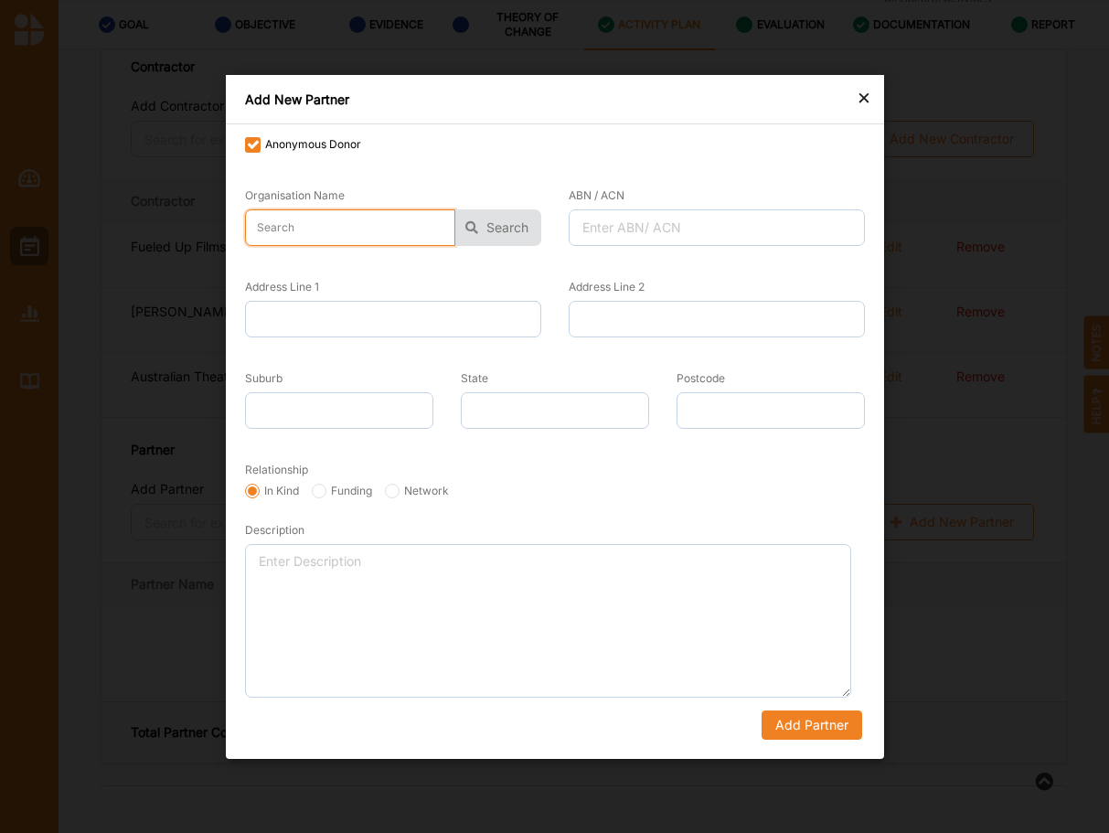
click at [326, 229] on input "text" at bounding box center [350, 227] width 210 height 37
click at [274, 231] on input "ArtAngels" at bounding box center [350, 227] width 210 height 37
click at [315, 228] on input "Art Angels" at bounding box center [350, 227] width 210 height 37
type input "Art Angel"
click at [320, 488] on input "Funding" at bounding box center [319, 490] width 15 height 15
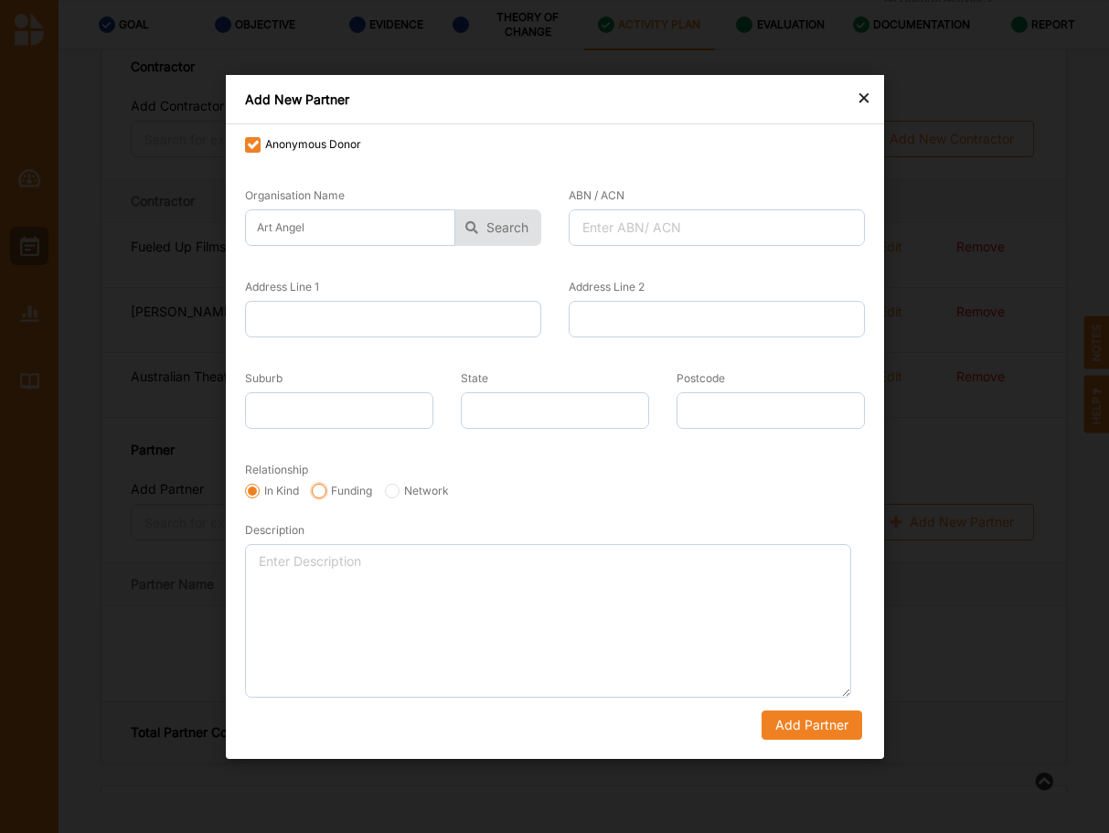
radio input "true"
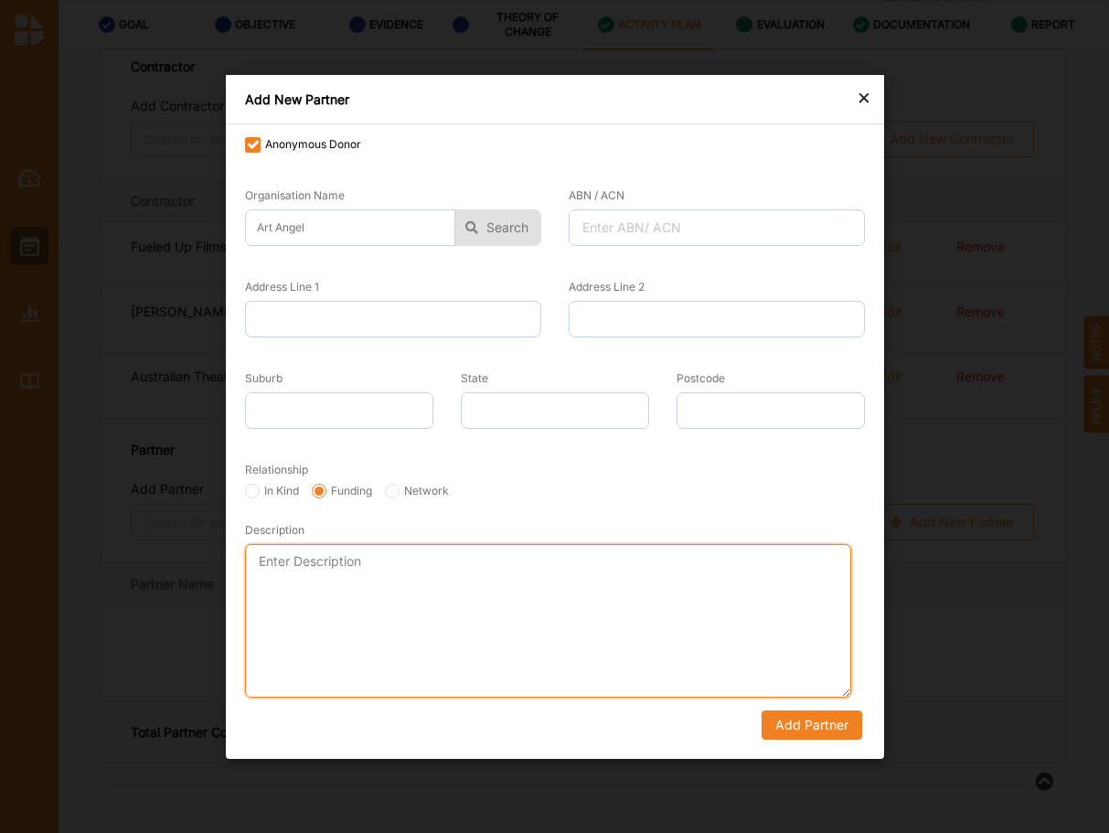
click at [277, 566] on textarea "Description" at bounding box center [548, 620] width 606 height 154
type textarea "Donated $50,000"
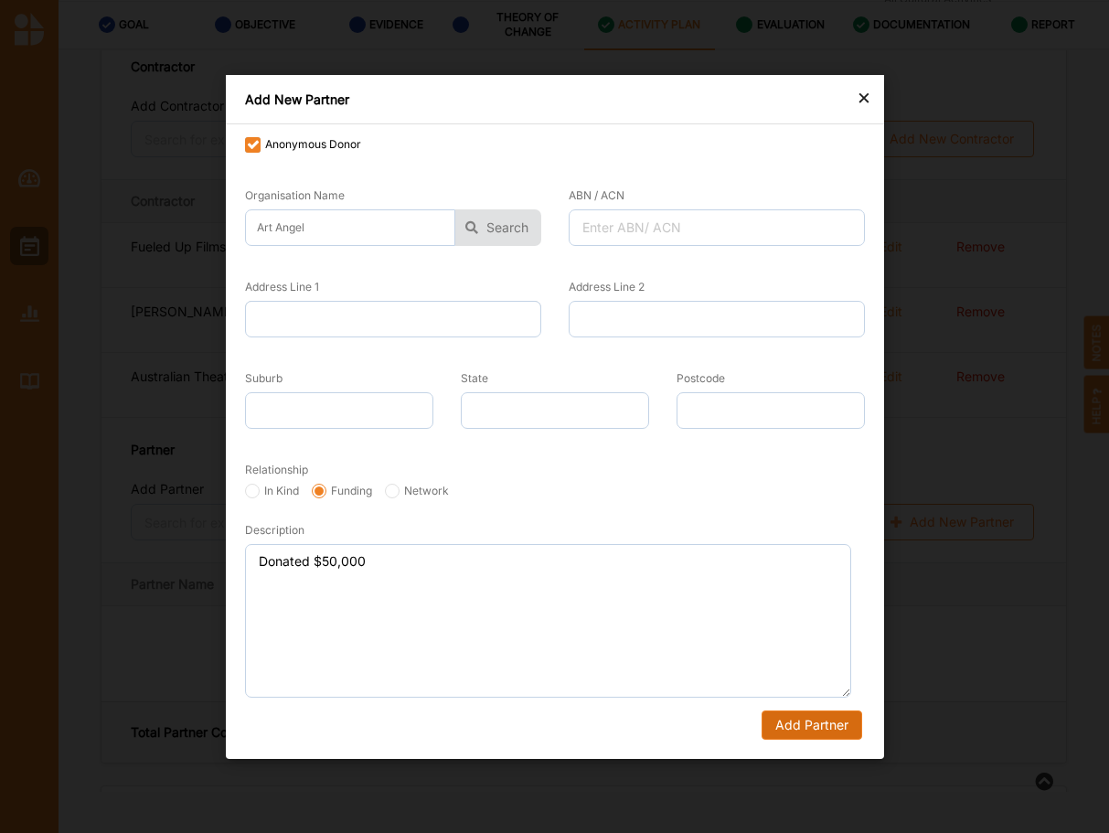
click at [811, 724] on button "Add Partner" at bounding box center [811, 724] width 101 height 29
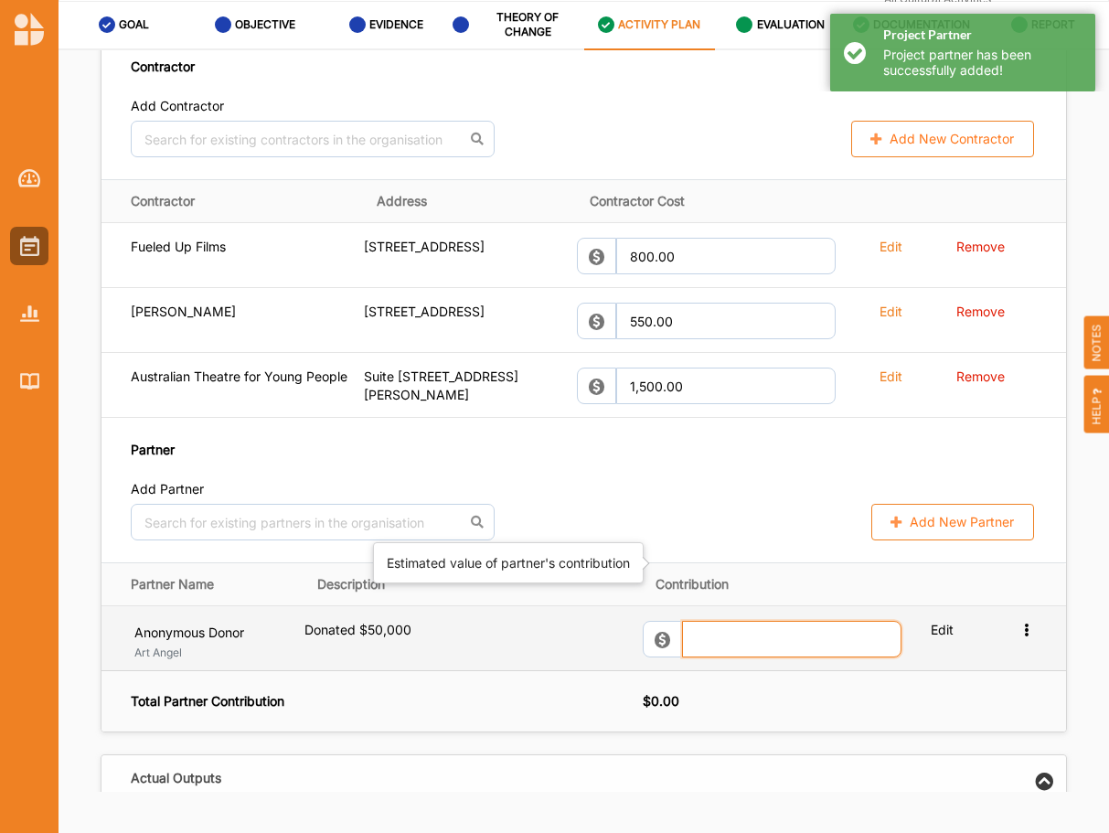
click at [727, 621] on input "text" at bounding box center [791, 639] width 219 height 37
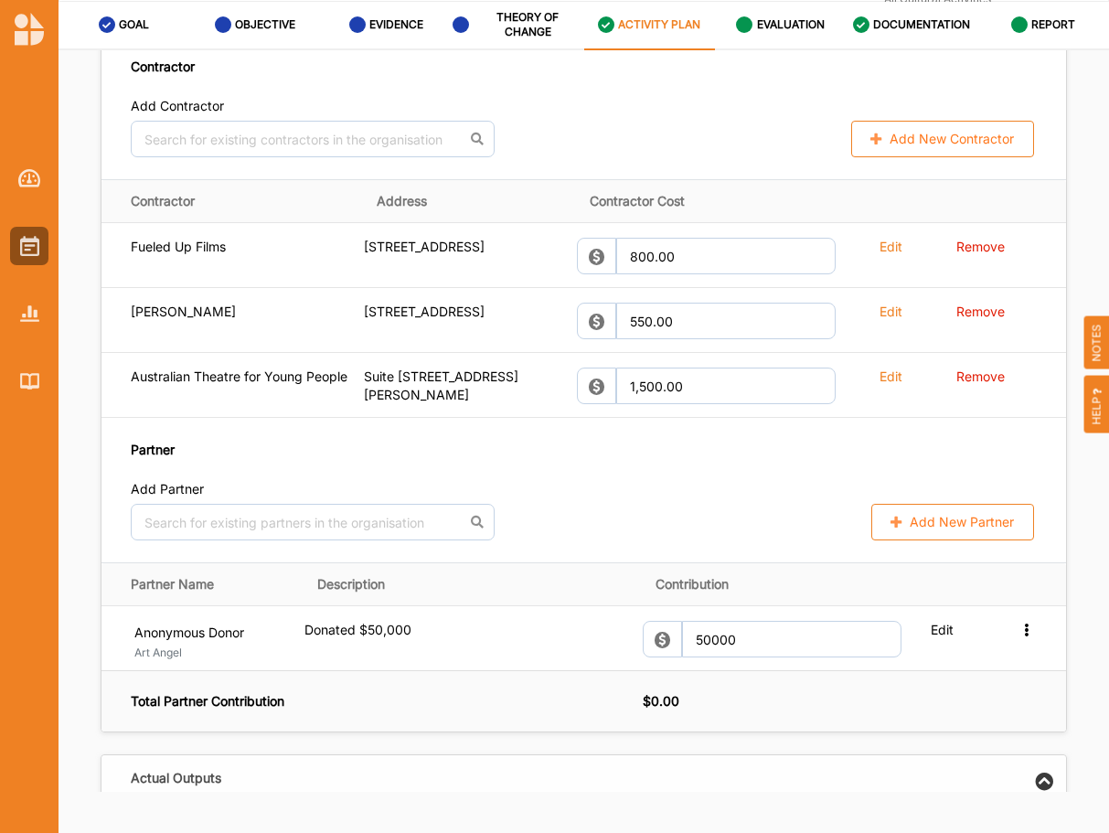
type input "50,000.00"
click at [848, 671] on th "$ 0.00" at bounding box center [854, 701] width 423 height 61
click at [935, 504] on button "Add New Partner" at bounding box center [952, 522] width 163 height 37
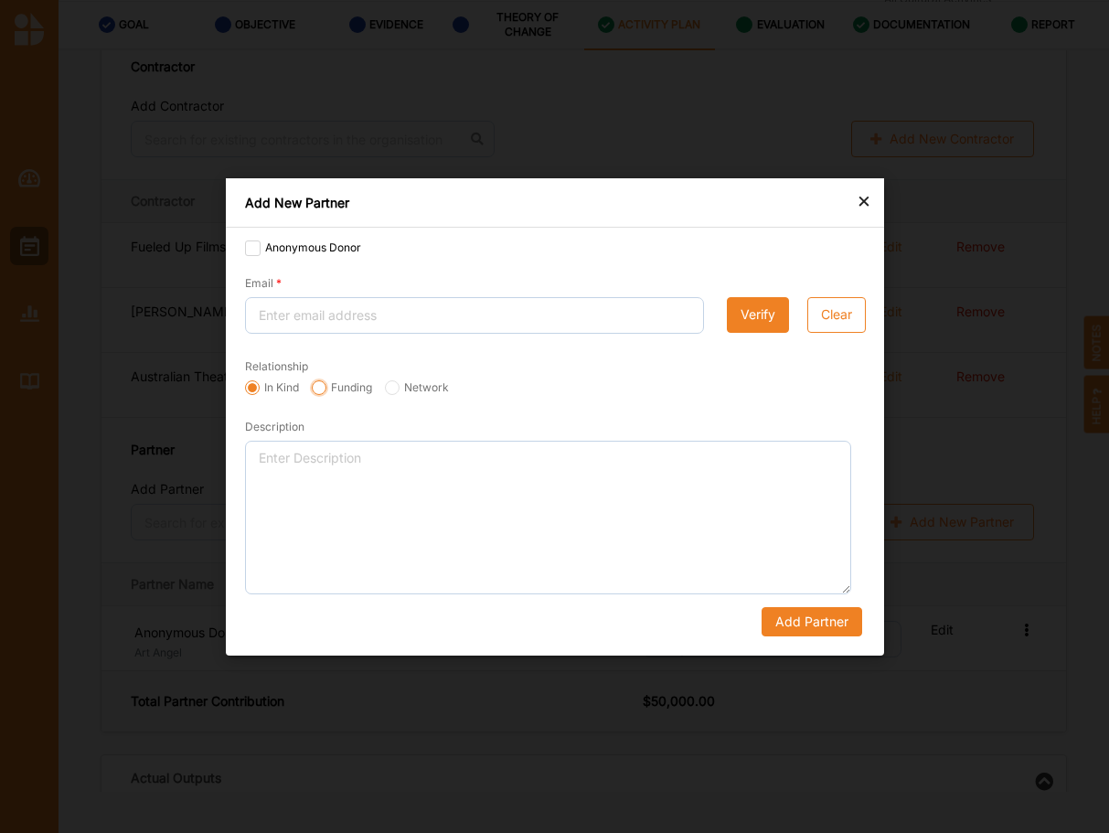
click at [323, 386] on input "Funding" at bounding box center [319, 386] width 15 height 15
radio input "true"
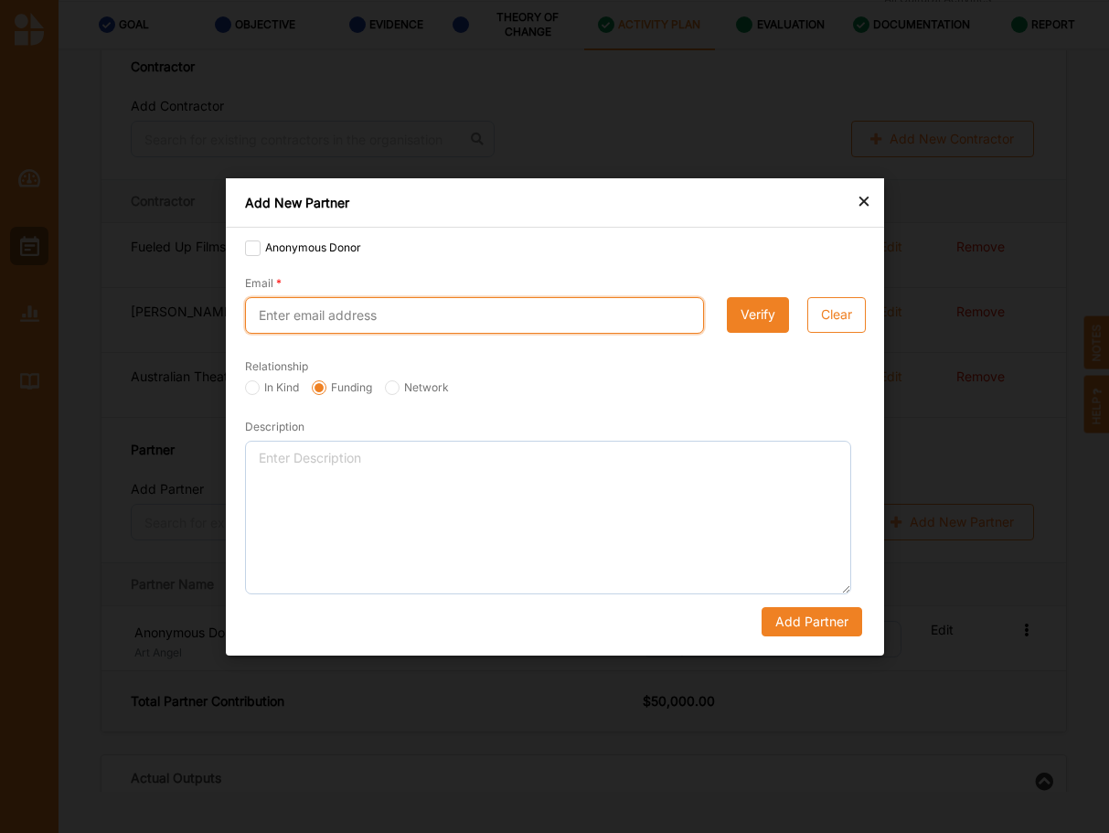
click at [335, 324] on input "Email" at bounding box center [474, 315] width 459 height 37
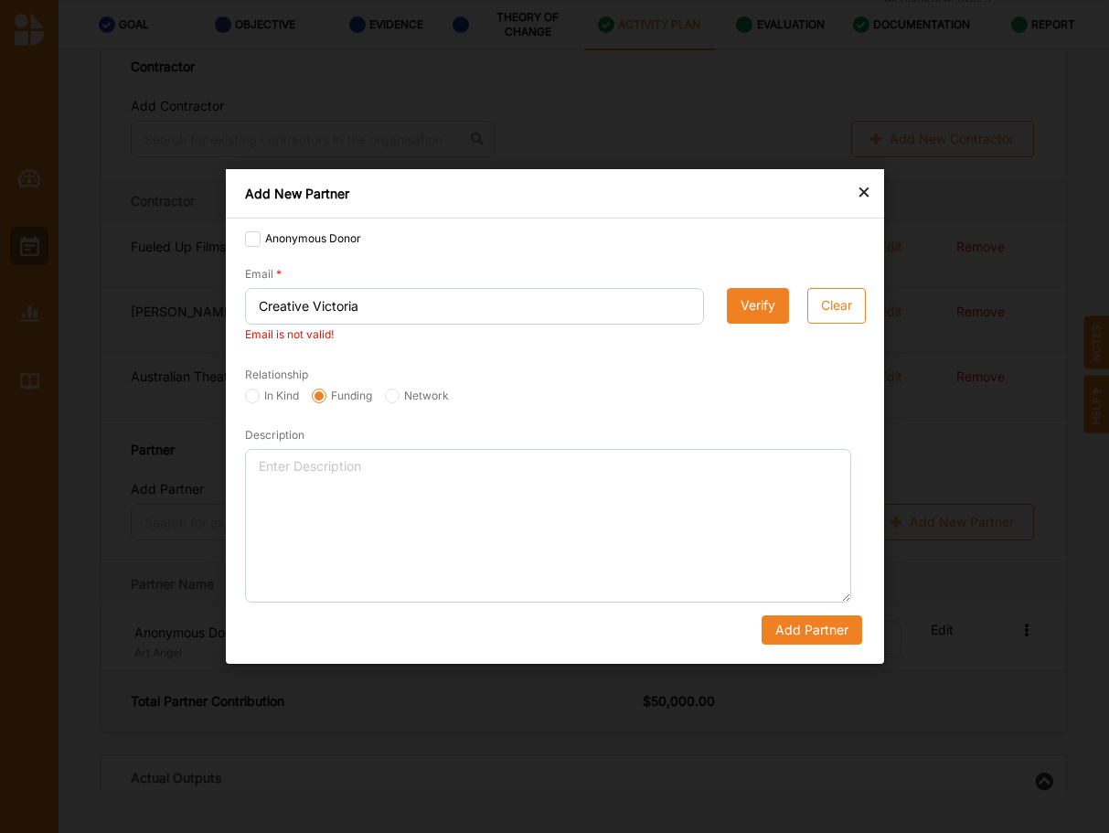
click at [772, 316] on button "Verify" at bounding box center [758, 305] width 62 height 37
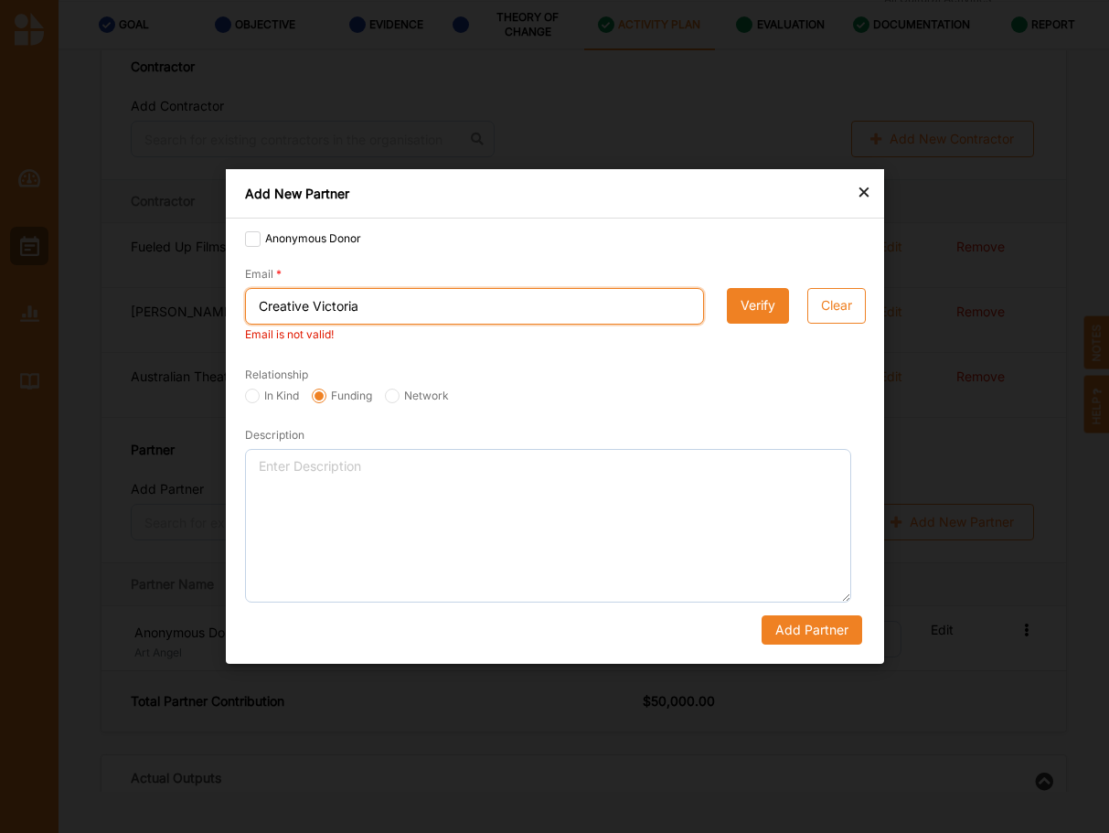
drag, startPoint x: 366, startPoint y: 307, endPoint x: 124, endPoint y: 286, distance: 242.3
click at [245, 288] on input "Creative Victoria" at bounding box center [474, 306] width 459 height 37
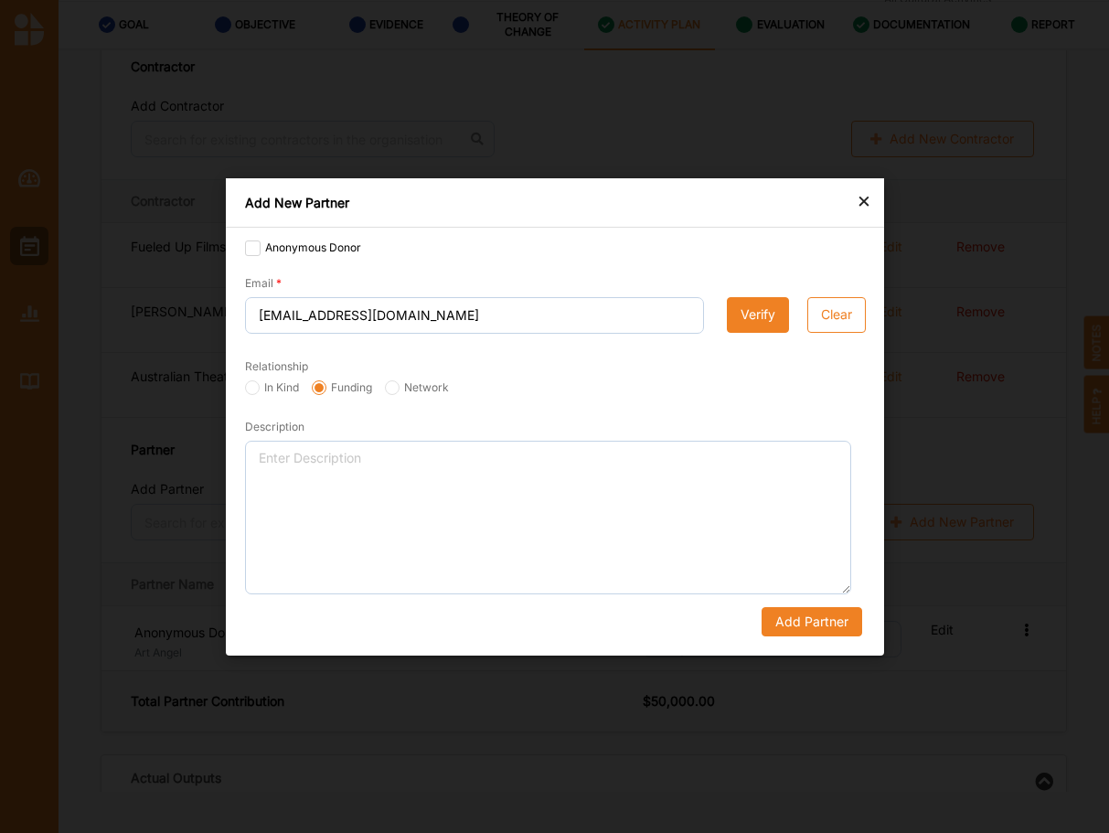
click at [751, 313] on button "Verify" at bounding box center [758, 314] width 62 height 37
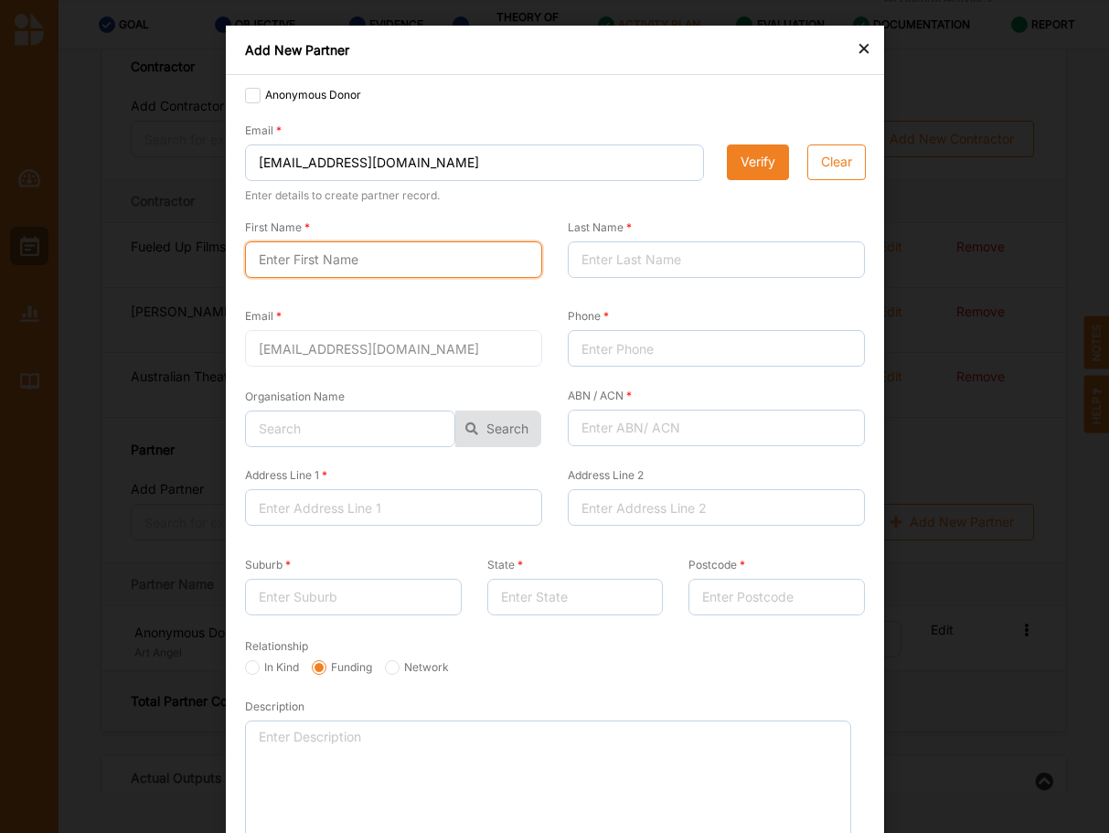
click at [315, 253] on input "First Name" at bounding box center [393, 259] width 297 height 37
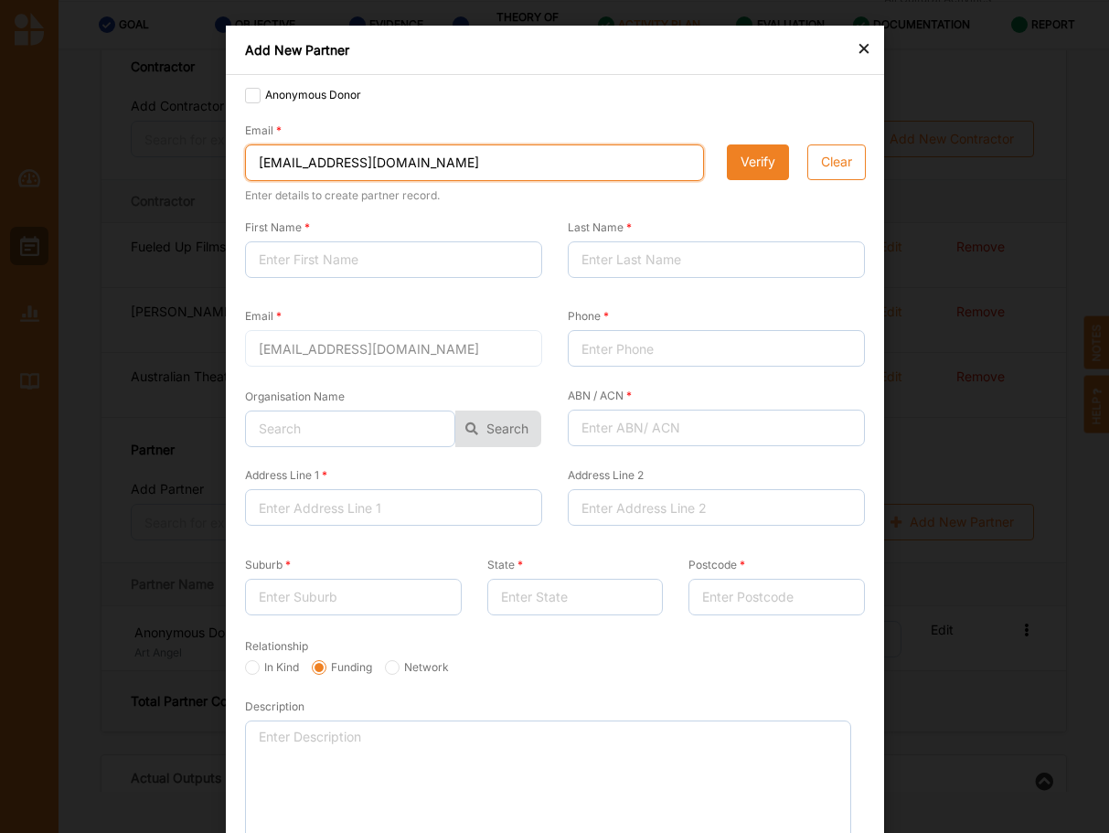
click at [304, 160] on input "[EMAIL_ADDRESS][DOMAIN_NAME]" at bounding box center [474, 162] width 459 height 37
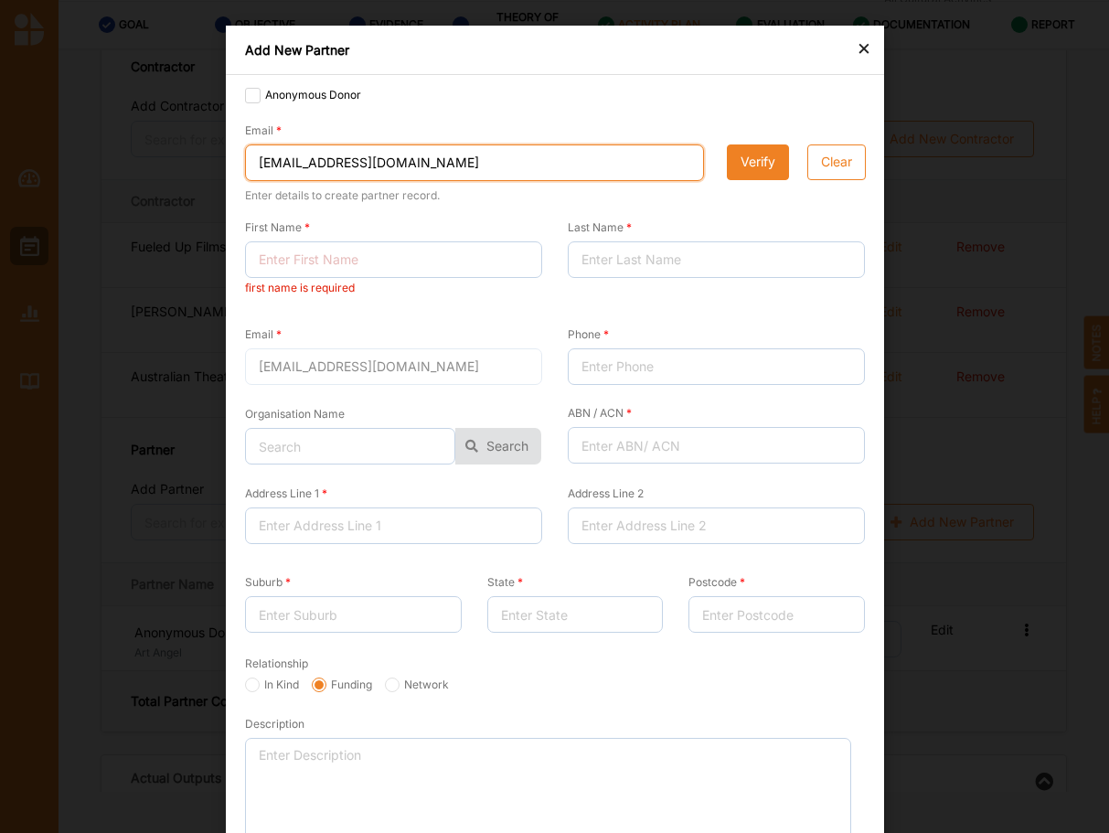
type input "[EMAIL_ADDRESS][DOMAIN_NAME]"
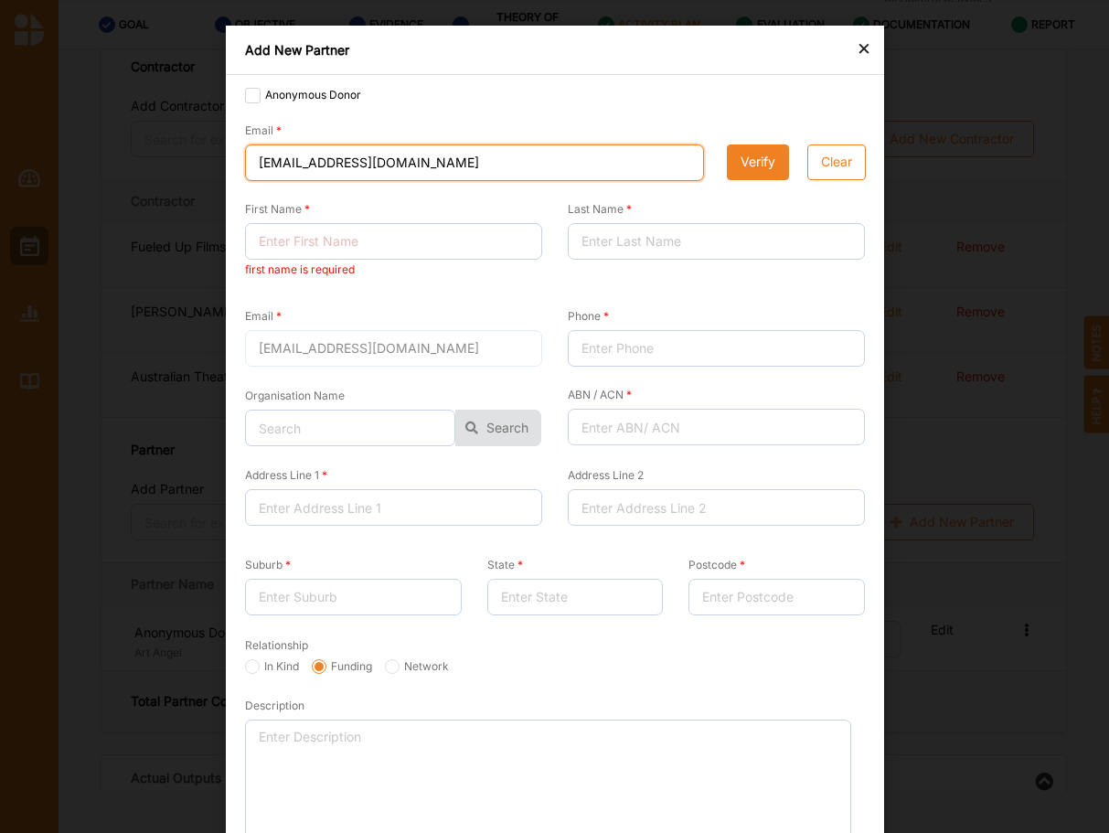
type input "[EMAIL_ADDRESS][DOMAIN_NAME]"
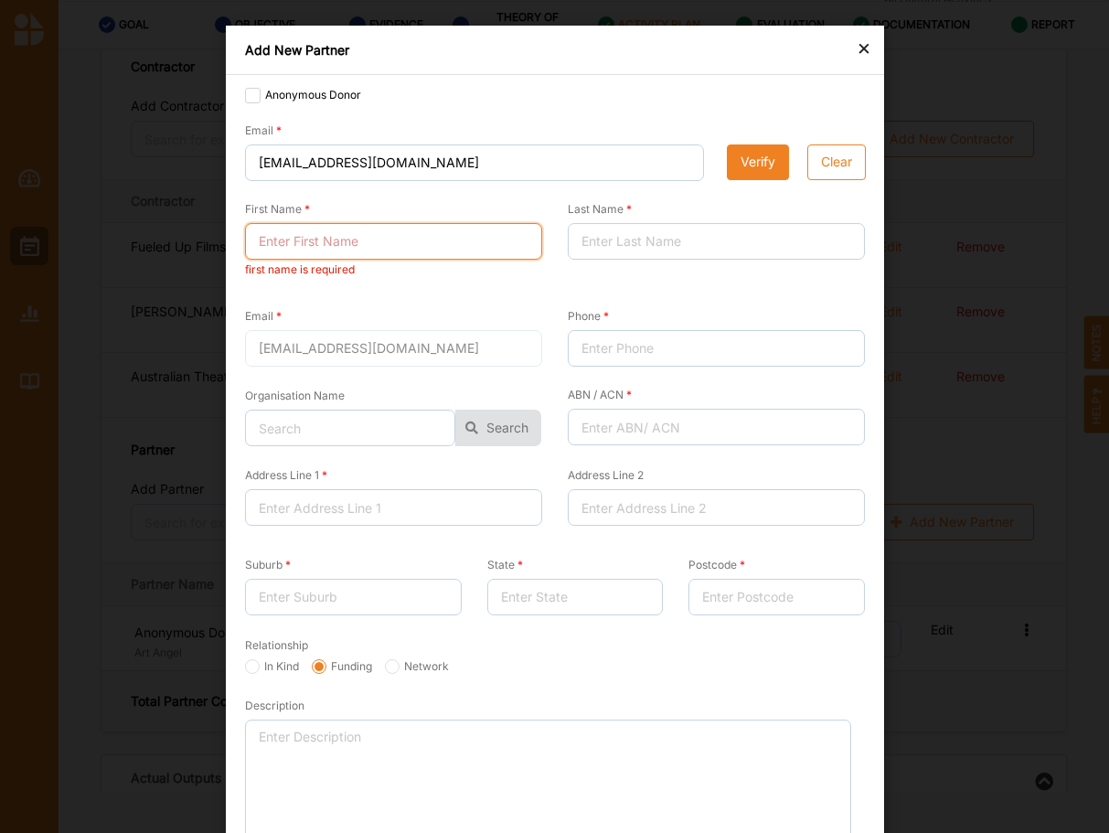
click at [283, 234] on input "First Name" at bounding box center [393, 241] width 297 height 37
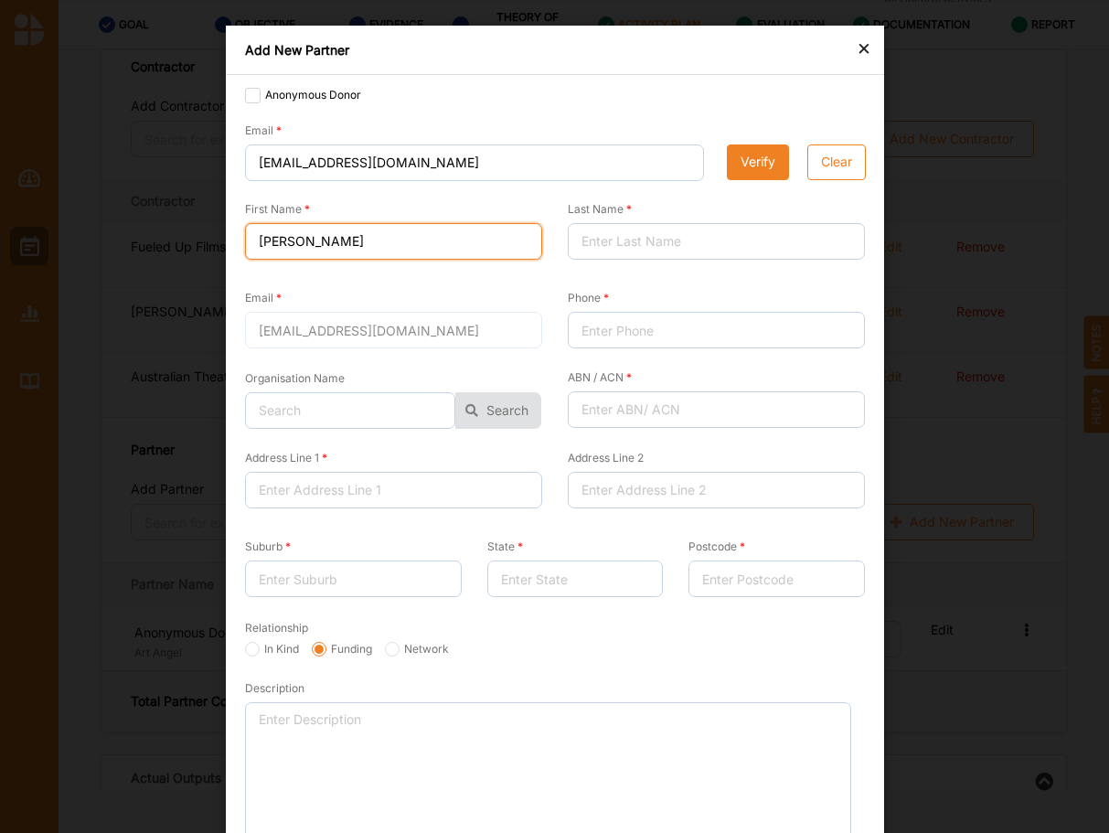
type input "[PERSON_NAME]"
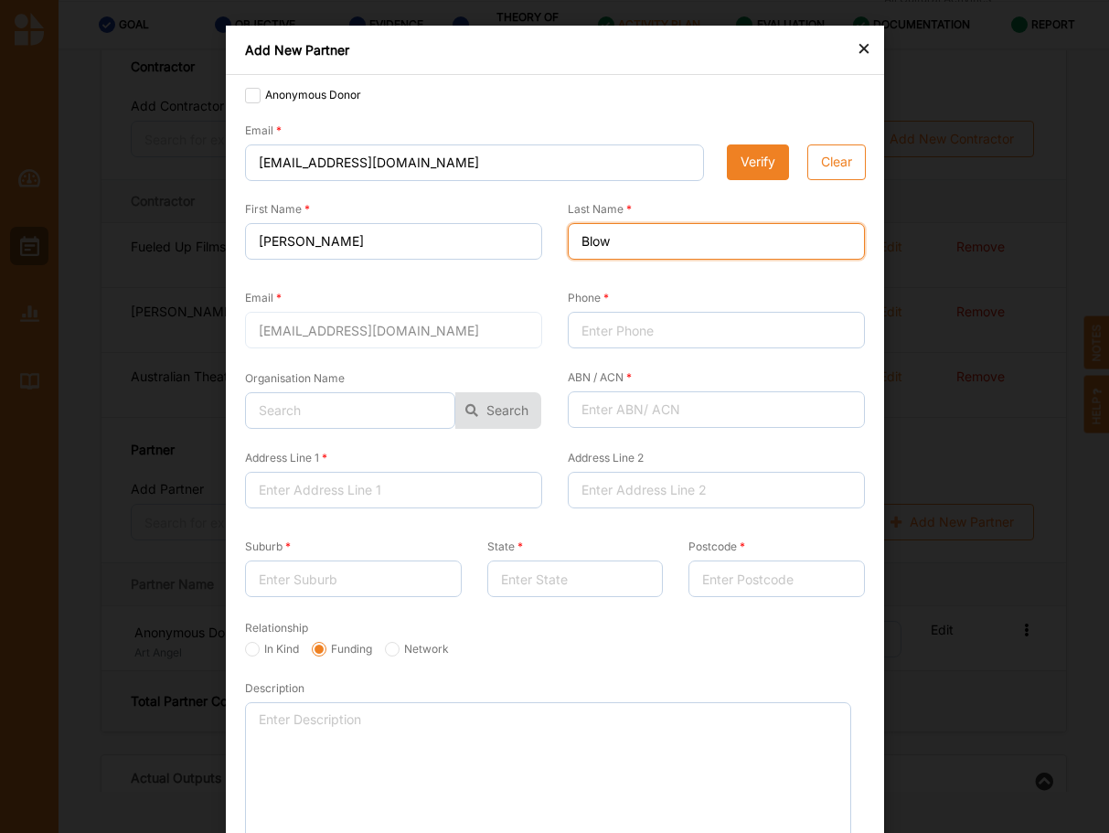
type input "Blow"
click at [266, 333] on div "[EMAIL_ADDRESS][DOMAIN_NAME]" at bounding box center [393, 330] width 297 height 37
click at [699, 252] on input "Blow" at bounding box center [716, 241] width 297 height 37
click at [755, 153] on button "Verify" at bounding box center [758, 162] width 62 height 37
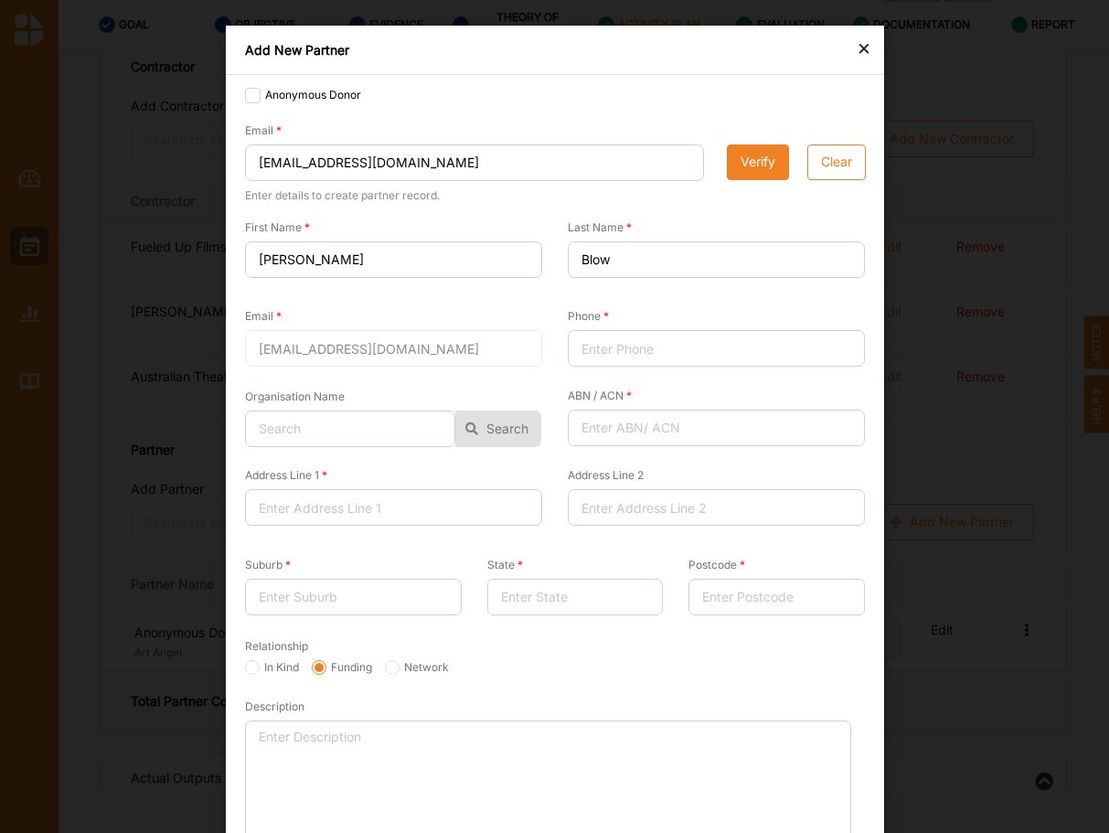
click at [268, 347] on div "[EMAIL_ADDRESS][DOMAIN_NAME]" at bounding box center [393, 348] width 297 height 37
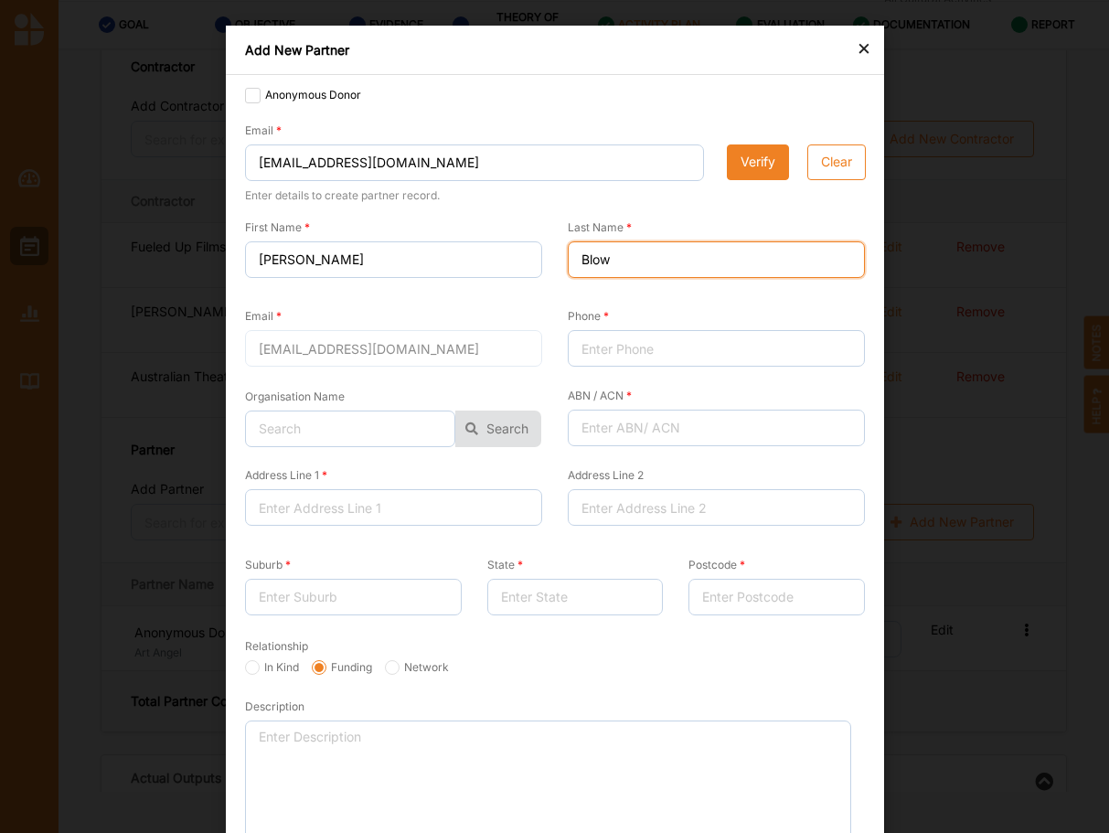
click at [653, 270] on input "Blow" at bounding box center [716, 259] width 297 height 37
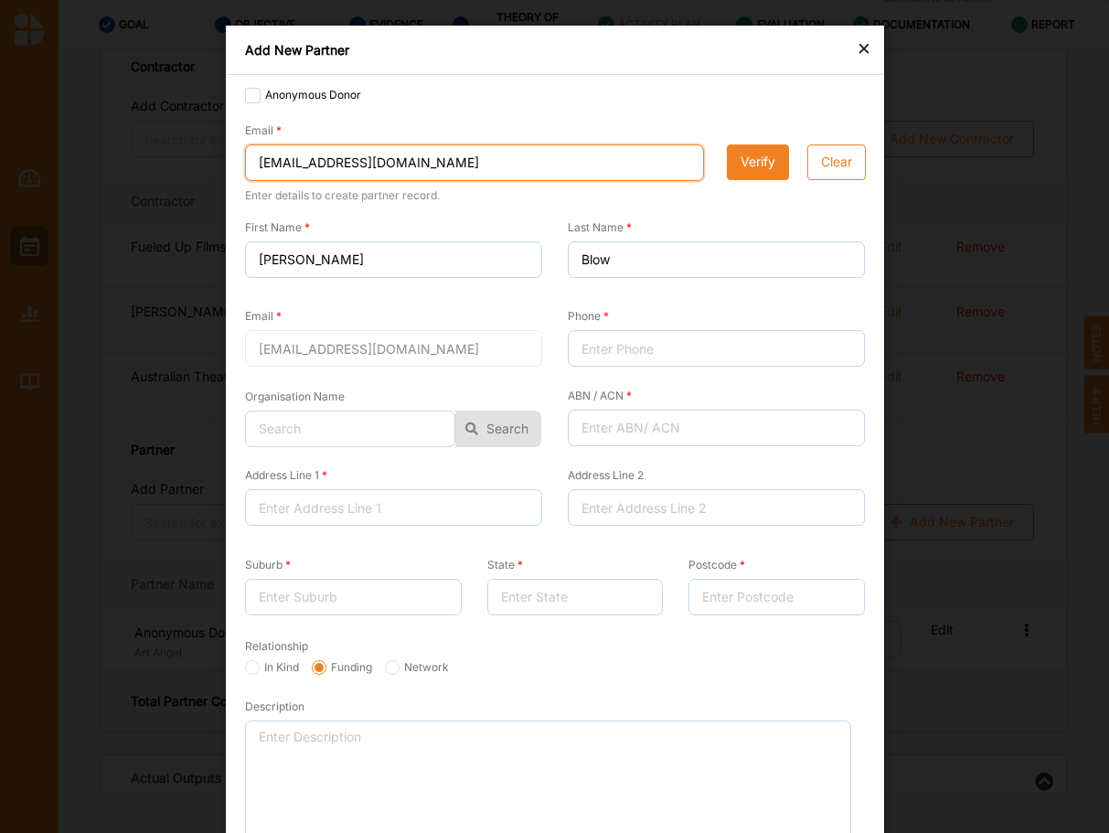
click at [310, 159] on input "[EMAIL_ADDRESS][DOMAIN_NAME]" at bounding box center [474, 162] width 459 height 37
type input "[EMAIL_ADDRESS][DOMAIN_NAME]"
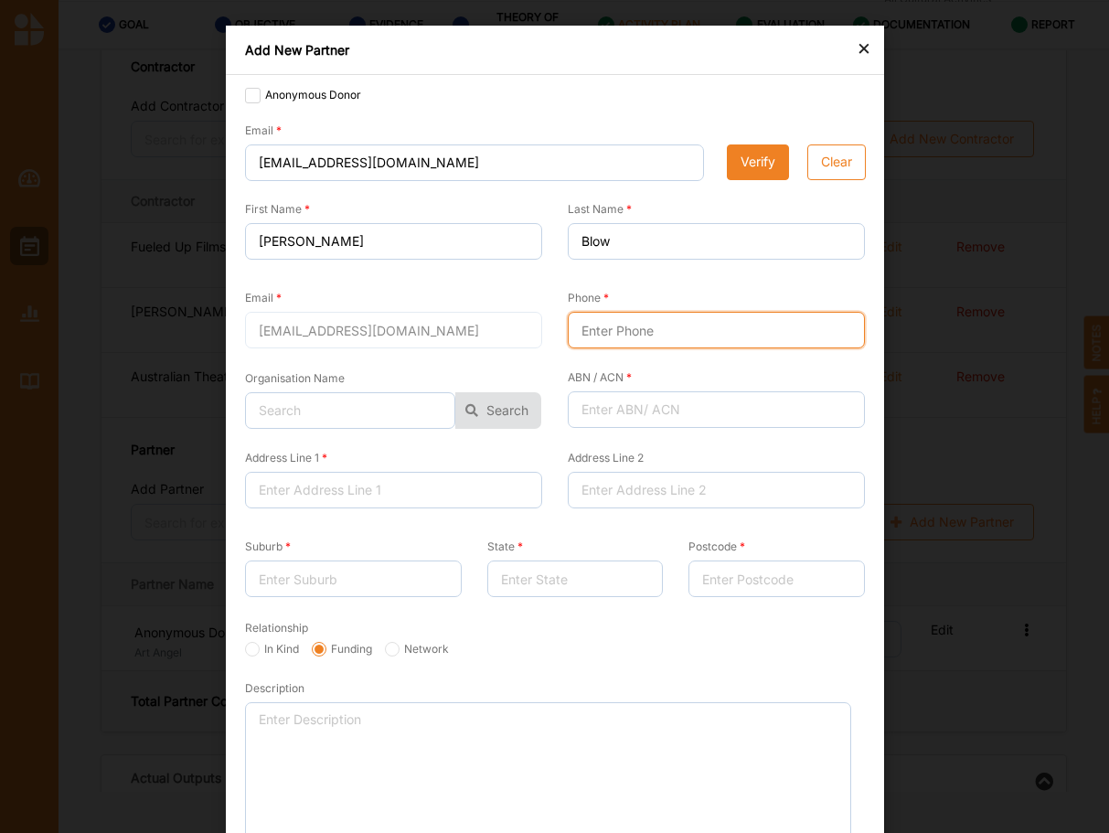
click at [610, 334] on input "Phone" at bounding box center [716, 330] width 297 height 37
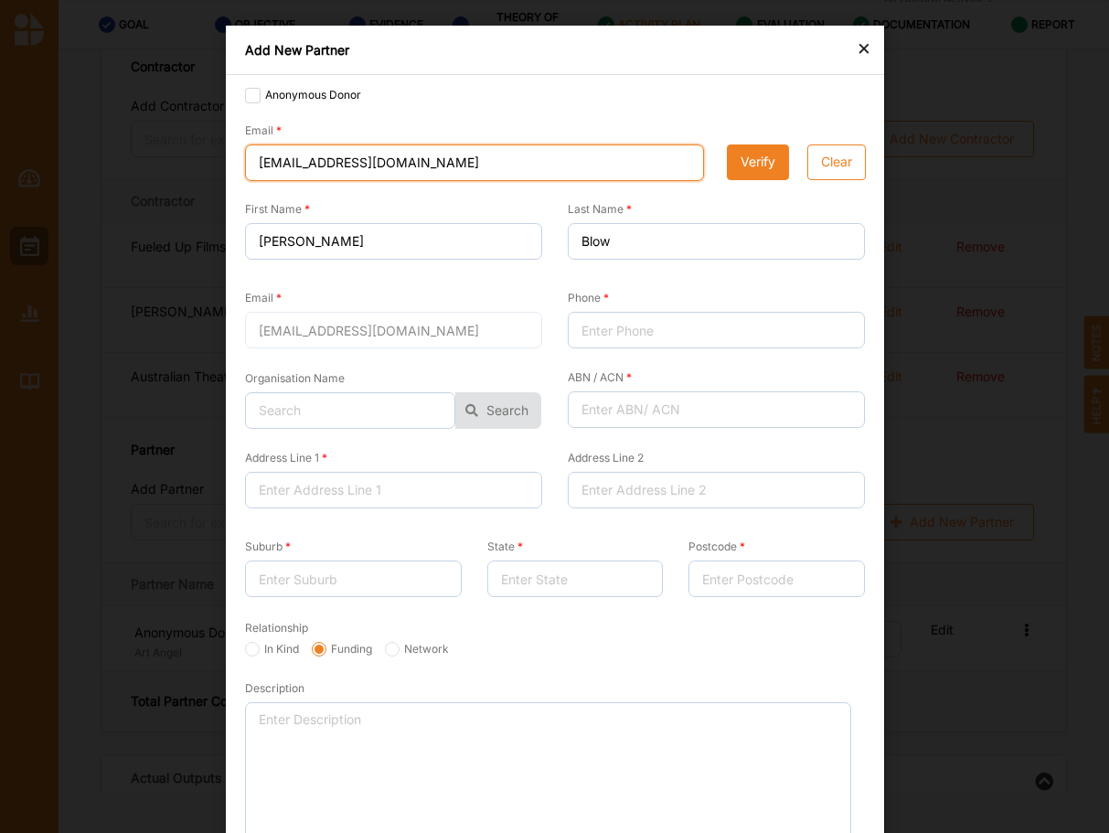
drag, startPoint x: 319, startPoint y: 164, endPoint x: 474, endPoint y: 169, distance: 154.6
click at [474, 169] on input "[EMAIL_ADDRESS][DOMAIN_NAME]" at bounding box center [474, 162] width 459 height 37
type input "contact@c"
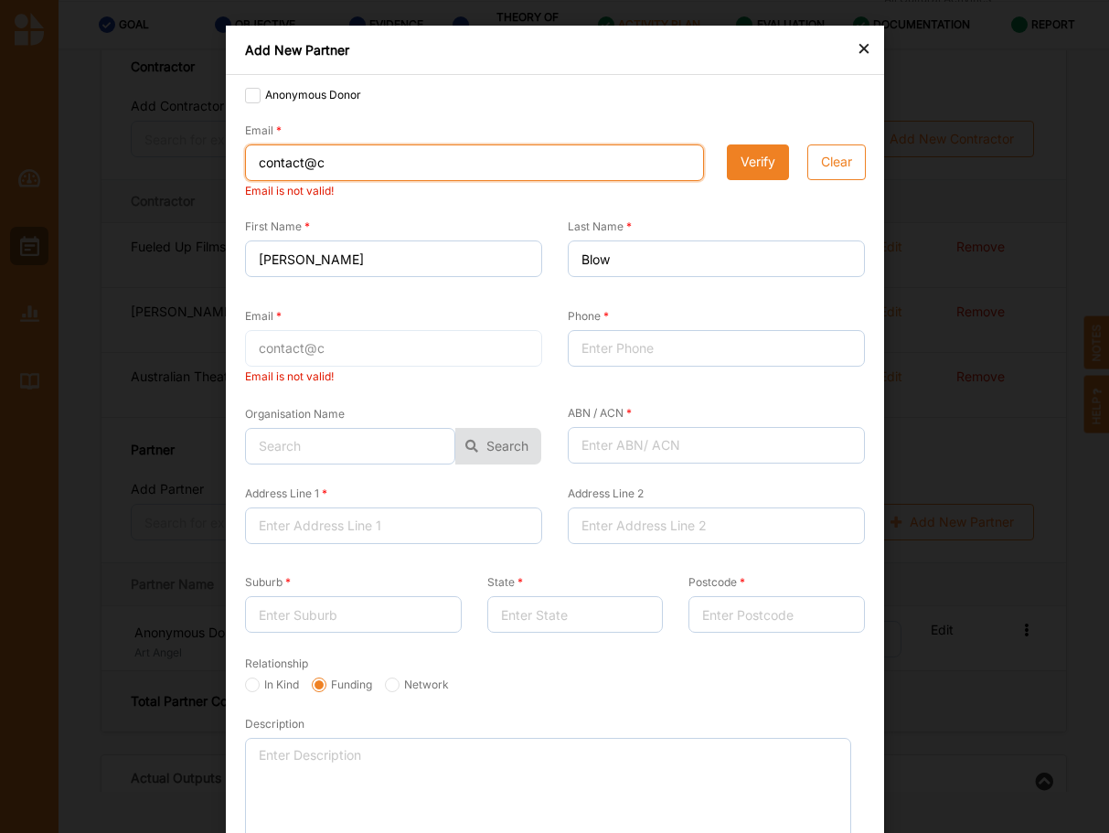
type input "contact@cu"
type input "contact@cul"
type input "contact@cul,"
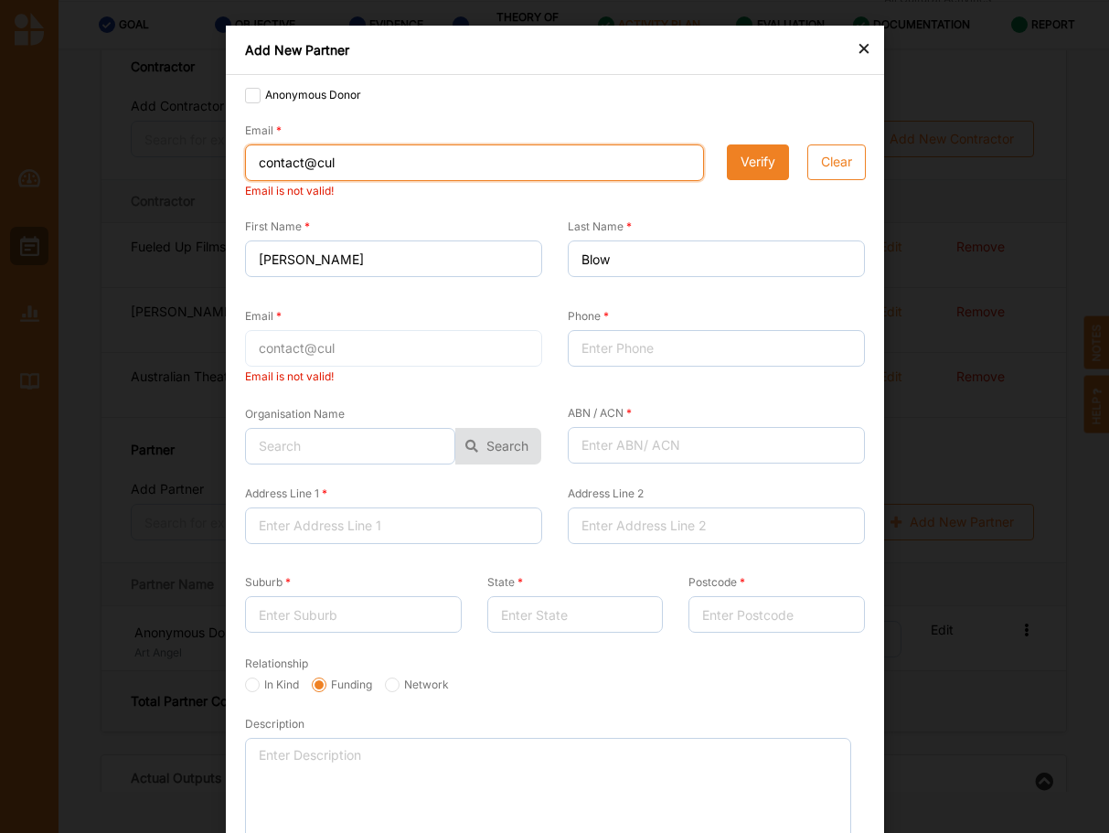
type input "contact@cul,"
type input "contact@cul,t"
type input "contact@cul,tu"
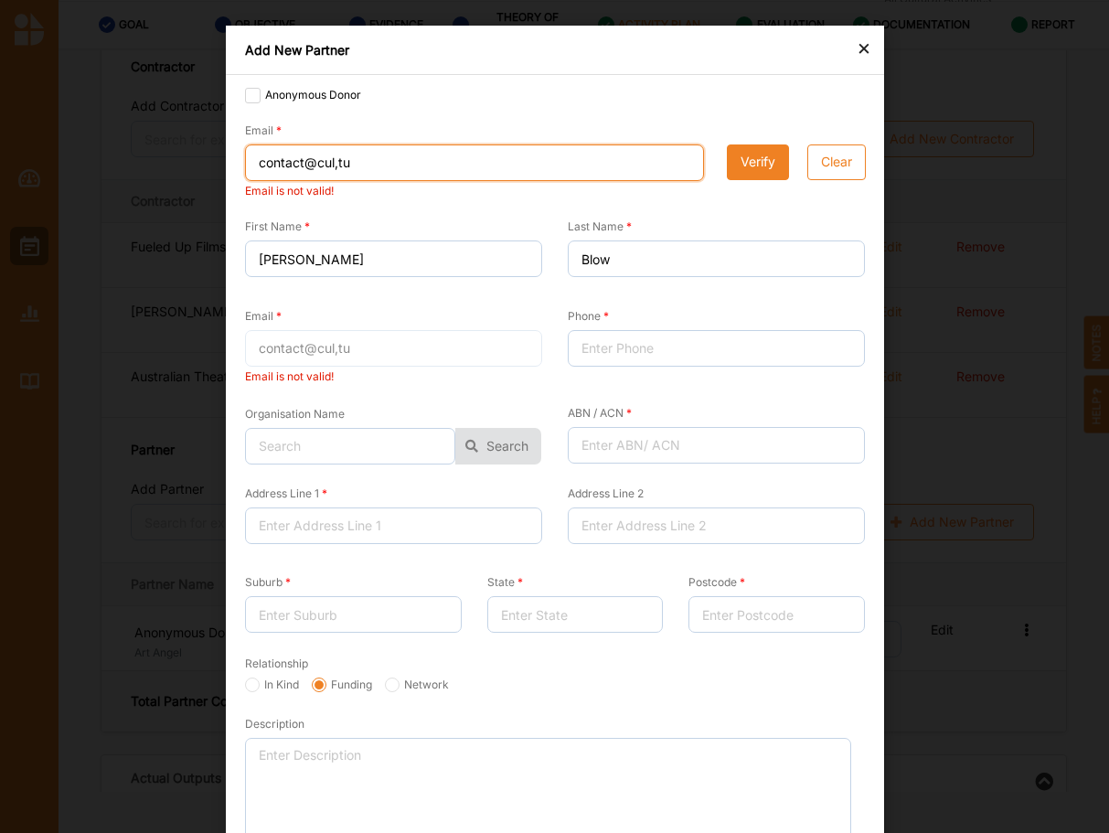
type input "contact@cul,tur"
type input "contact@cul,[PERSON_NAME]"
type input "contact@cul,tural"
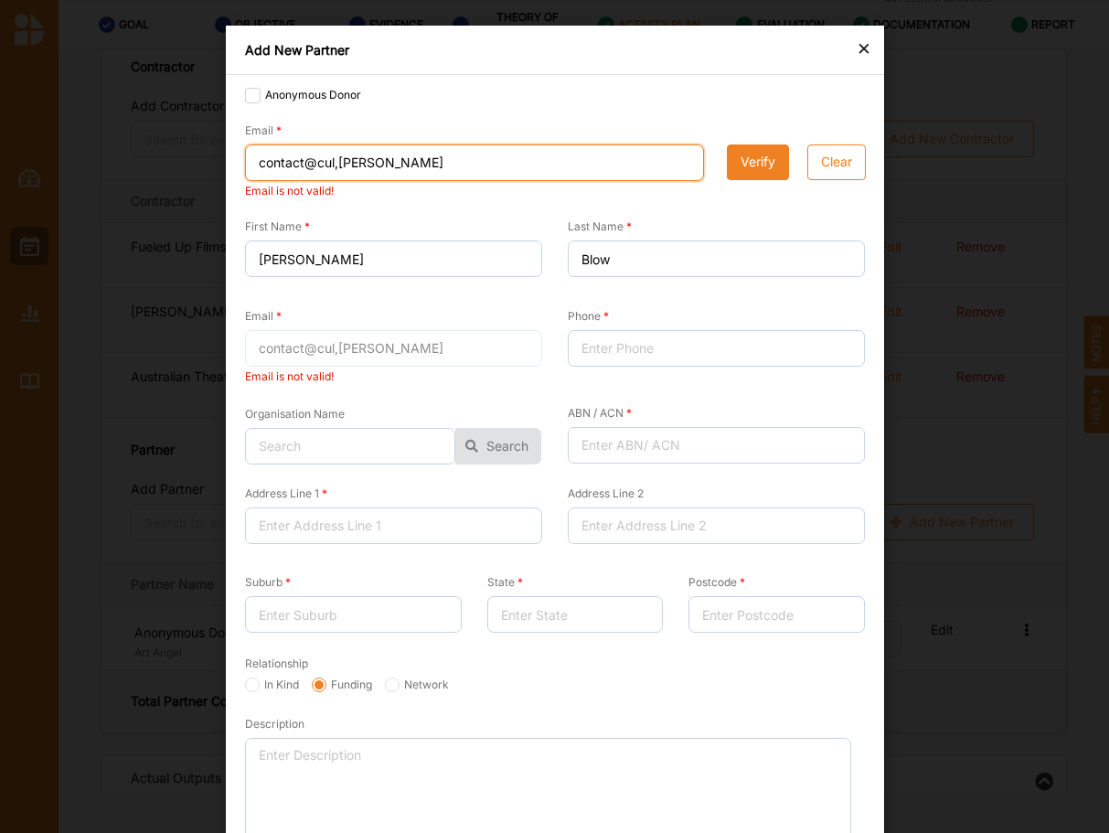
type input "contact@cul,tural"
type input "contact@cul,turald"
type input "contact@cul,turalde"
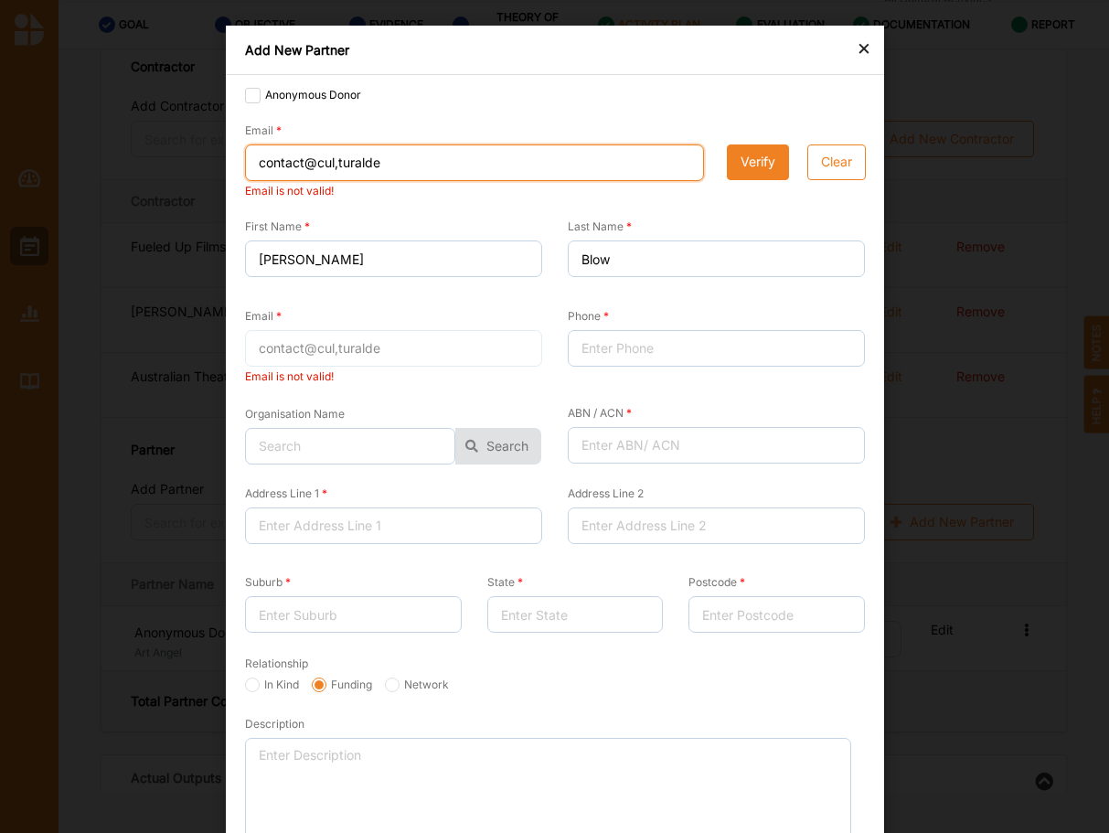
type input "contact@cul,[PERSON_NAME]"
type input "contact@cul,turaldeve"
type input "contact@cul,turaldevel"
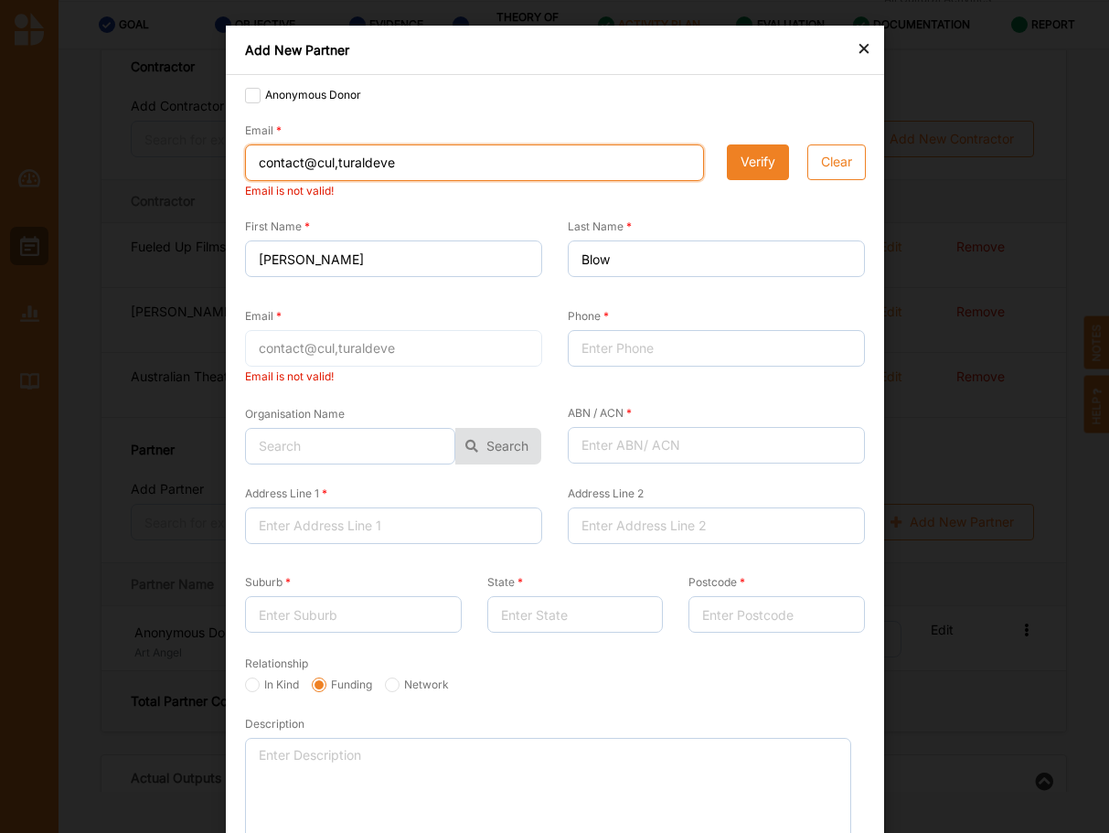
type input "contact@cul,turaldevel"
type input "contact@cul,[PERSON_NAME]"
type input "contact@cul,turaldevelop"
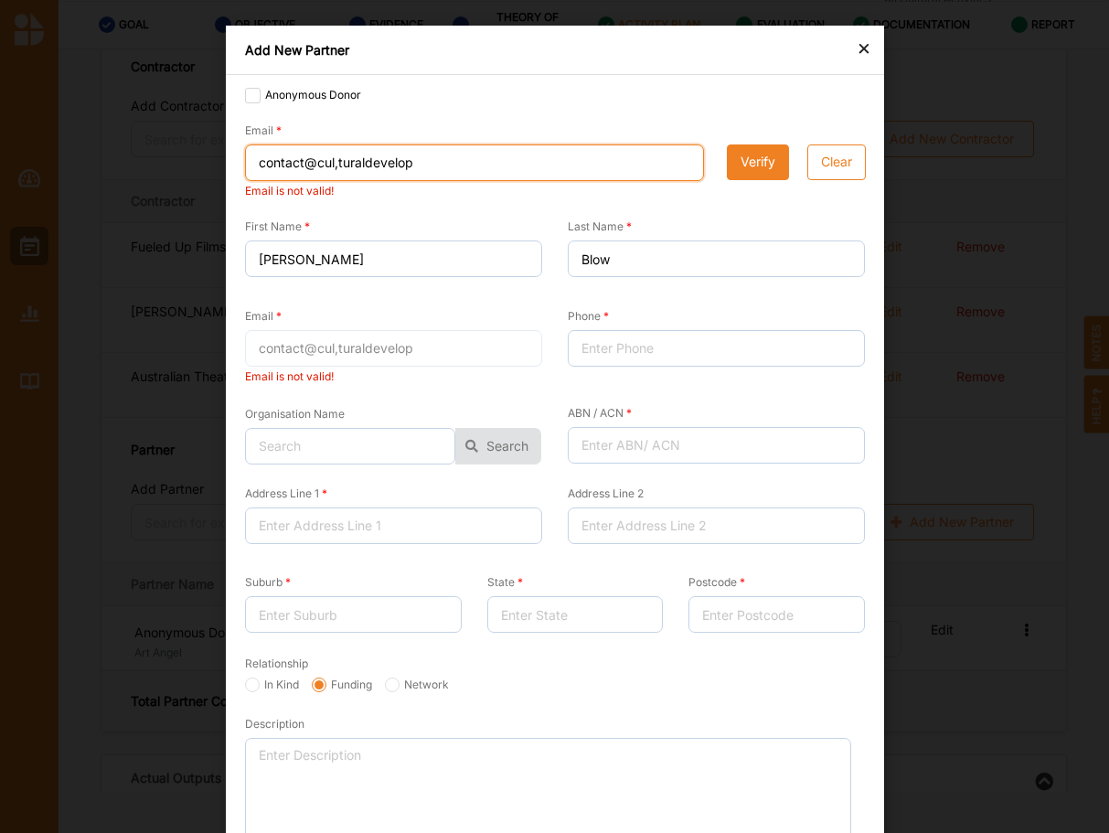
type input "contact@cul,turaldevelopm"
type input "contact@cul,turaldevelopme"
type input "contact@cul,turaldevelopmen"
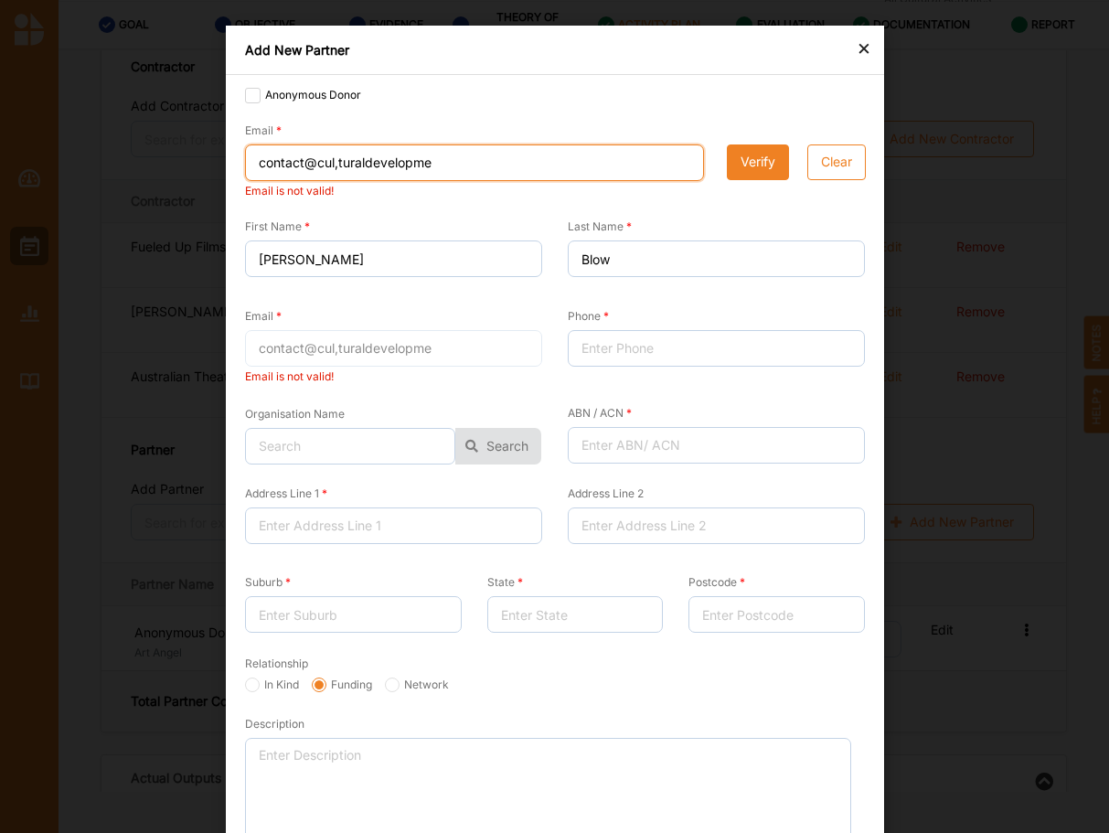
type input "contact@cul,turaldevelopmen"
type input "contact@cul,turaldevelopment"
type input "contact@cul,turaldevelopment,"
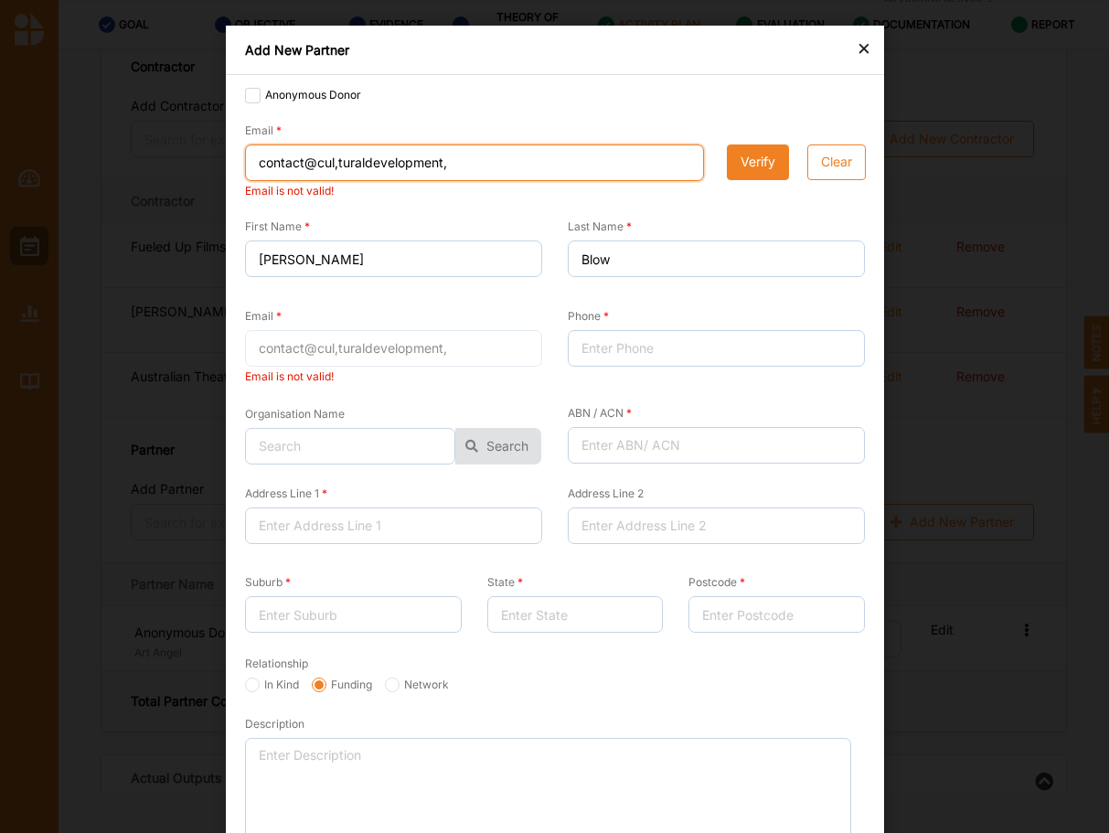
type input "contact@cul,turaldevelopment"
type input "contact@cul,turaldevelopment."
type input "contact@cul,turaldevelopment.n"
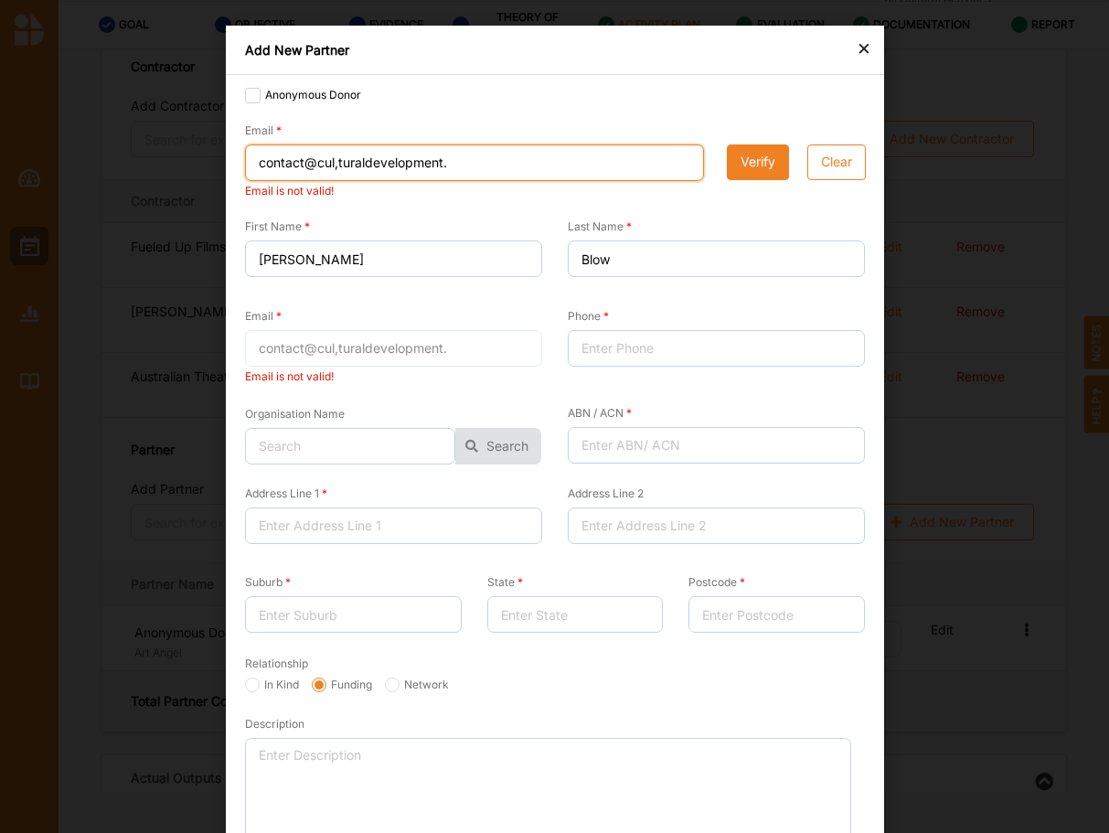
type input "contact@cul,turaldevelopment.n"
type input "contact@cul,[DOMAIN_NAME]"
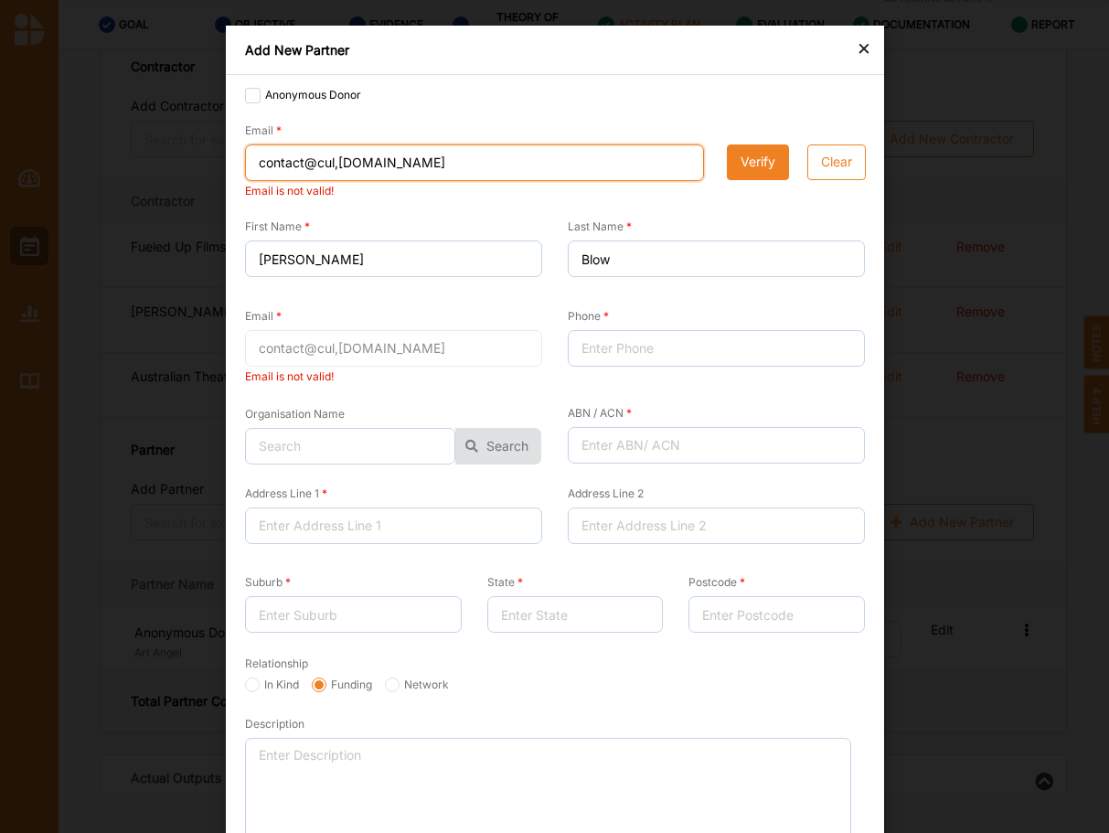
type input "contact@cul,[DOMAIN_NAME]."
type input "contact@cul,turaldevelopment.net.a"
type input "contact@cul,[DOMAIN_NAME]"
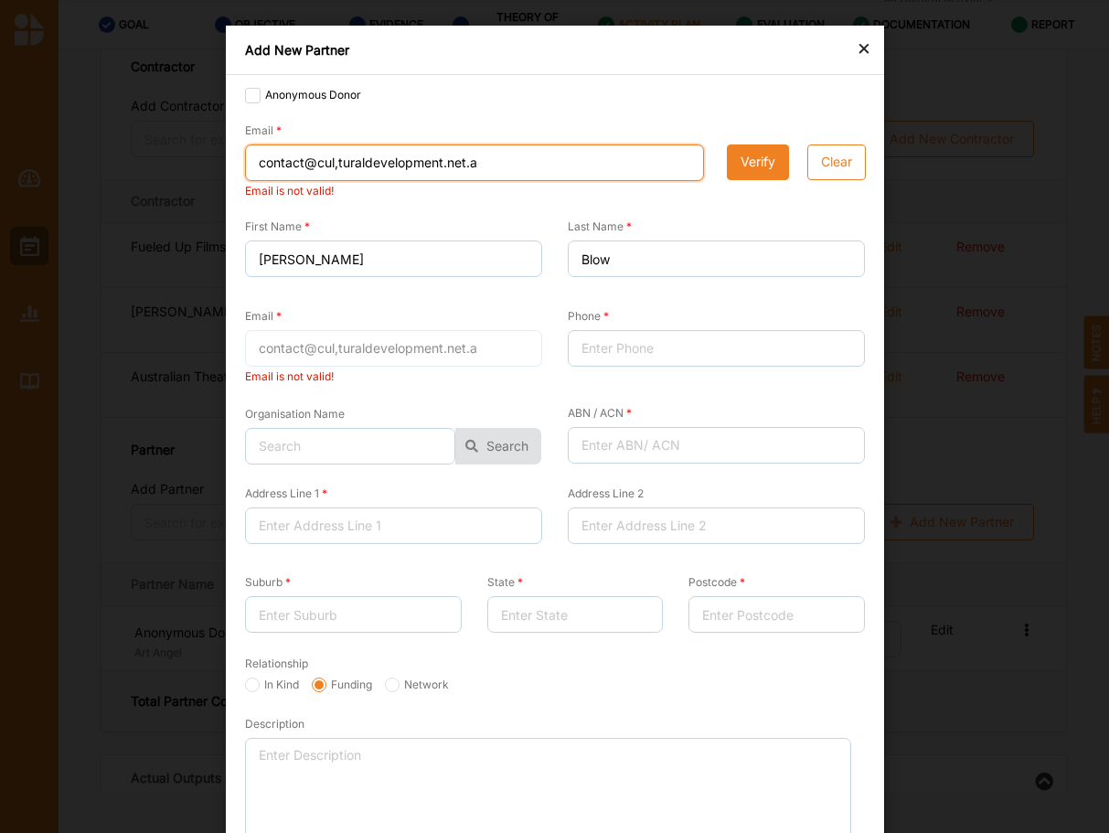
type input "contact@cul,[DOMAIN_NAME]"
click at [339, 166] on input "contact@cul,[DOMAIN_NAME]" at bounding box center [474, 162] width 459 height 37
type input "[EMAIL_ADDRESS][DOMAIN_NAME]"
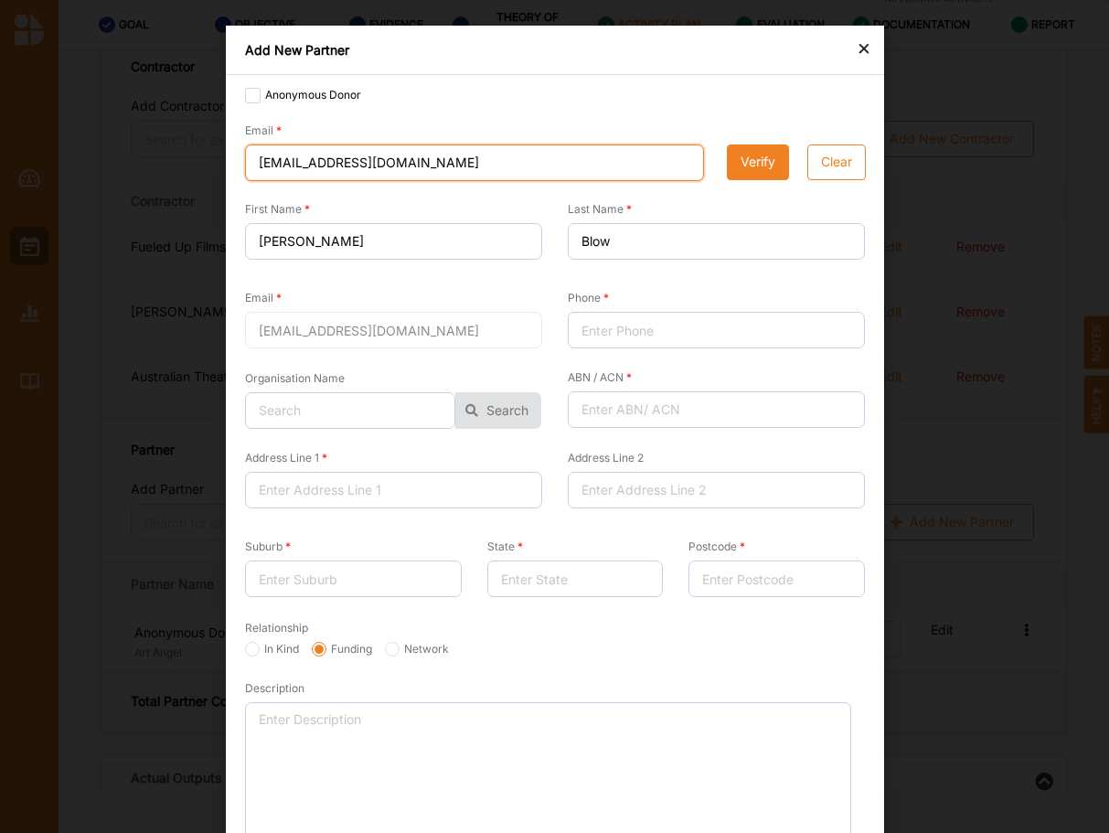
type input "[EMAIL_ADDRESS][DOMAIN_NAME]"
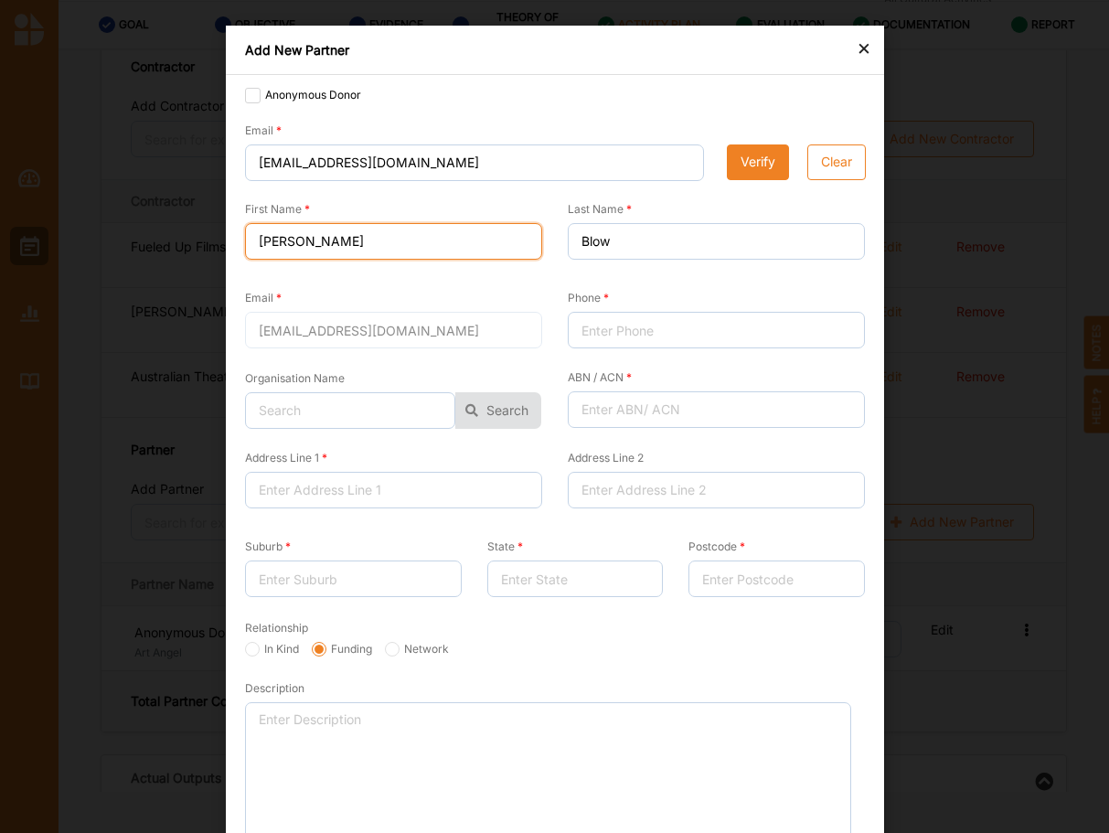
click at [399, 250] on input "[PERSON_NAME]" at bounding box center [393, 241] width 297 height 37
click at [771, 162] on button "Verify" at bounding box center [758, 162] width 62 height 37
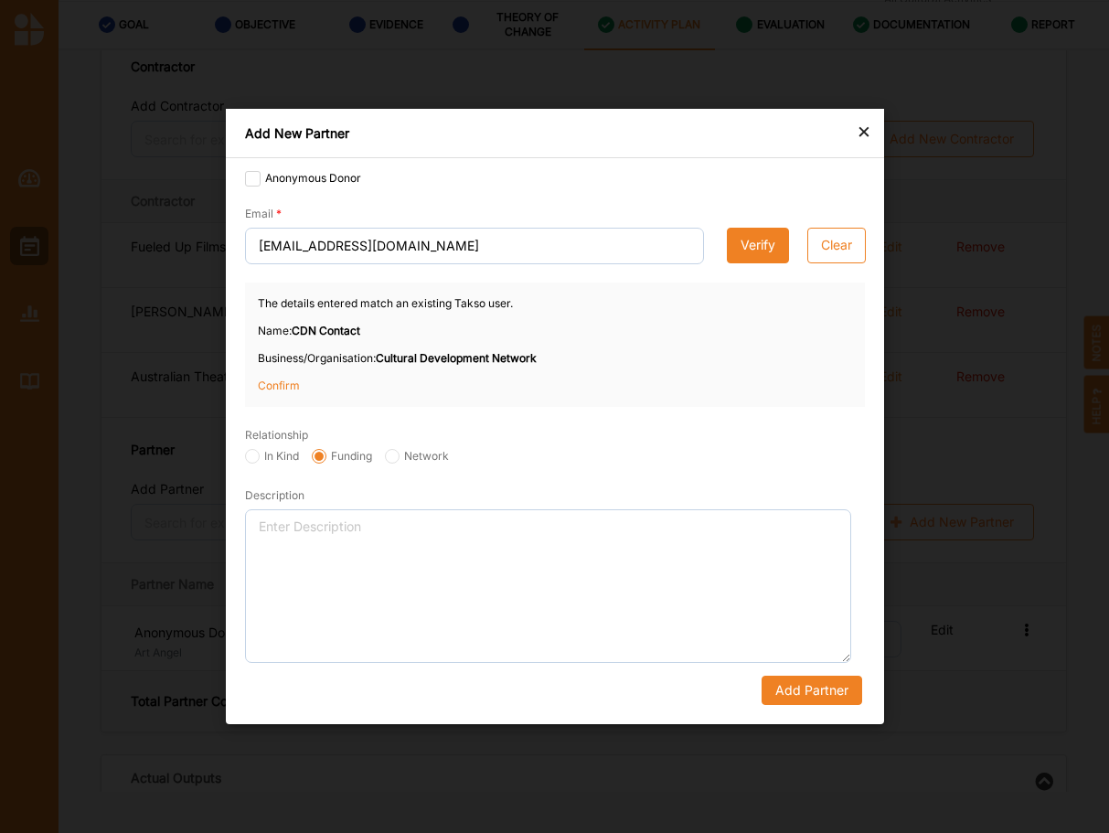
click at [288, 384] on p "Confirm" at bounding box center [303, 386] width 91 height 16
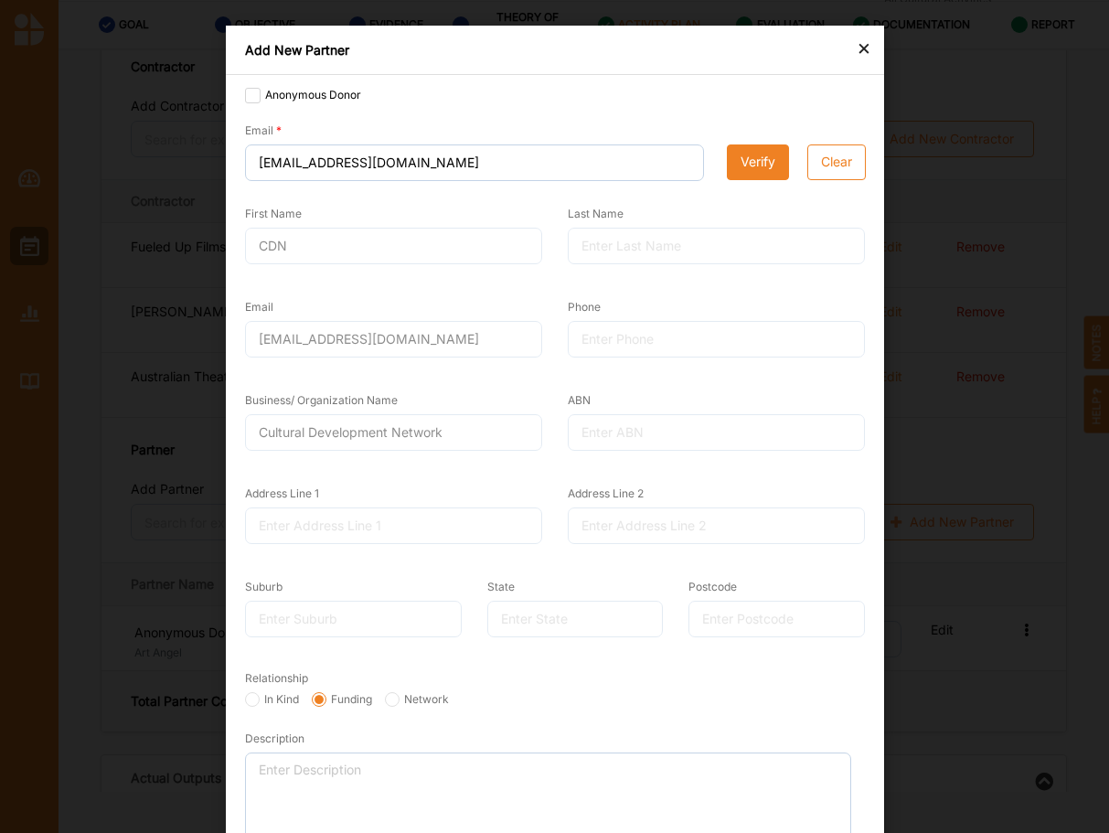
click at [649, 246] on div at bounding box center [716, 246] width 297 height 37
click at [749, 163] on button "Verify" at bounding box center [758, 162] width 62 height 37
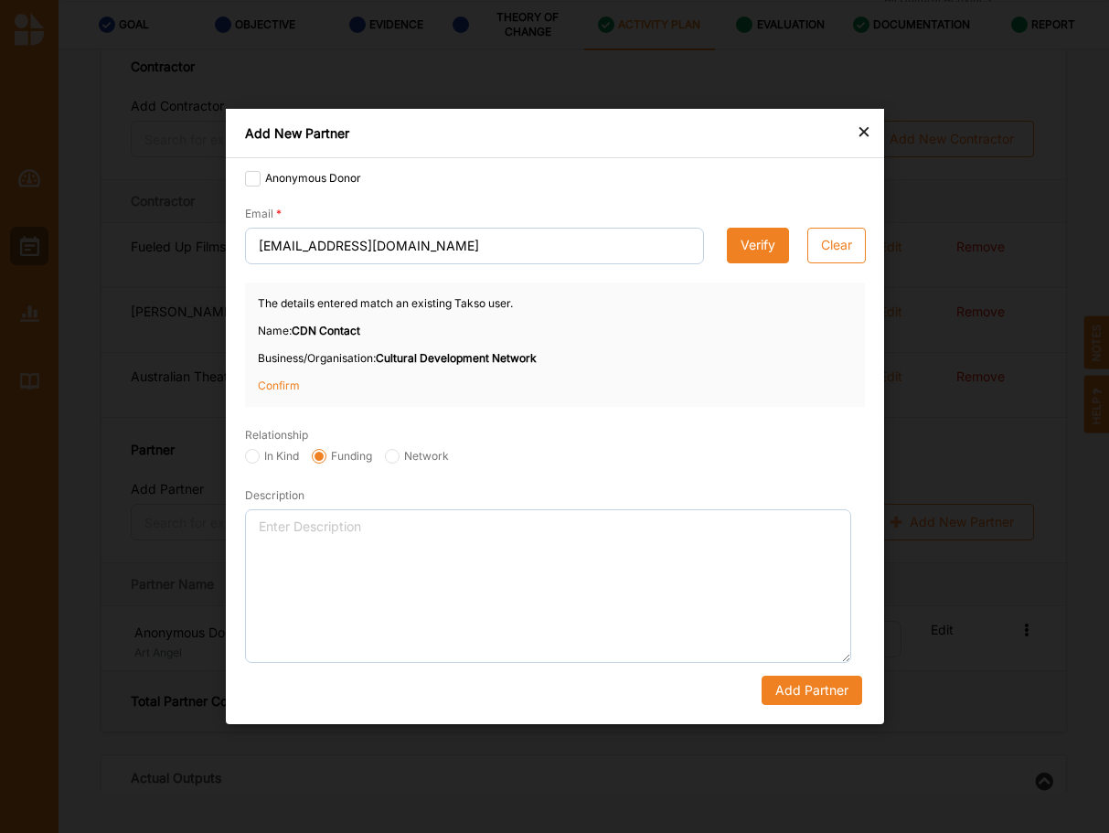
click at [777, 251] on button "Verify" at bounding box center [758, 246] width 62 height 37
click at [794, 692] on button "Add Partner" at bounding box center [811, 690] width 101 height 29
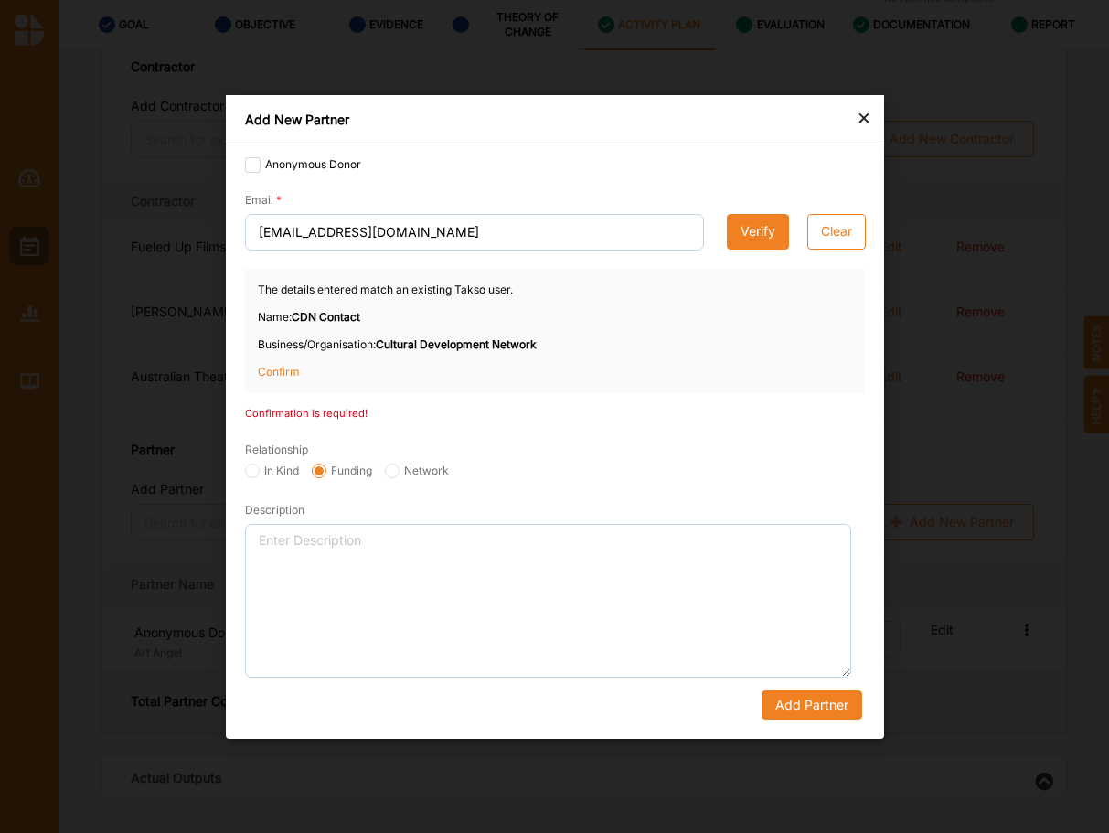
click at [282, 376] on p "Confirm" at bounding box center [303, 372] width 91 height 16
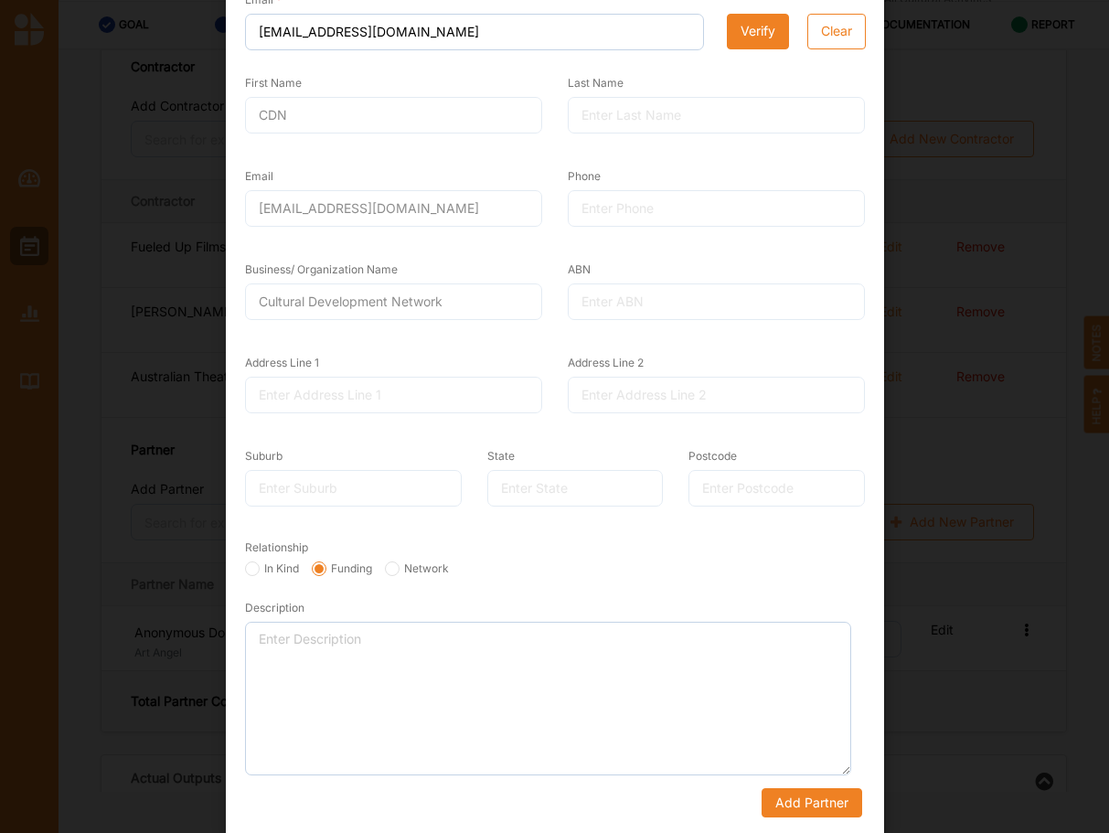
scroll to position [133, 0]
click at [788, 808] on button "Add Partner" at bounding box center [811, 800] width 101 height 29
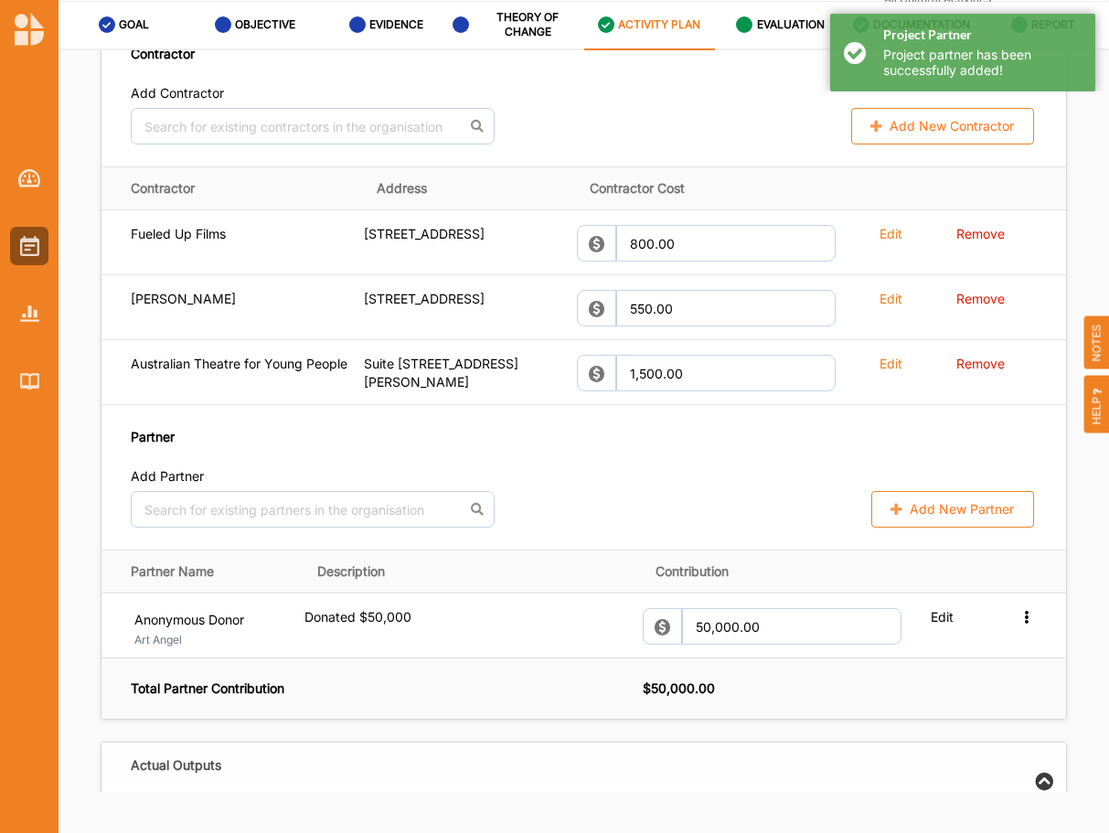
scroll to position [1814, 0]
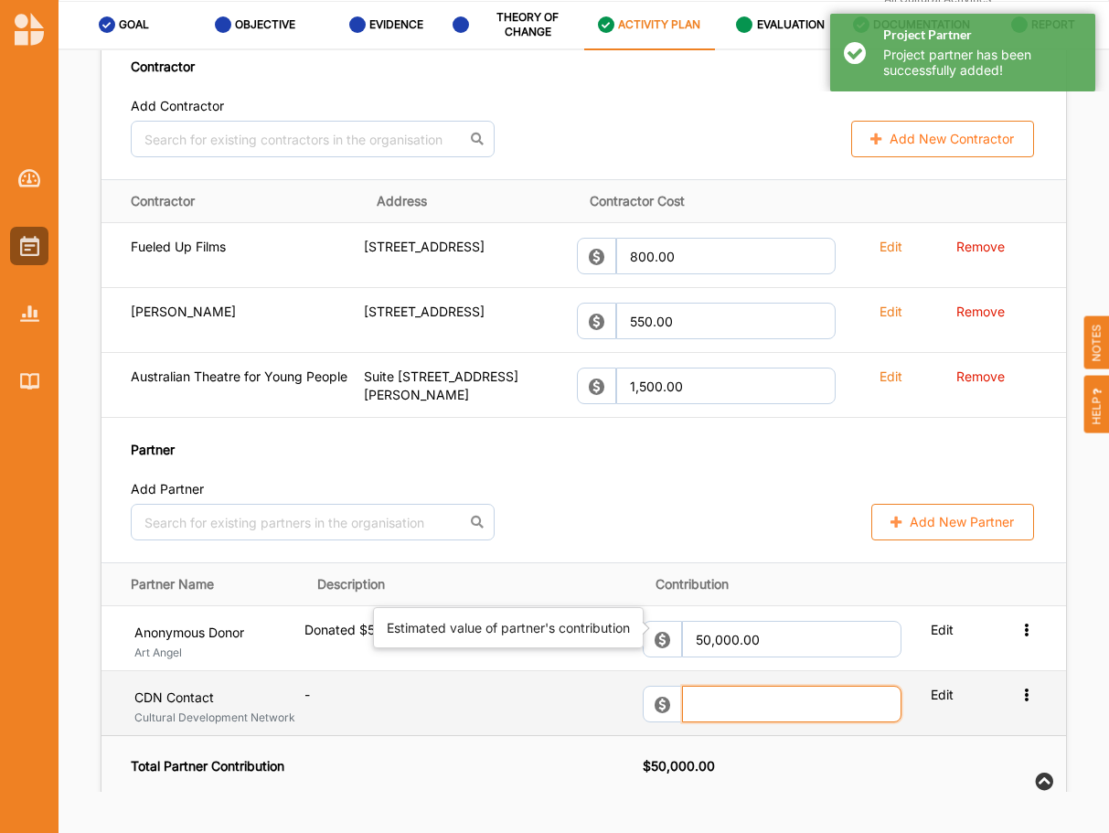
click at [768, 623] on input "text" at bounding box center [791, 639] width 219 height 37
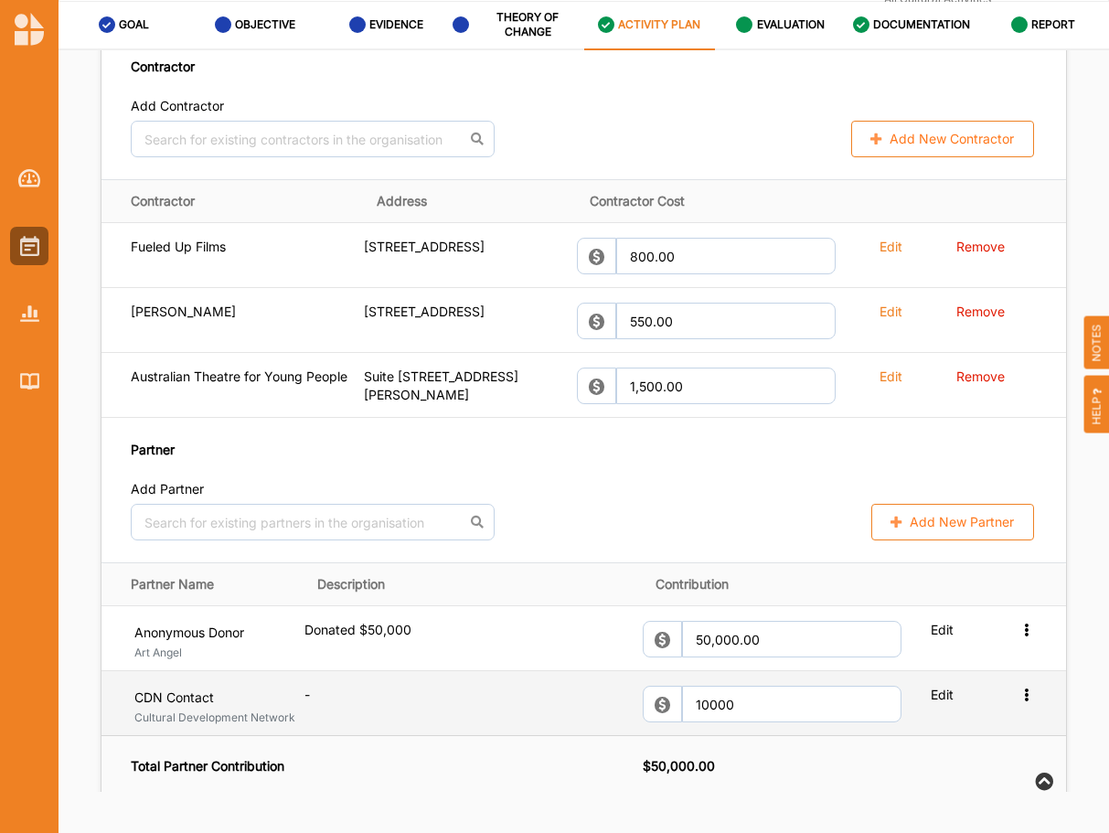
type input "10,000.00"
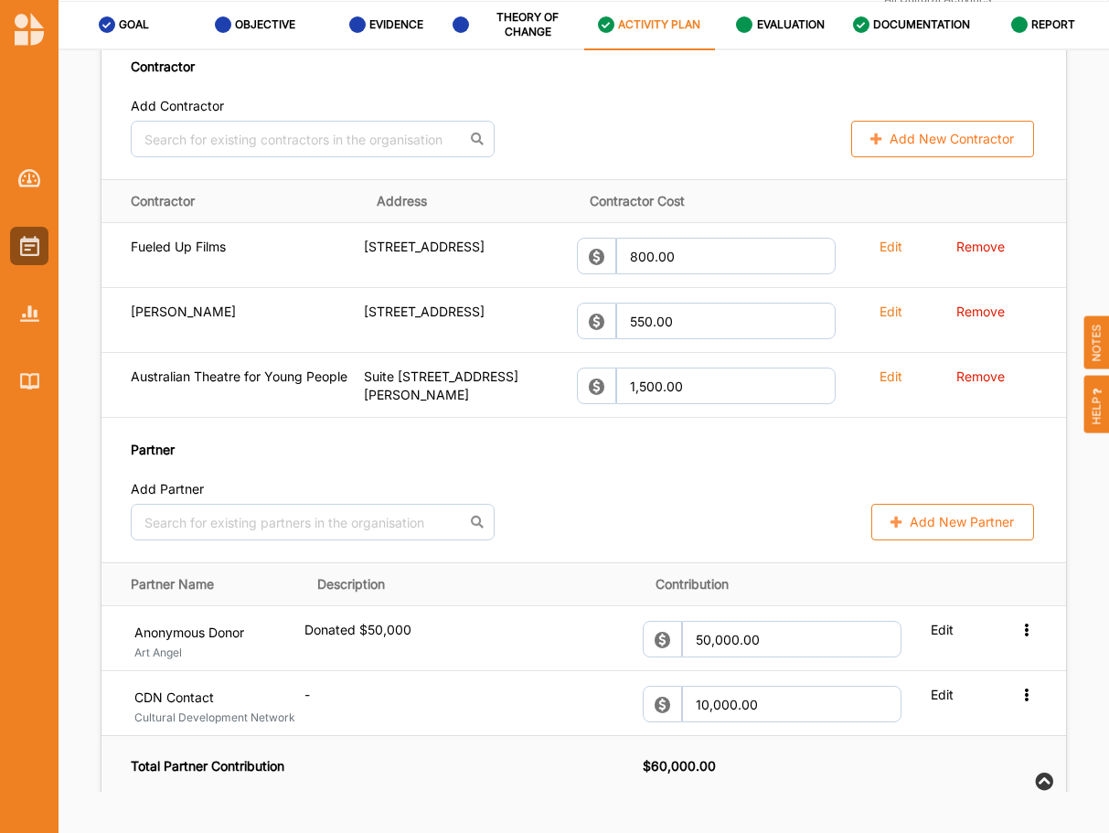
click at [454, 736] on th "Total Partner Contribution" at bounding box center [371, 766] width 541 height 61
click at [1074, 19] on label "REPORT" at bounding box center [1053, 24] width 44 height 15
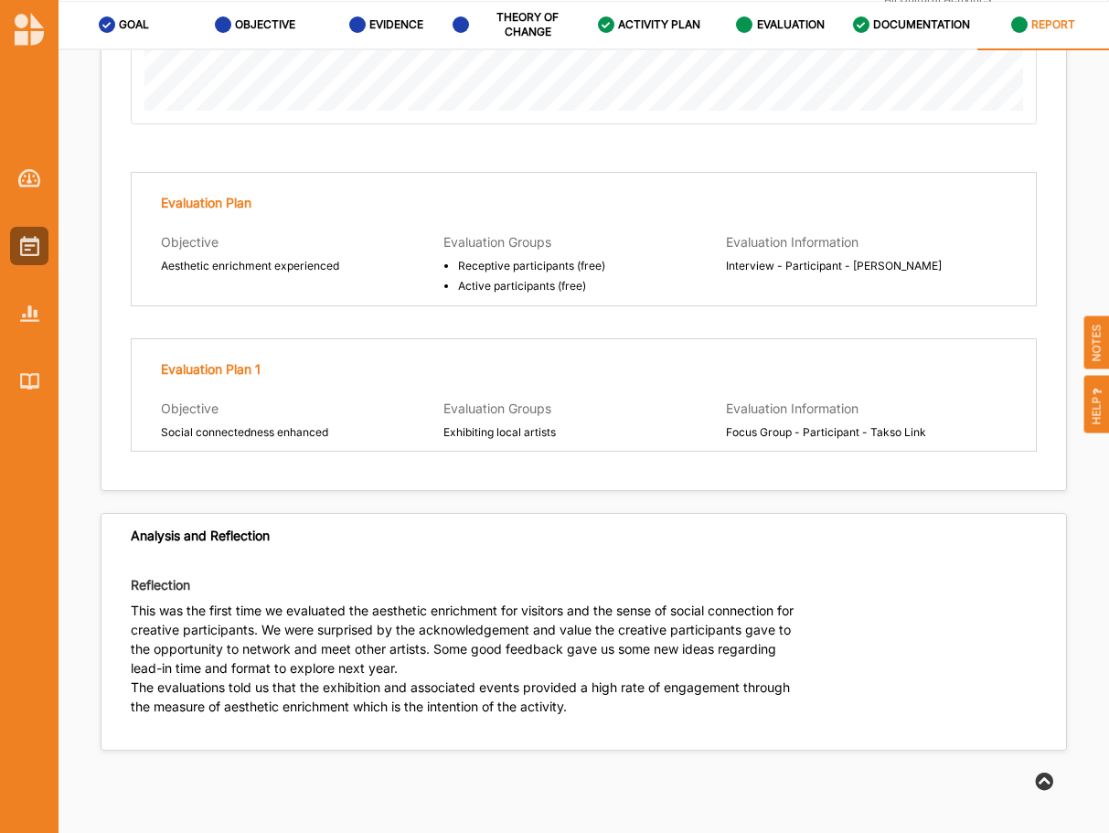
scroll to position [4320, 0]
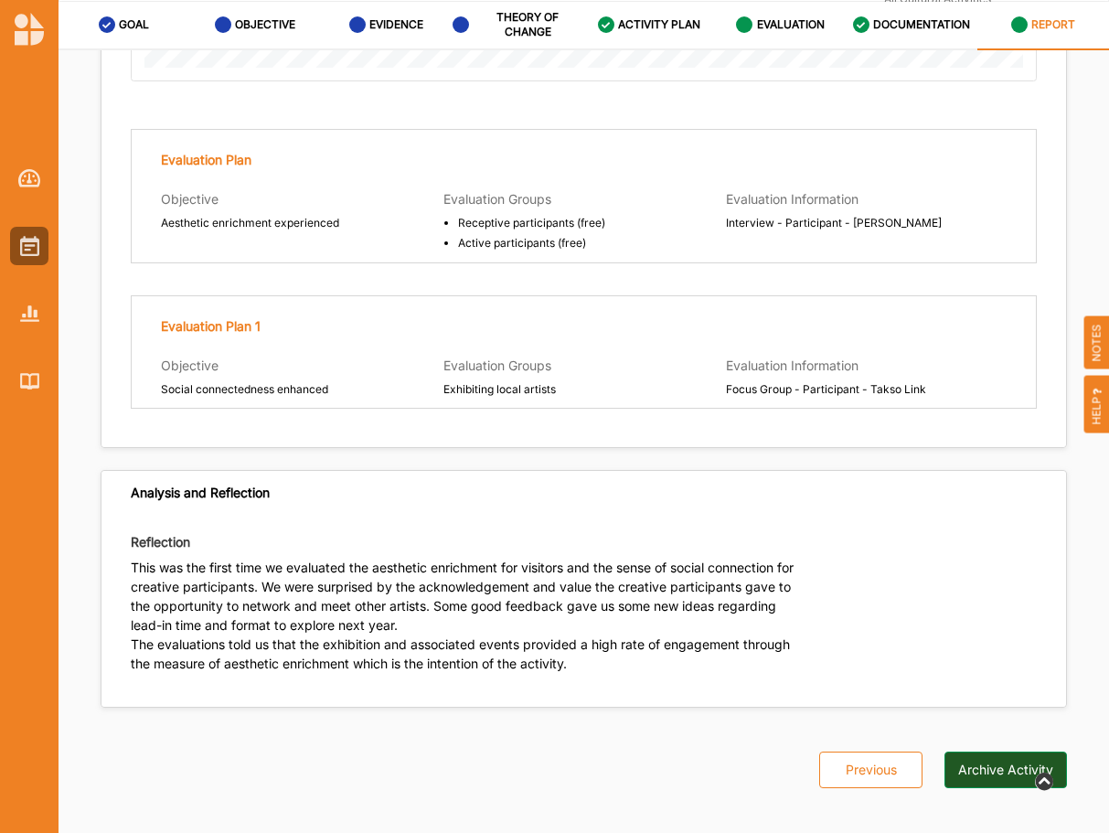
click at [988, 755] on button "Archive Activity" at bounding box center [1006, 770] width 123 height 37
click at [687, 25] on label "ACTIVITY PLAN" at bounding box center [659, 24] width 82 height 15
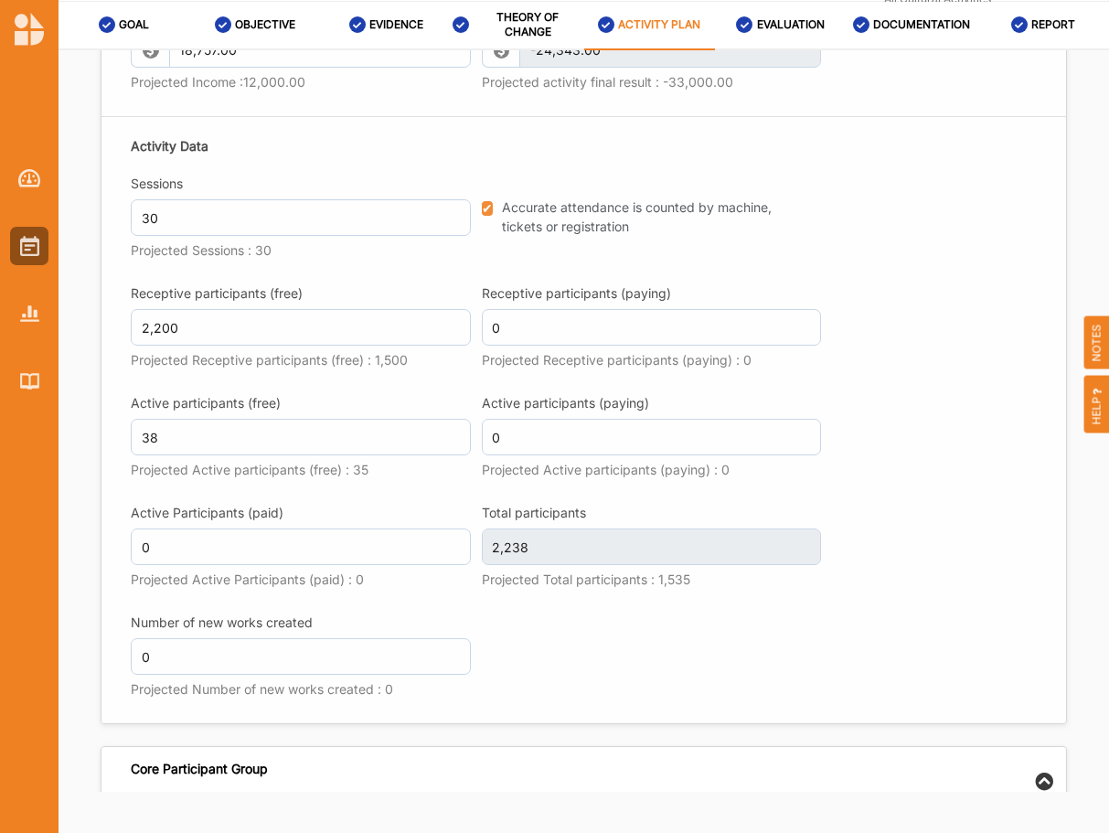
scroll to position [2687, 0]
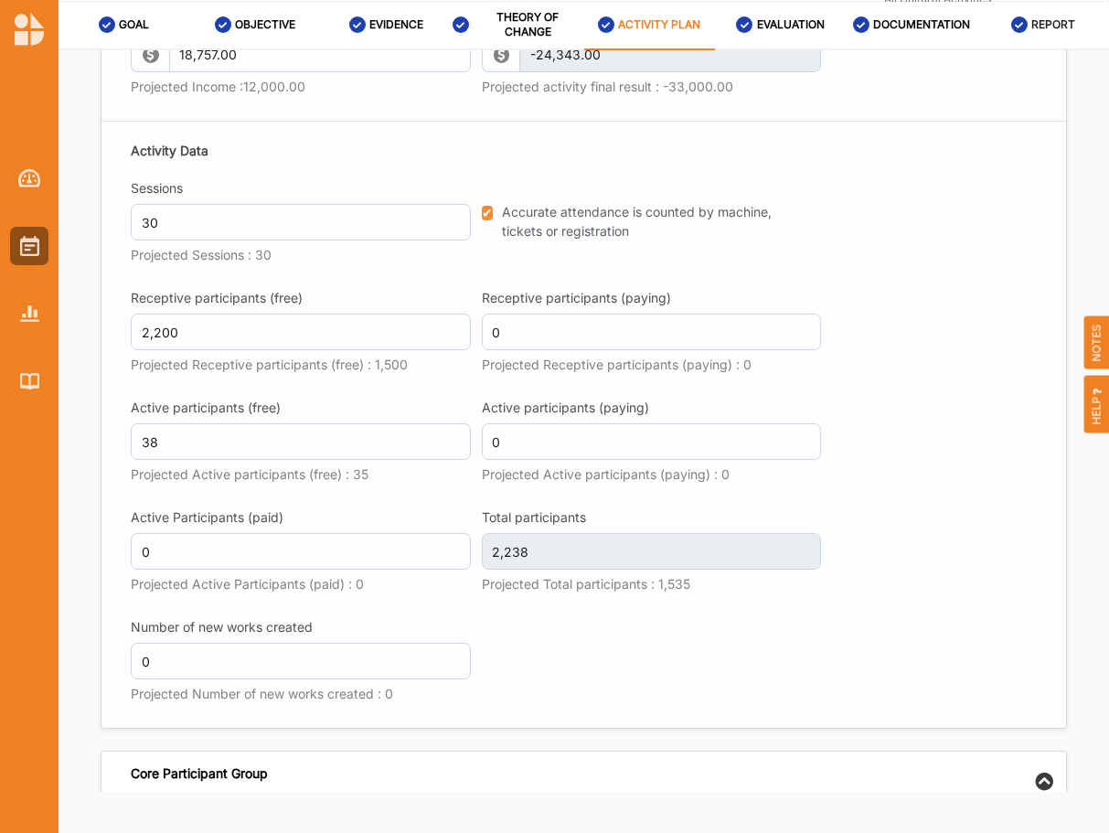
click at [1040, 23] on label "REPORT" at bounding box center [1053, 24] width 44 height 15
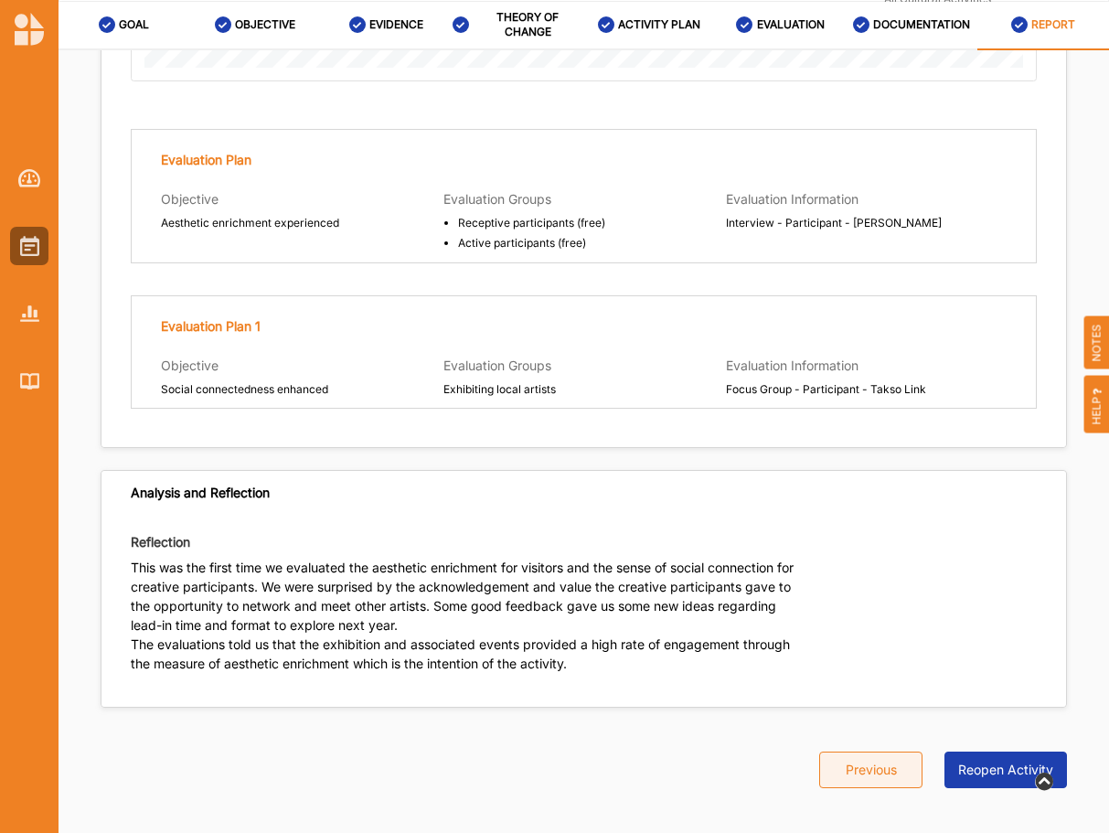
scroll to position [4320, 0]
click at [998, 758] on button "Reopen Activity" at bounding box center [1006, 770] width 123 height 37
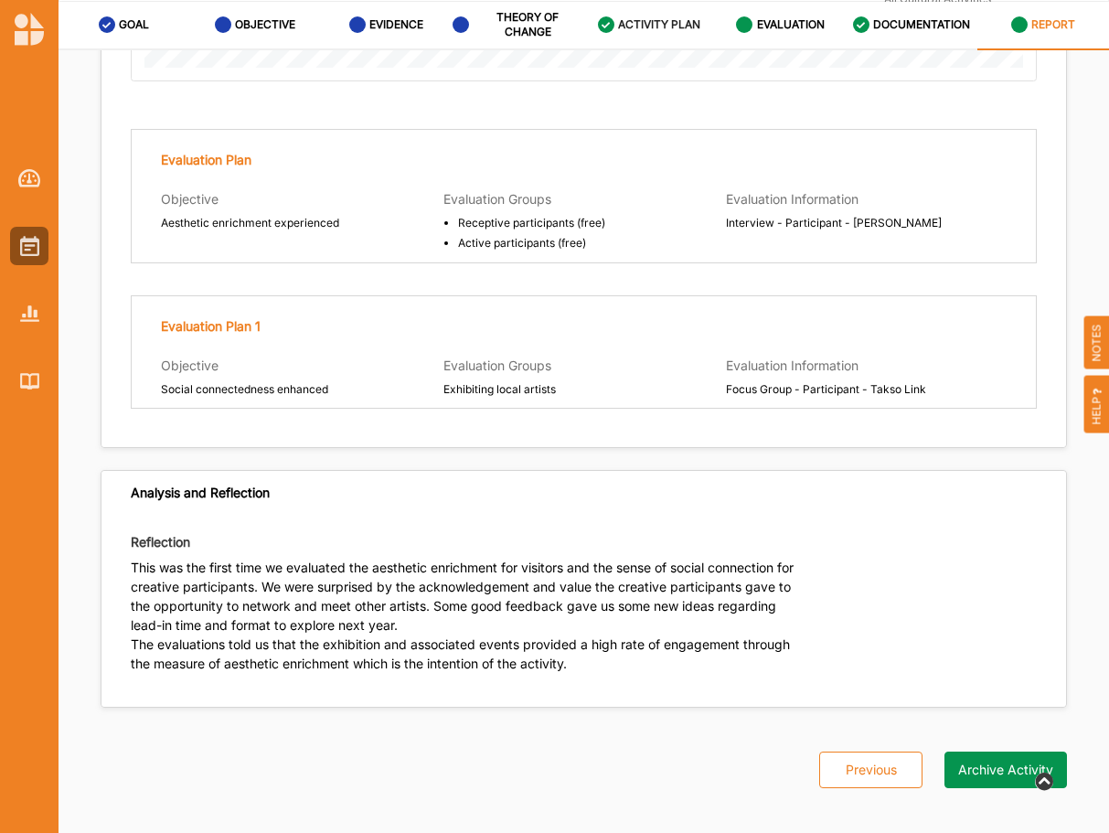
click at [629, 23] on label "ACTIVITY PLAN" at bounding box center [659, 24] width 82 height 15
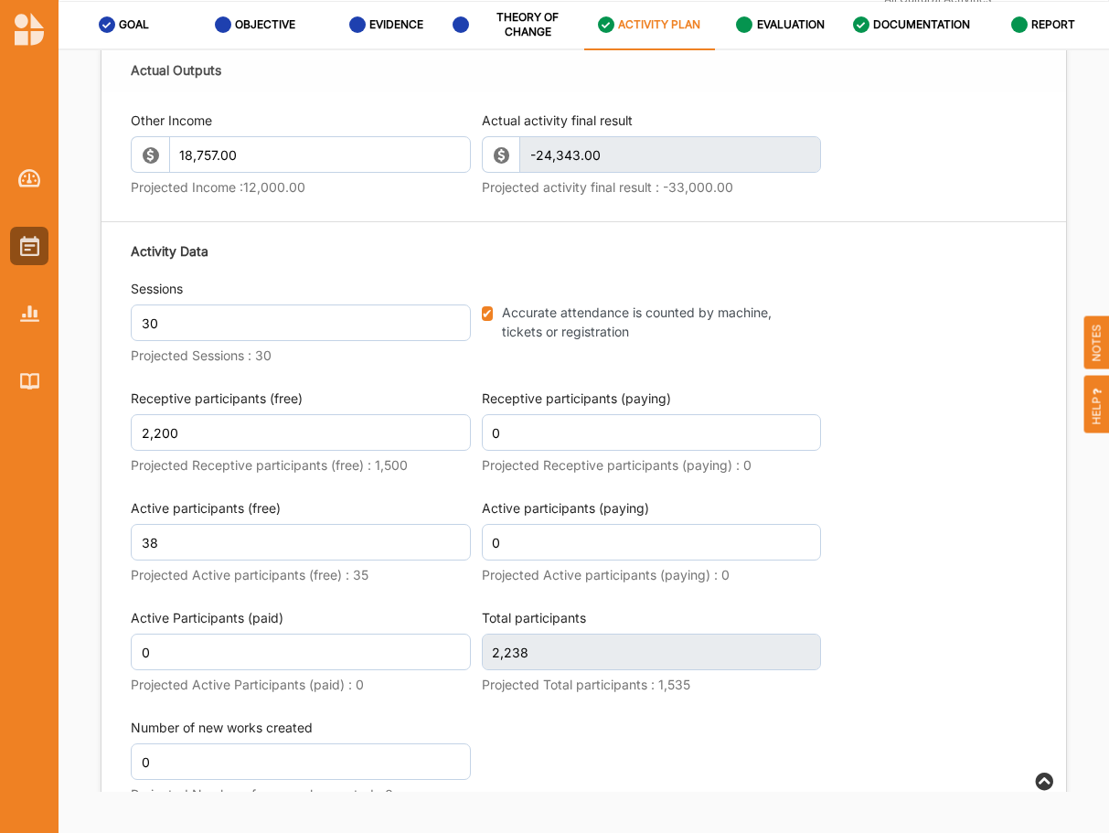
scroll to position [2625, 0]
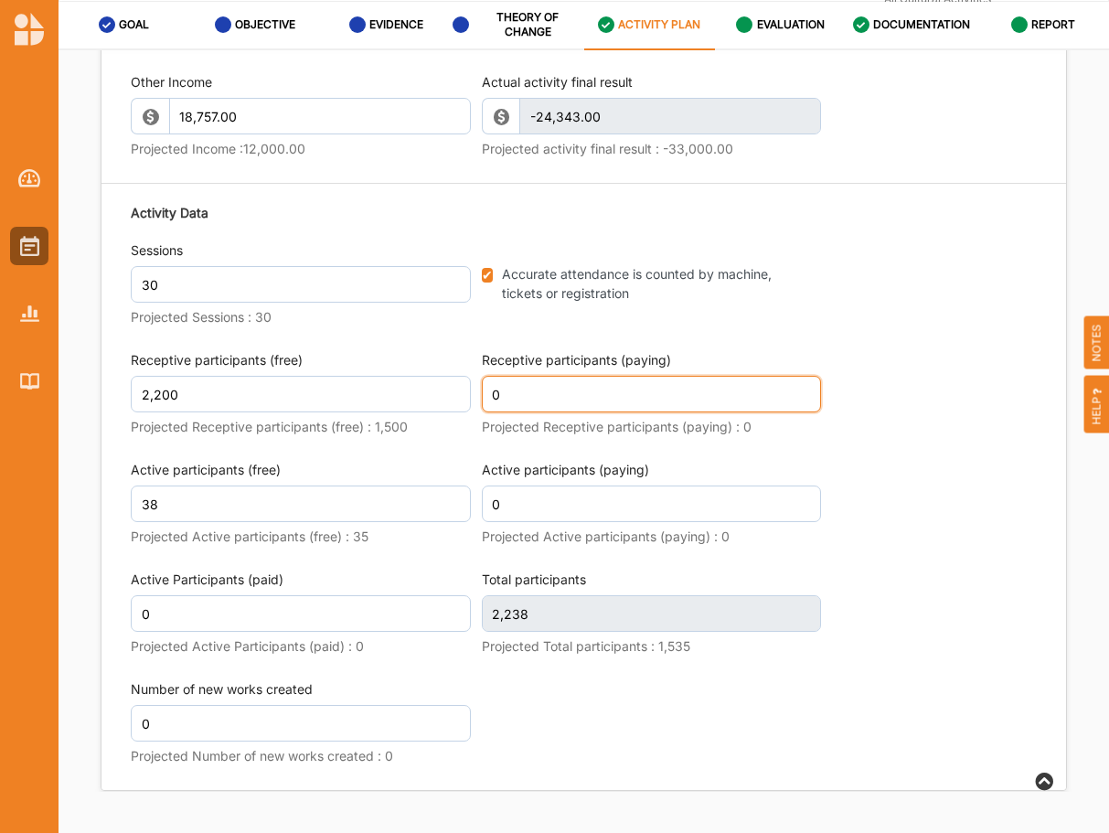
drag, startPoint x: 503, startPoint y: 319, endPoint x: 480, endPoint y: 315, distance: 23.3
click at [482, 376] on input "0" at bounding box center [652, 394] width 340 height 37
type input "122"
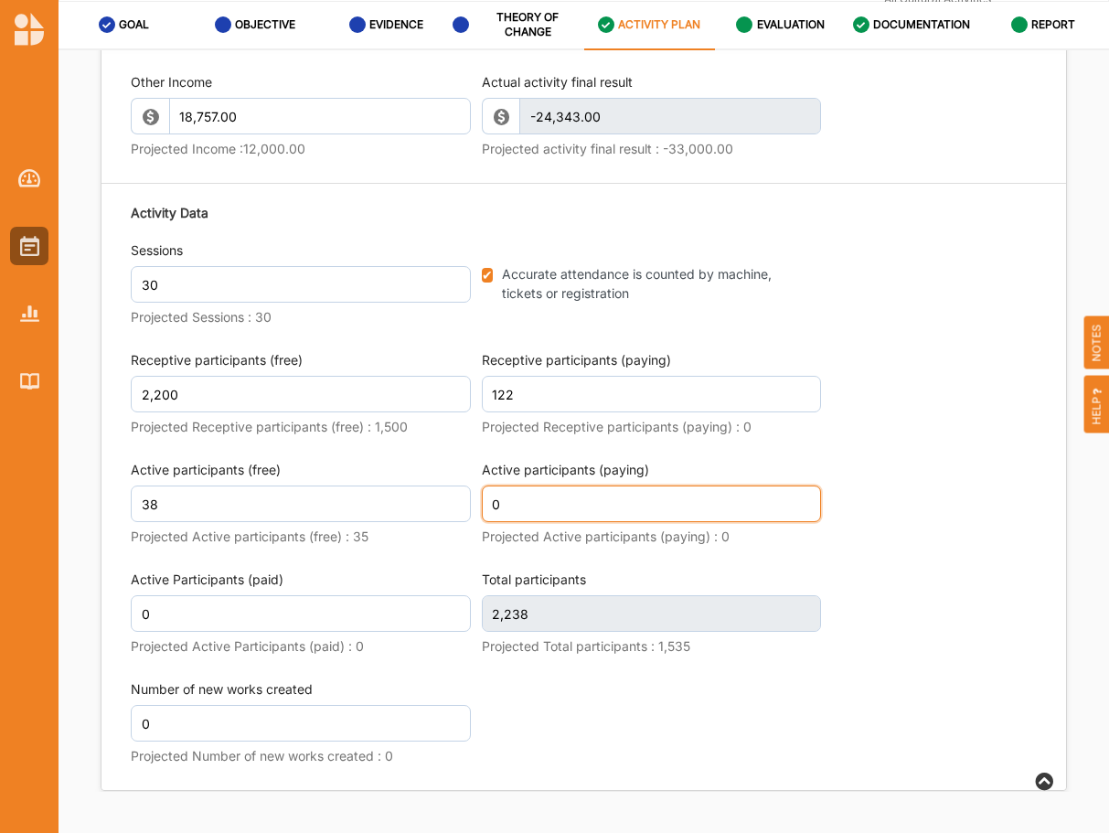
scroll to position [2638, 0]
drag, startPoint x: 536, startPoint y: 422, endPoint x: 478, endPoint y: 424, distance: 57.7
click at [482, 486] on input "0" at bounding box center [652, 504] width 340 height 37
type input "2,360"
type input "5"
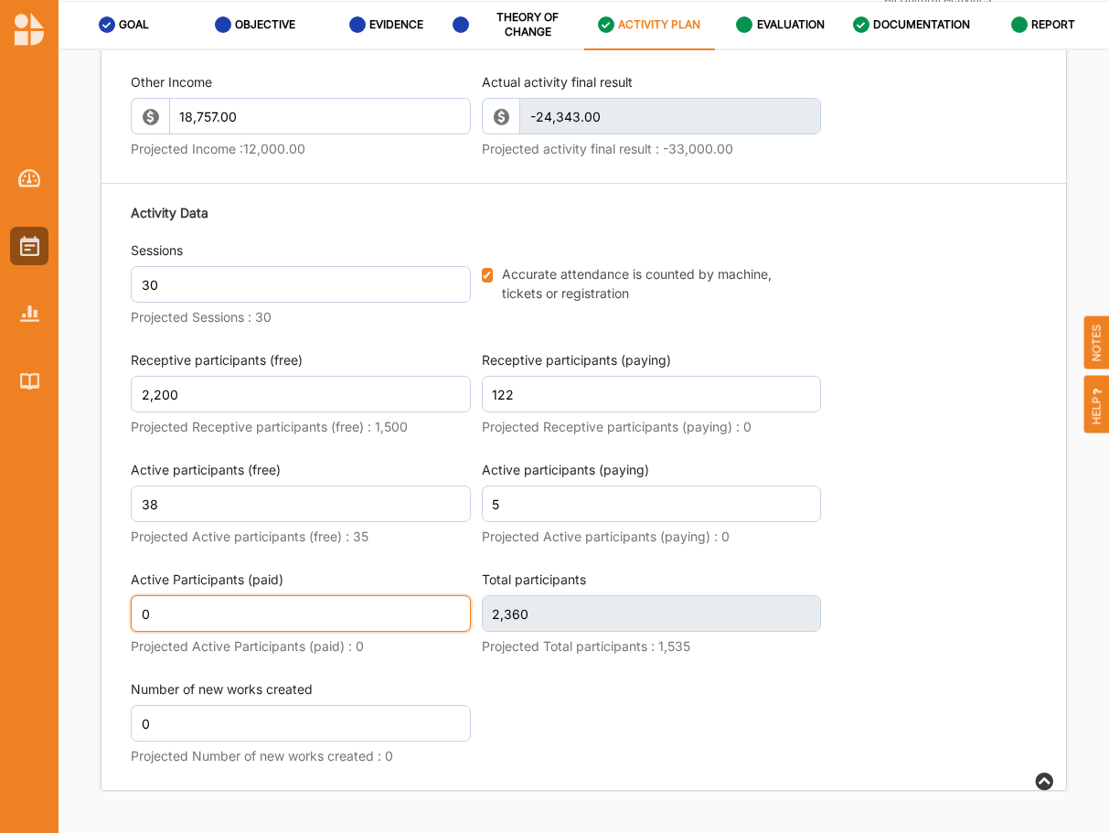
click at [346, 595] on input "0" at bounding box center [301, 613] width 340 height 37
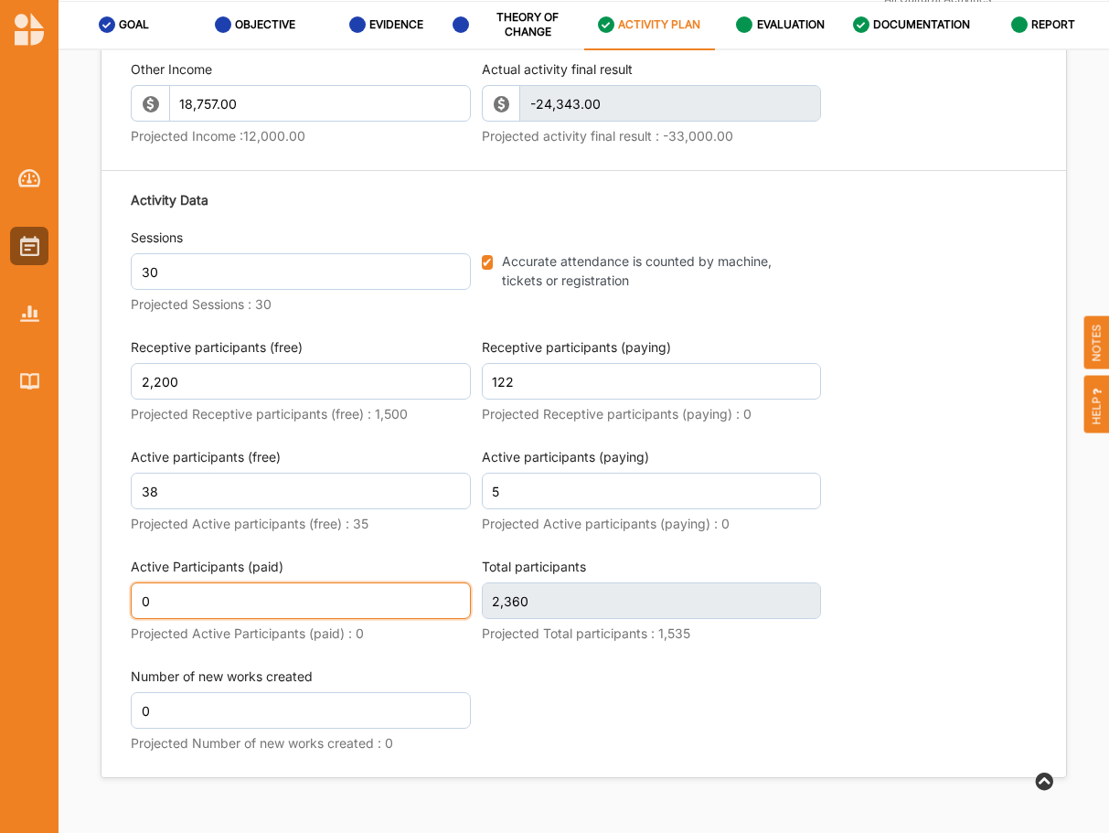
scroll to position [2625, 0]
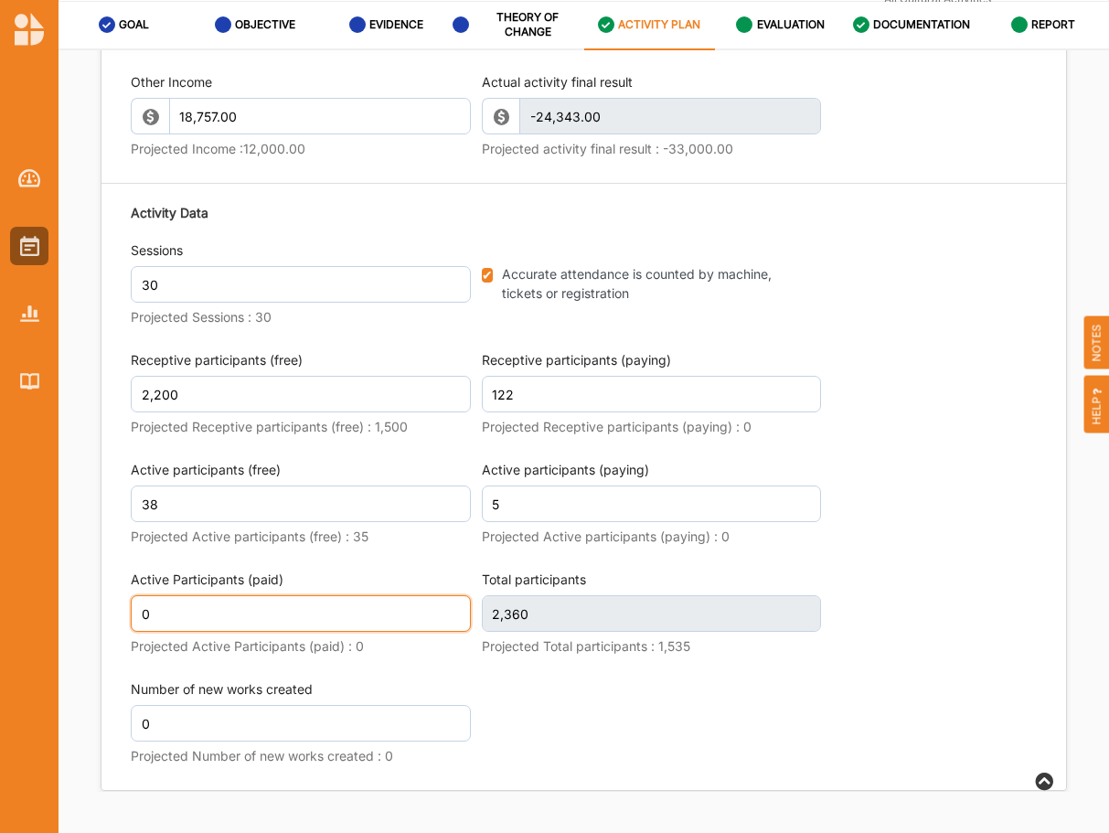
drag, startPoint x: 195, startPoint y: 541, endPoint x: 70, endPoint y: 537, distance: 124.4
click at [131, 595] on input "0" at bounding box center [301, 613] width 340 height 37
type input "5"
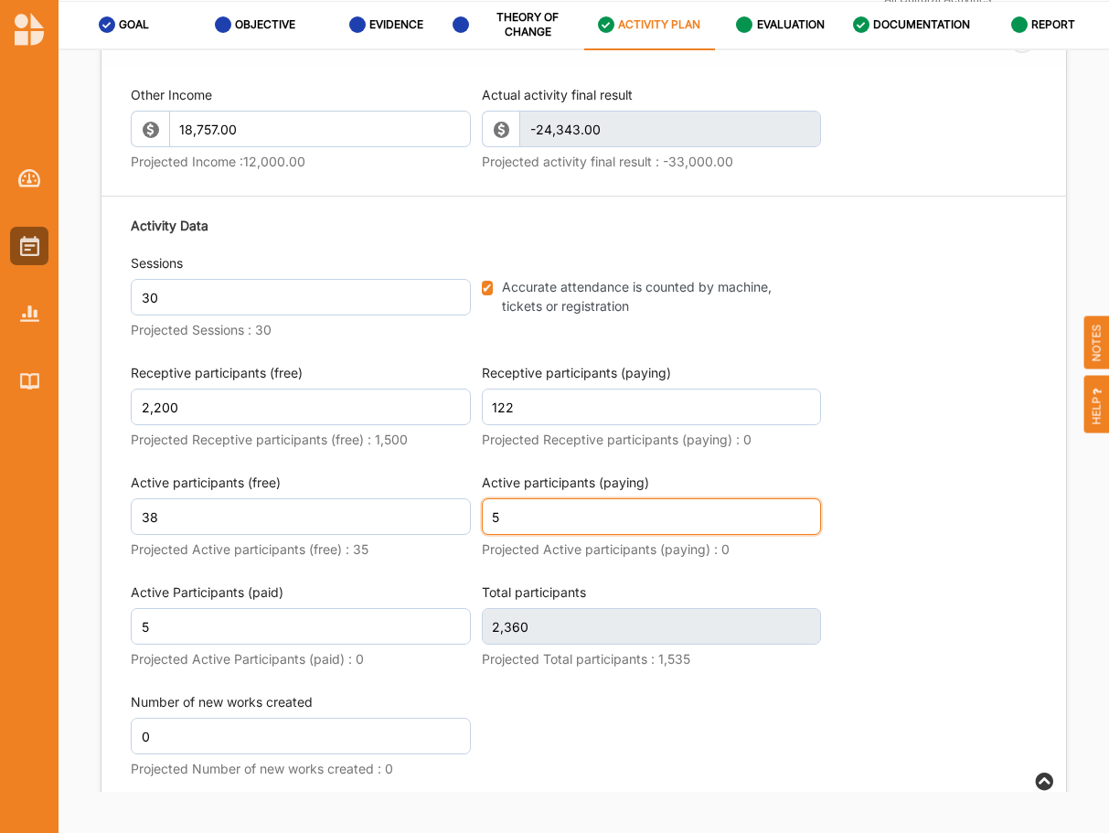
scroll to position [2638, 0]
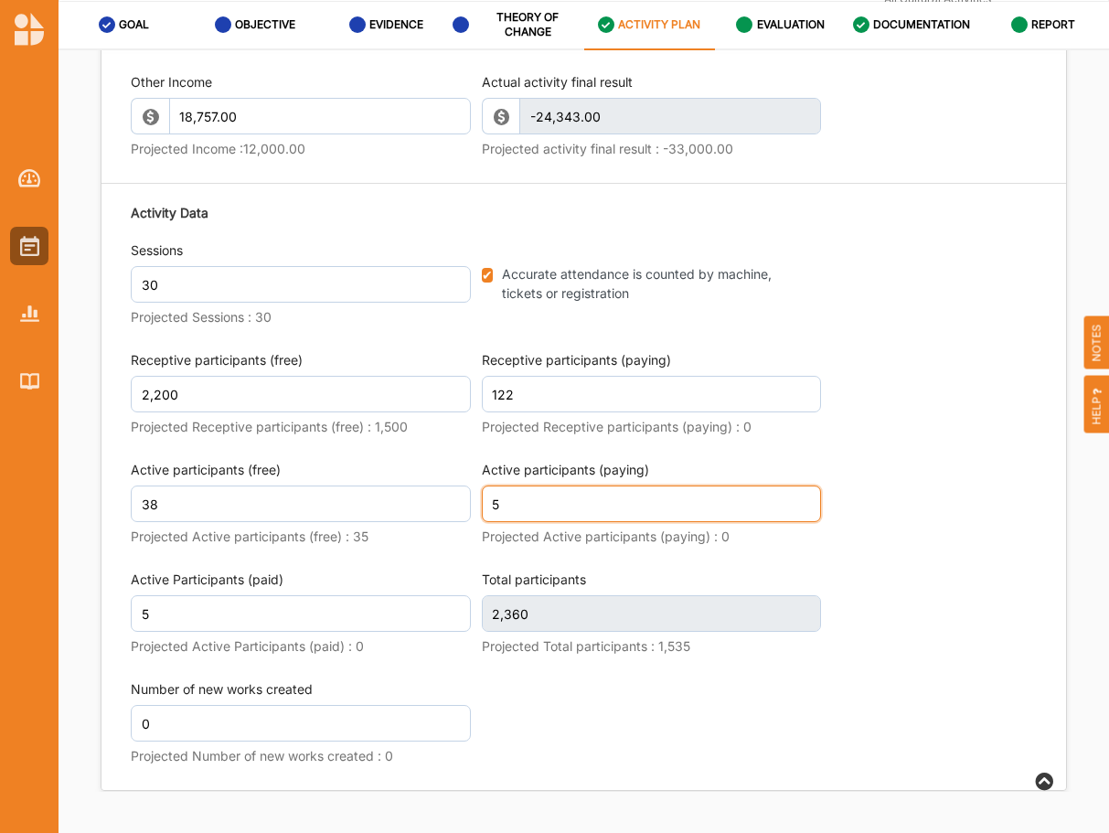
drag, startPoint x: 506, startPoint y: 430, endPoint x: 522, endPoint y: 469, distance: 42.6
click at [486, 486] on input "5" at bounding box center [652, 504] width 340 height 37
type input "2,365"
type input "12"
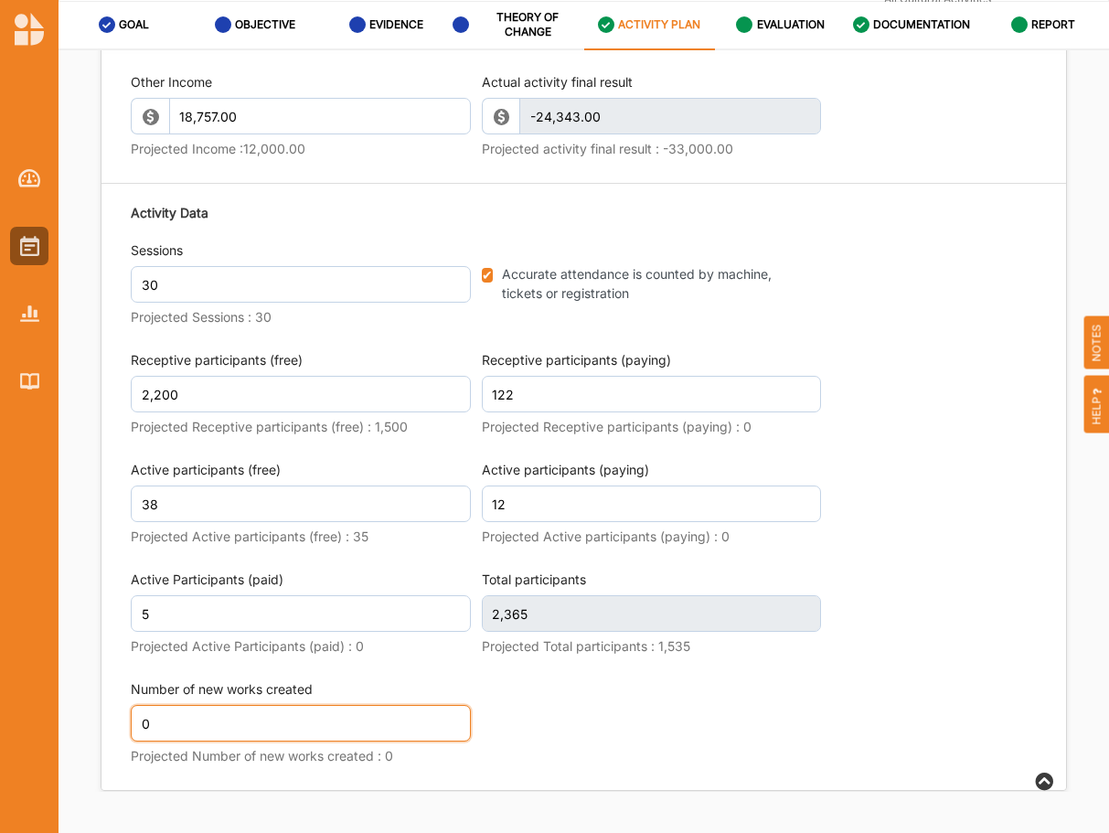
click at [228, 705] on input "0" at bounding box center [301, 723] width 340 height 37
drag, startPoint x: 224, startPoint y: 644, endPoint x: 114, endPoint y: 642, distance: 109.7
click at [131, 705] on input "0" at bounding box center [301, 723] width 340 height 37
type input "2,377"
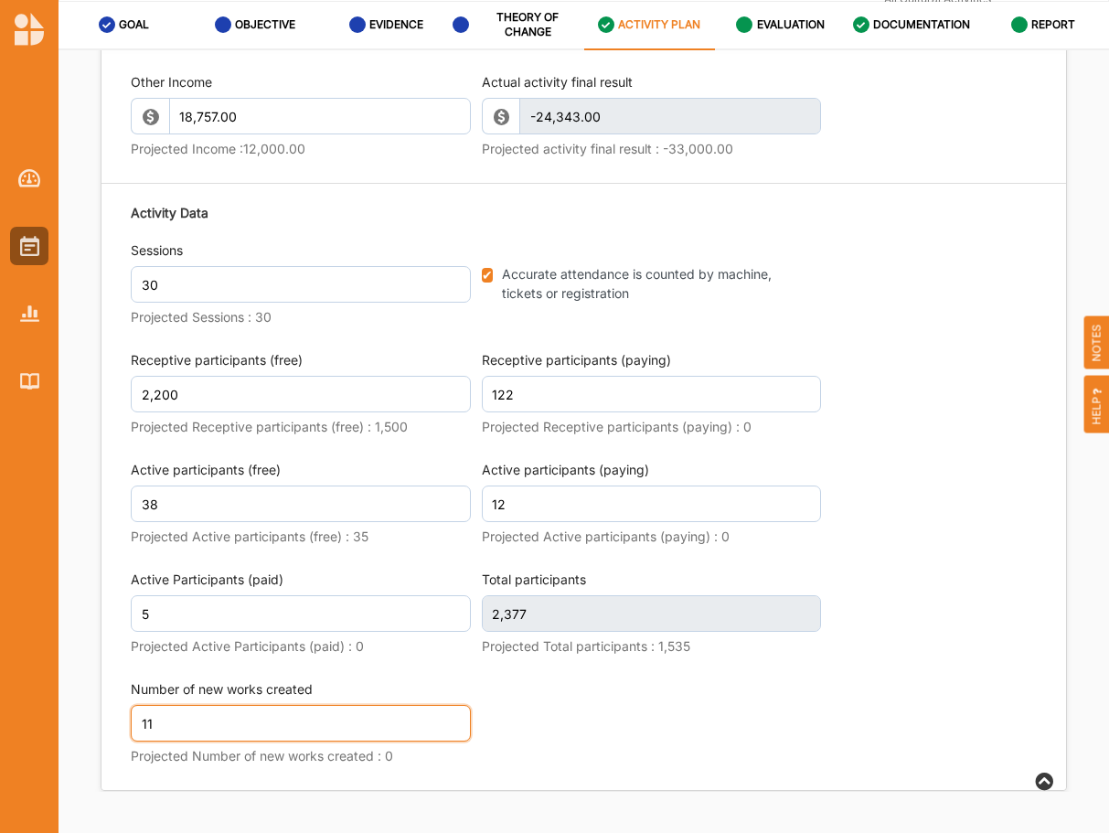
type input "11"
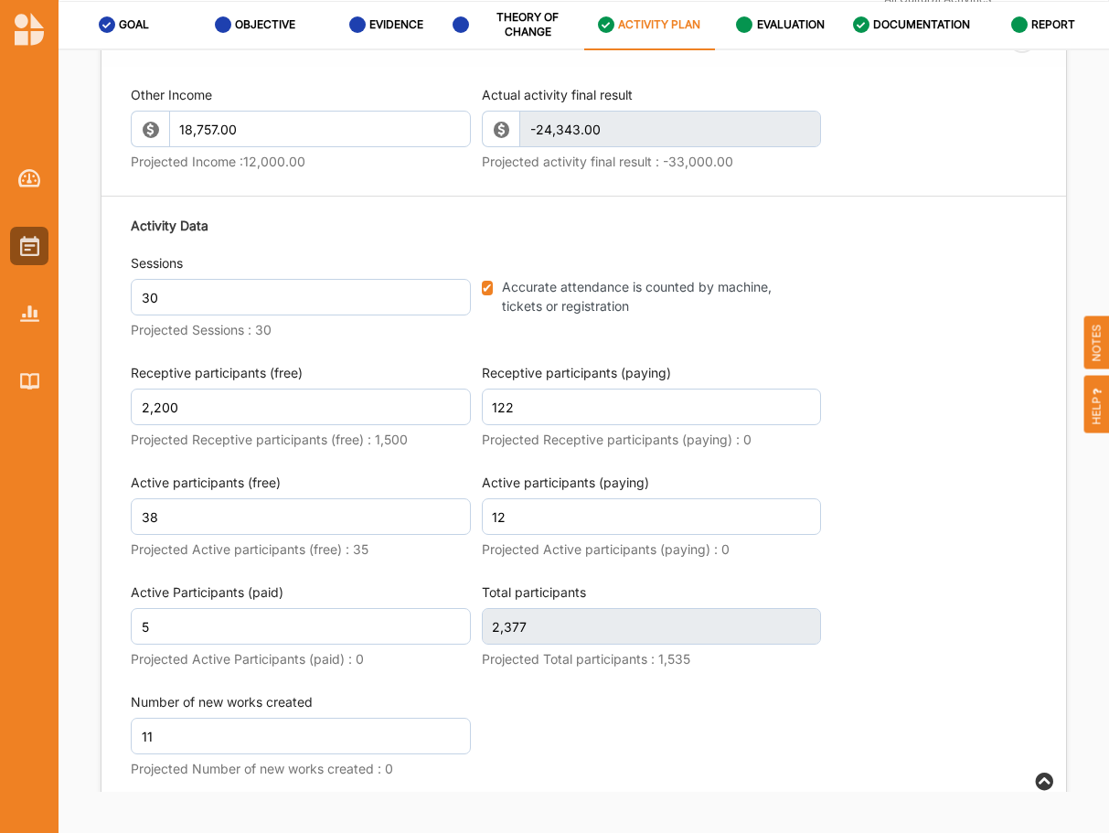
scroll to position [2638, 0]
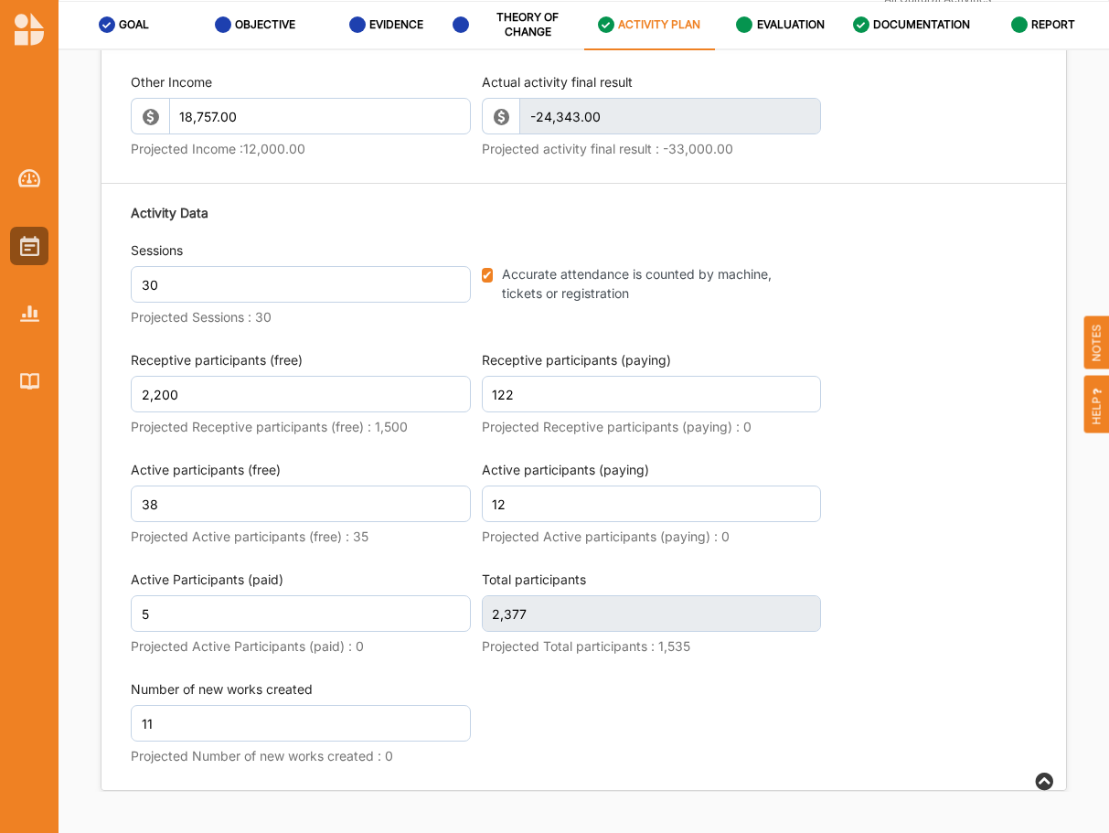
click at [654, 665] on div "Activity Data Sessions 30 Projected Sessions : 30 Accurate attendance is counte…" at bounding box center [584, 488] width 906 height 586
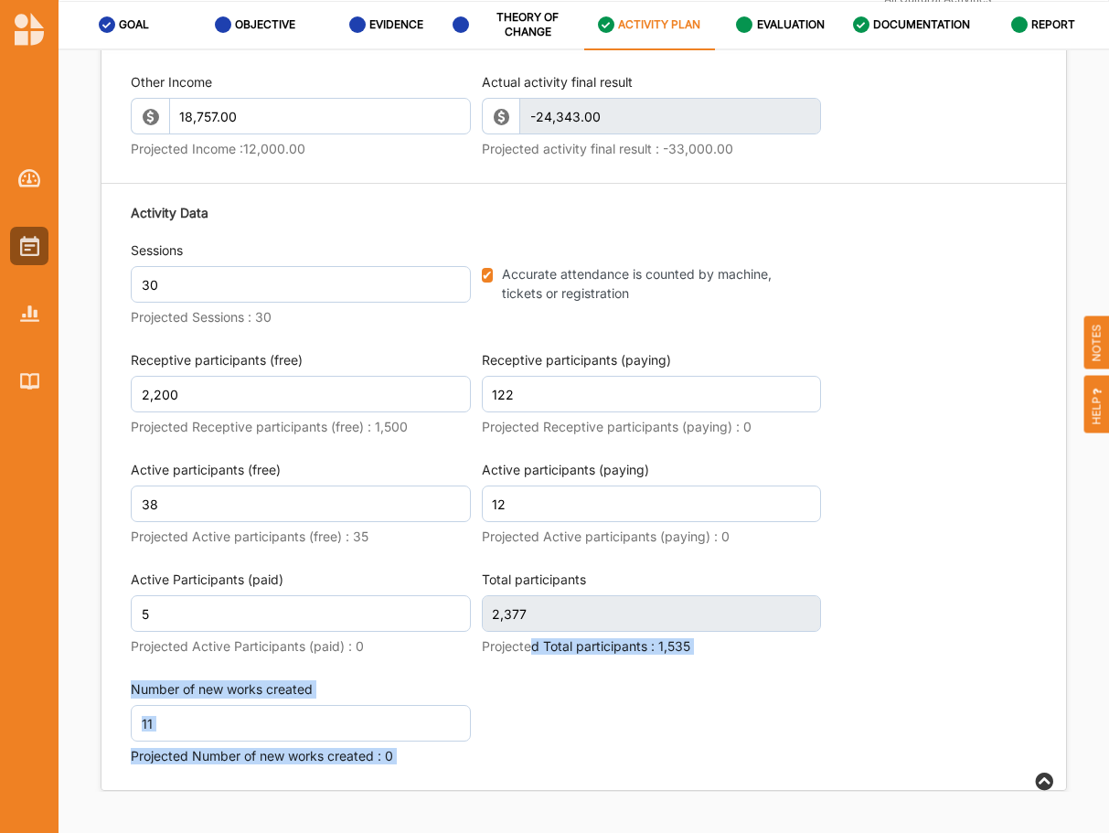
click at [545, 659] on div "Activity Data Sessions 30 Projected Sessions : 30 Accurate attendance is counte…" at bounding box center [584, 488] width 906 height 586
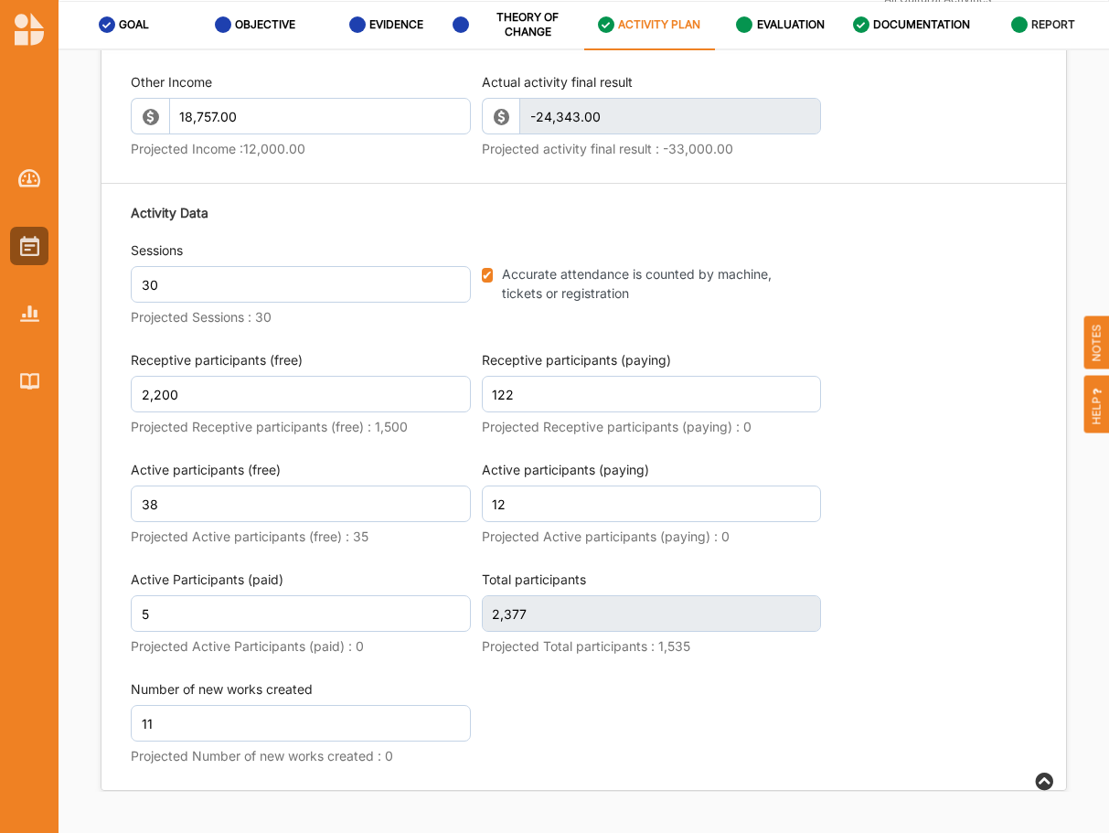
click at [1070, 25] on label "REPORT" at bounding box center [1053, 24] width 44 height 15
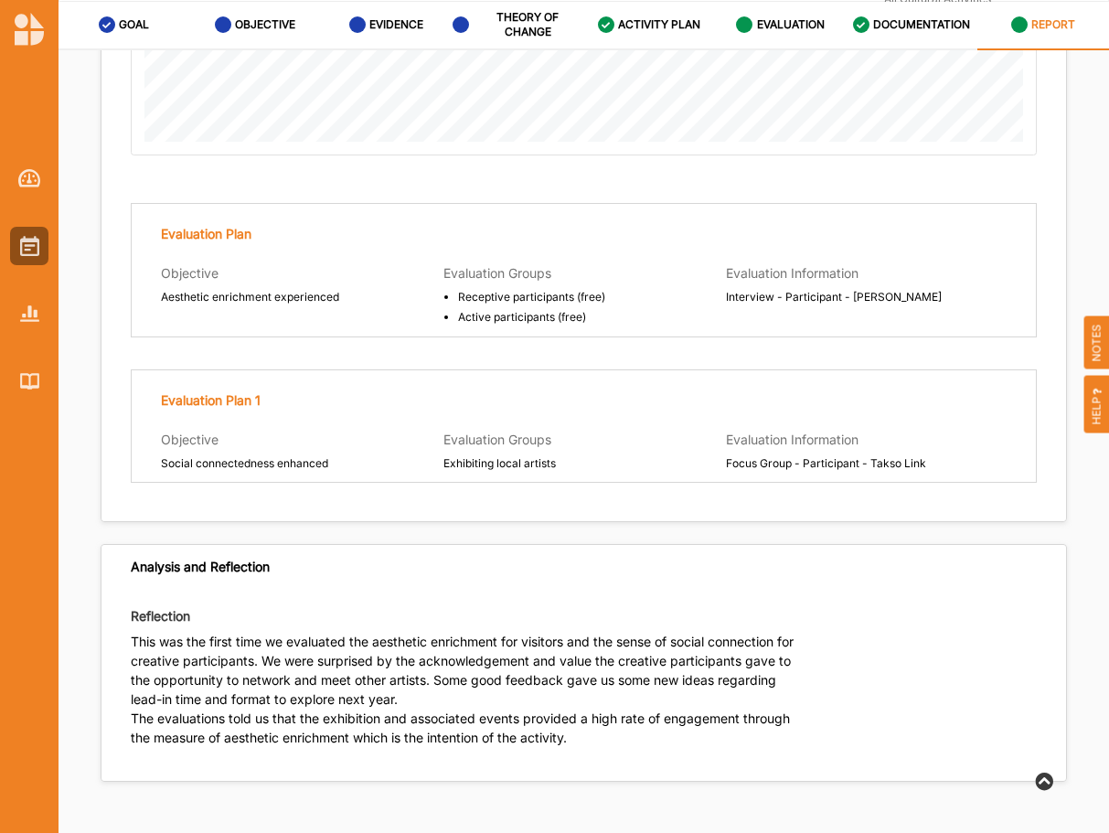
scroll to position [4320, 0]
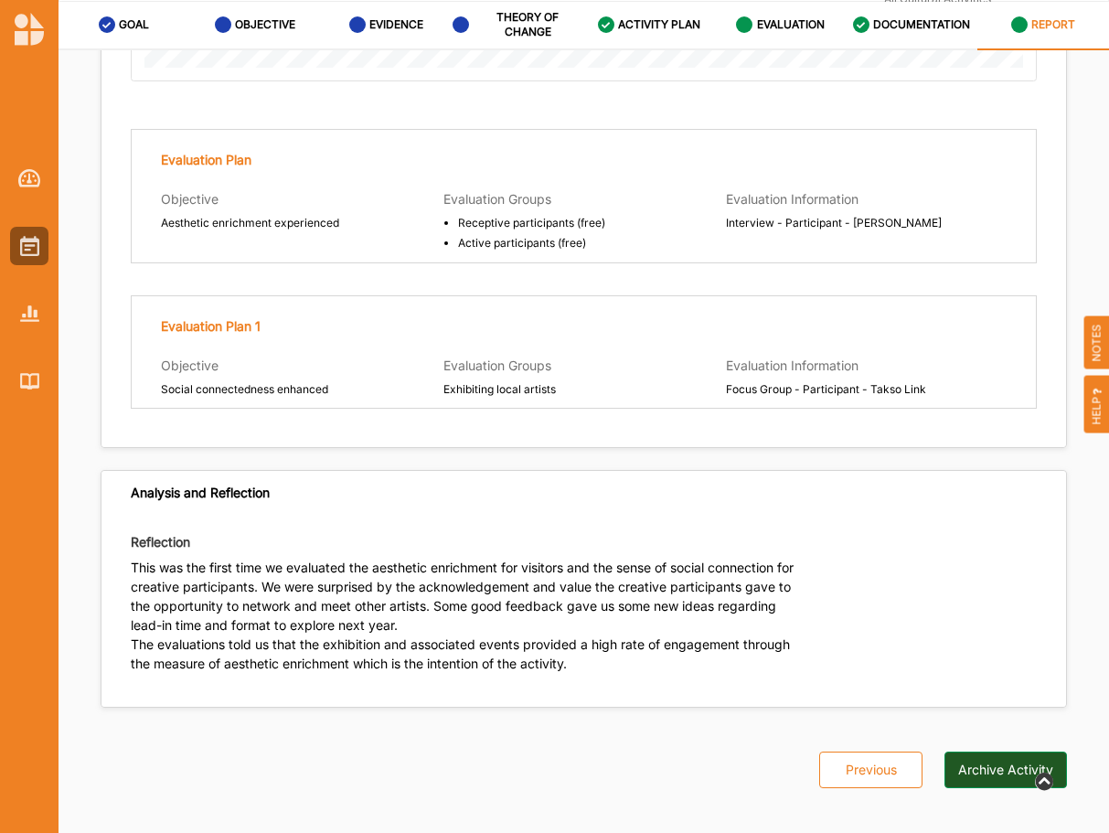
click at [1027, 752] on button "Archive Activity" at bounding box center [1006, 770] width 123 height 37
click at [668, 21] on label "ACTIVITY PLAN" at bounding box center [659, 24] width 82 height 15
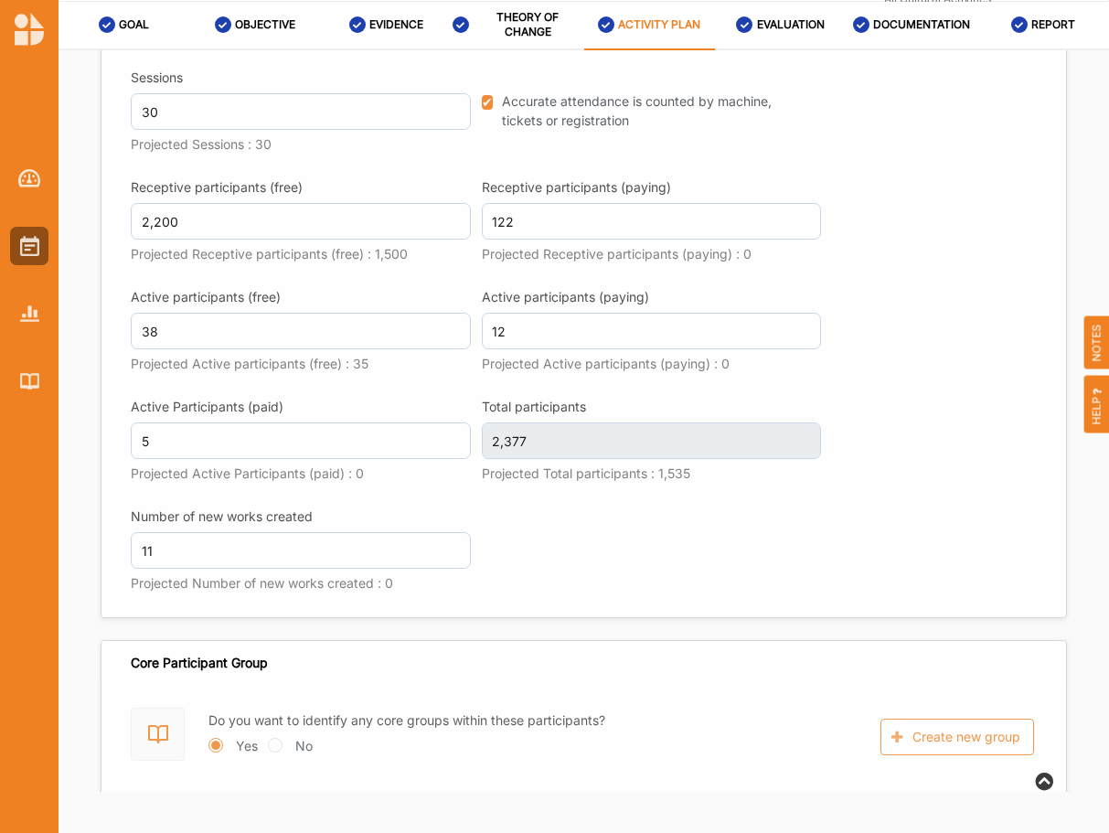
scroll to position [2781, 0]
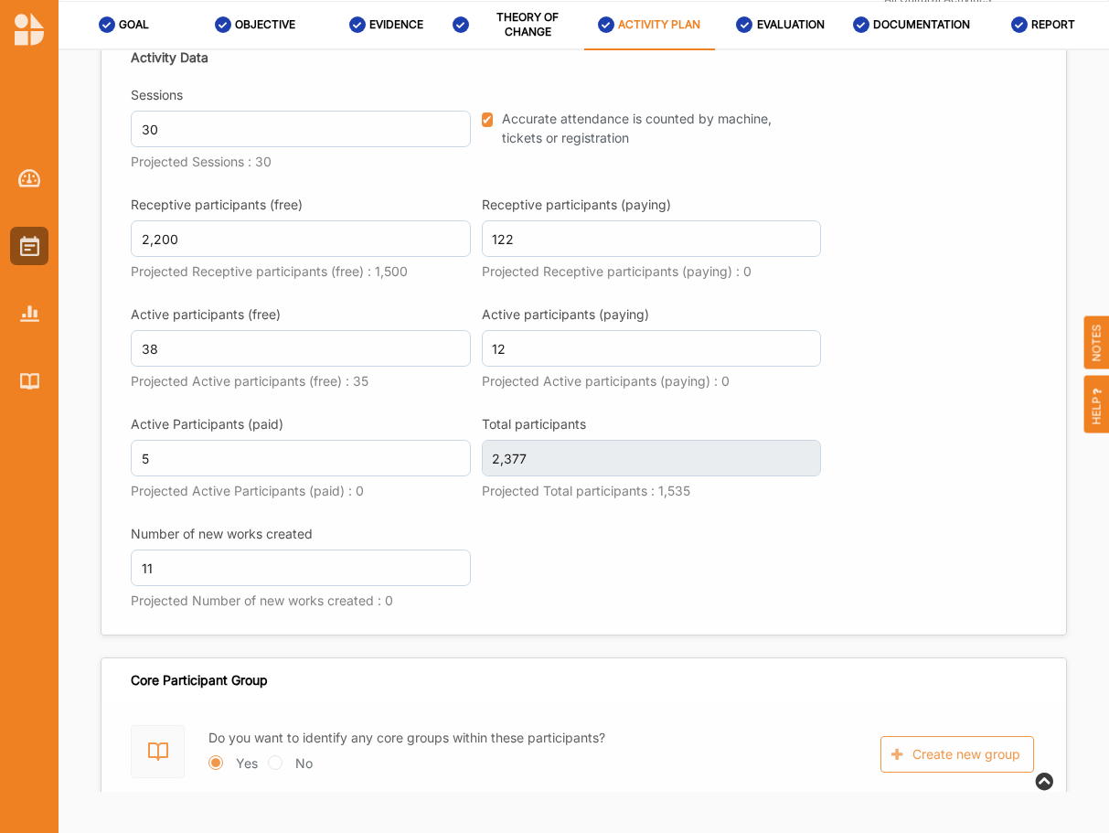
click at [1088, 472] on div "Activity Description Activity Name Riverbank Exhibition 2021 Select Activity Ty…" at bounding box center [584, 421] width 1051 height 742
